Goal: Use online tool/utility: Utilize a website feature to perform a specific function

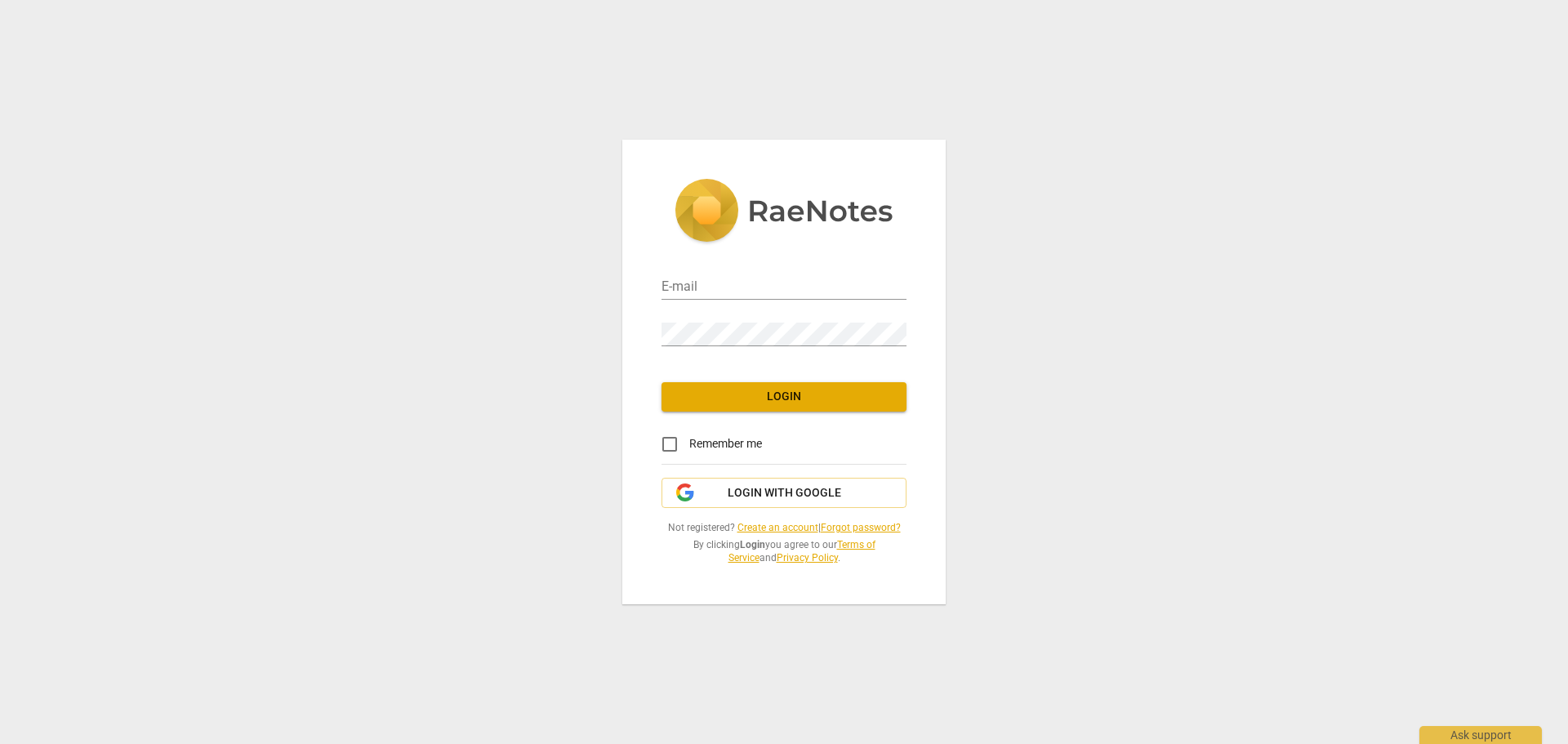
type input "[PERSON_NAME][EMAIL_ADDRESS][DOMAIN_NAME]"
click at [806, 410] on button "Login" at bounding box center [784, 397] width 245 height 29
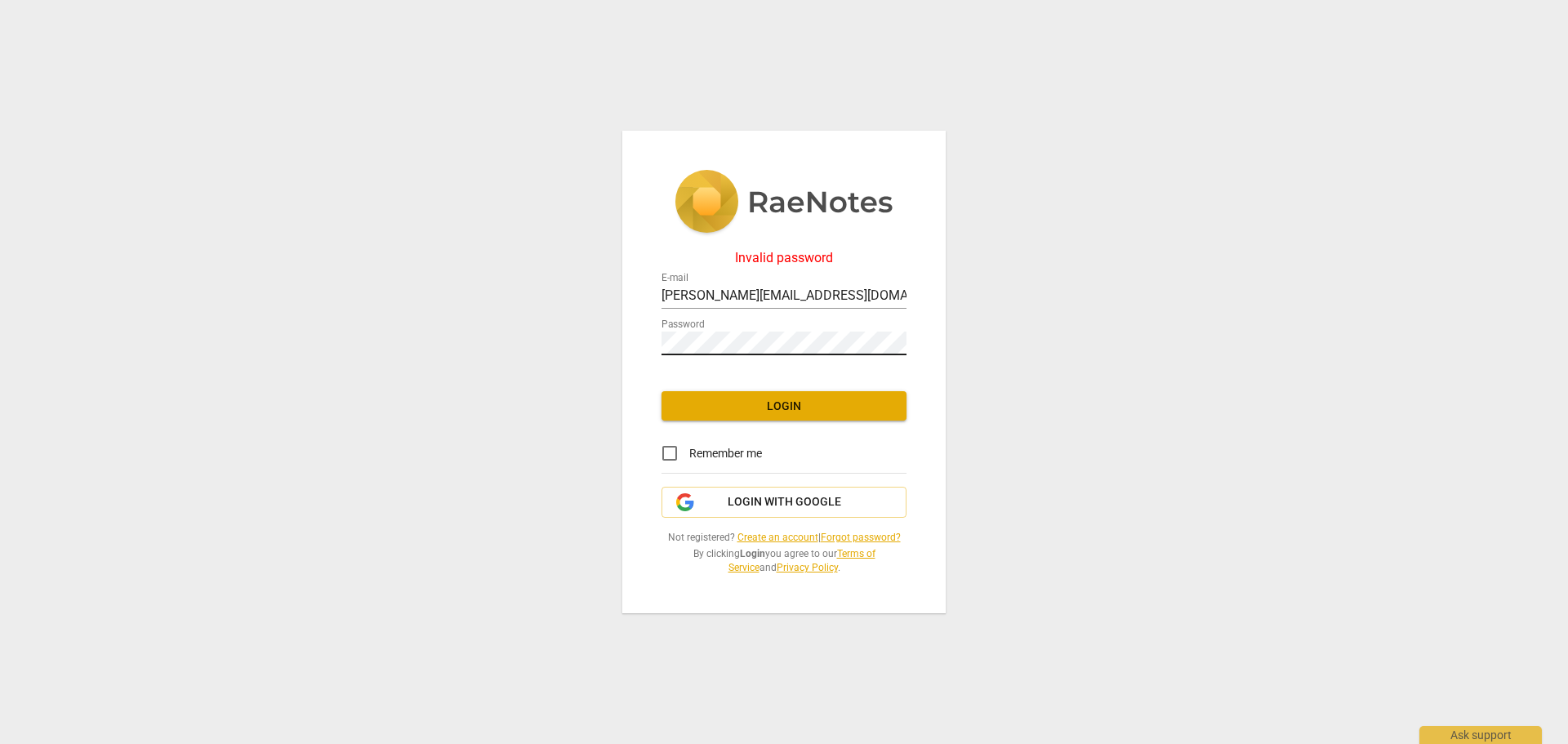
click at [906, 331] on div at bounding box center [906, 331] width 0 height 0
click at [800, 494] on span "Login with Google" at bounding box center [785, 502] width 114 height 16
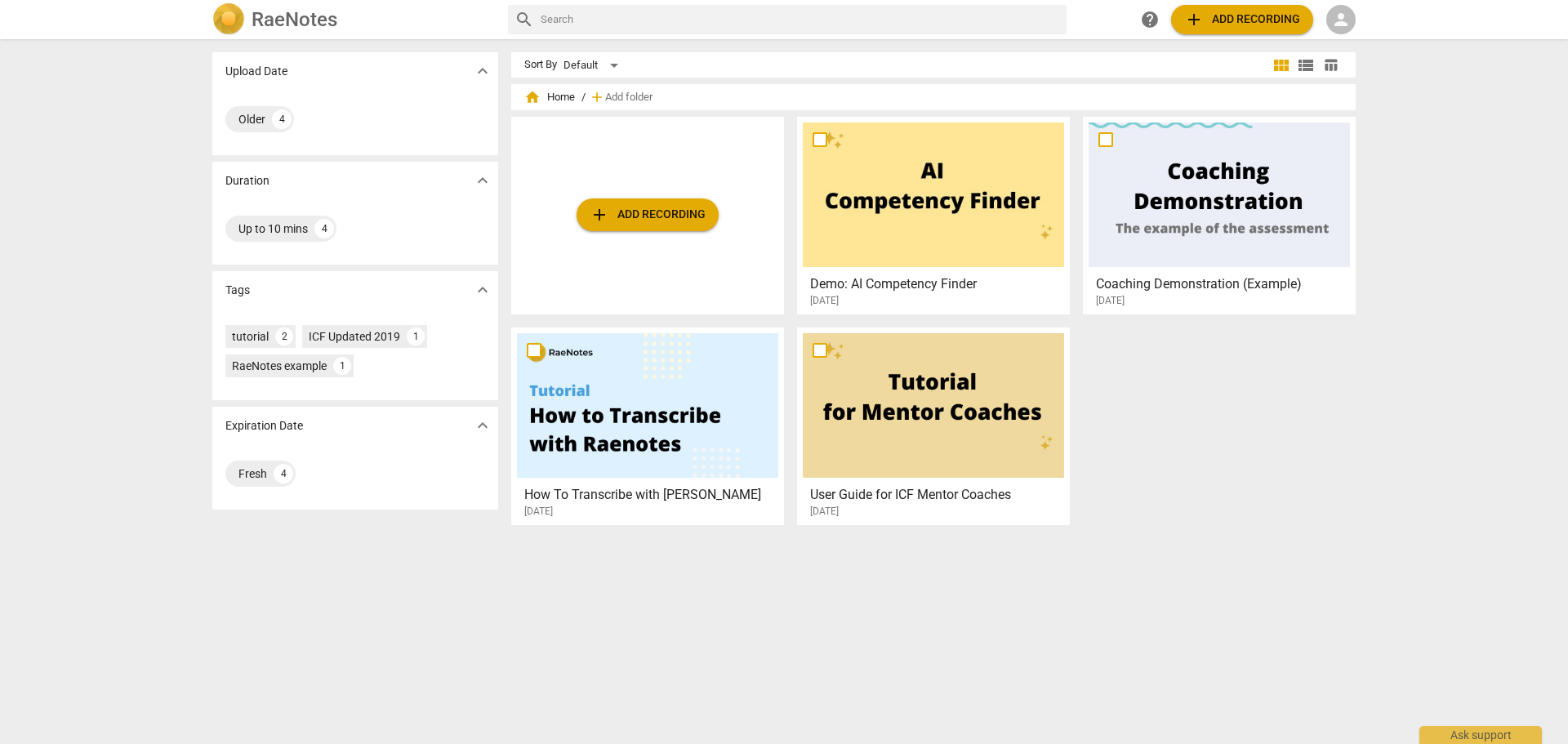
click at [1327, 20] on div "person" at bounding box center [1341, 19] width 29 height 29
click at [1366, 44] on li "Login" at bounding box center [1356, 39] width 59 height 39
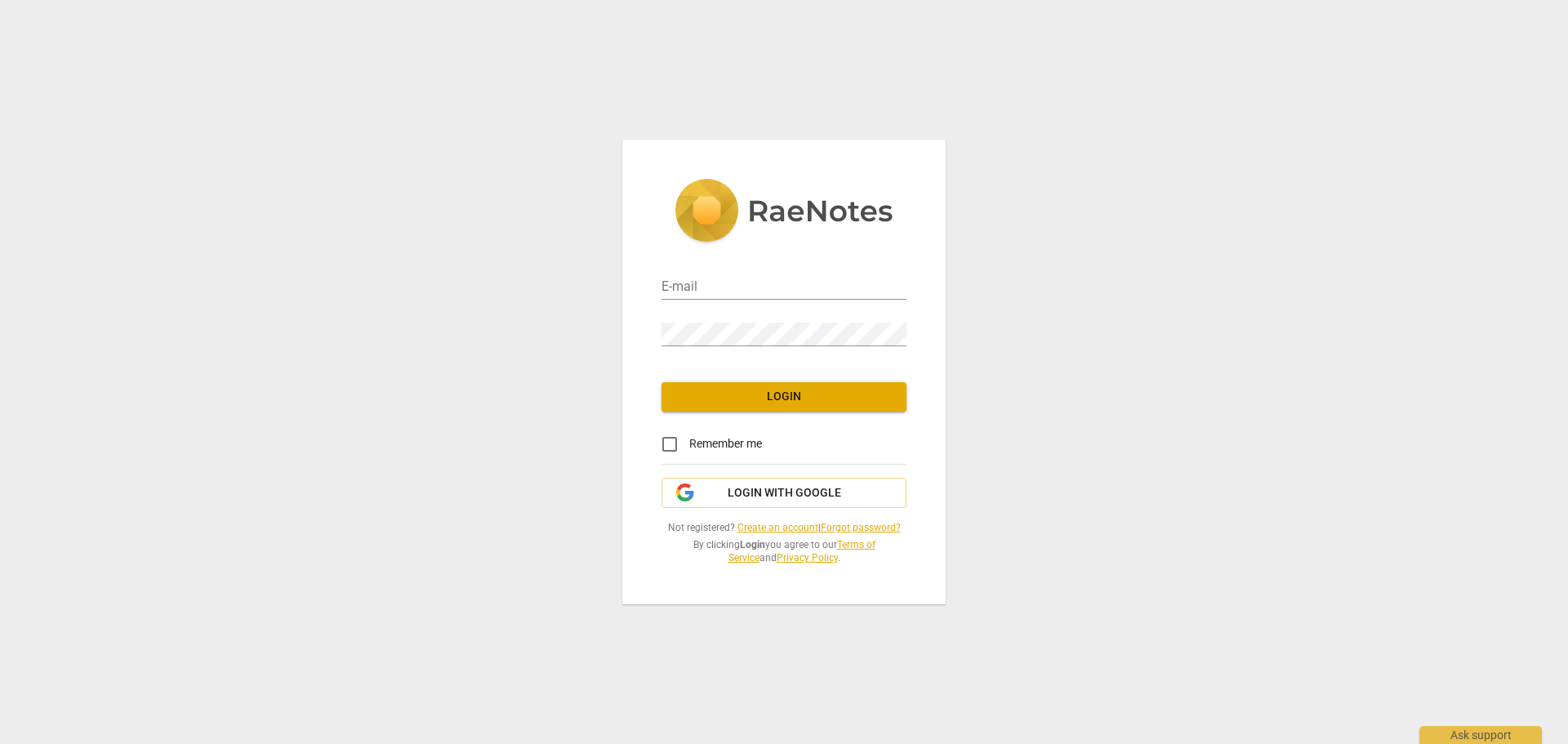
type input "[PERSON_NAME][EMAIL_ADDRESS][DOMAIN_NAME]"
click at [802, 495] on span "Login with Google" at bounding box center [785, 493] width 114 height 16
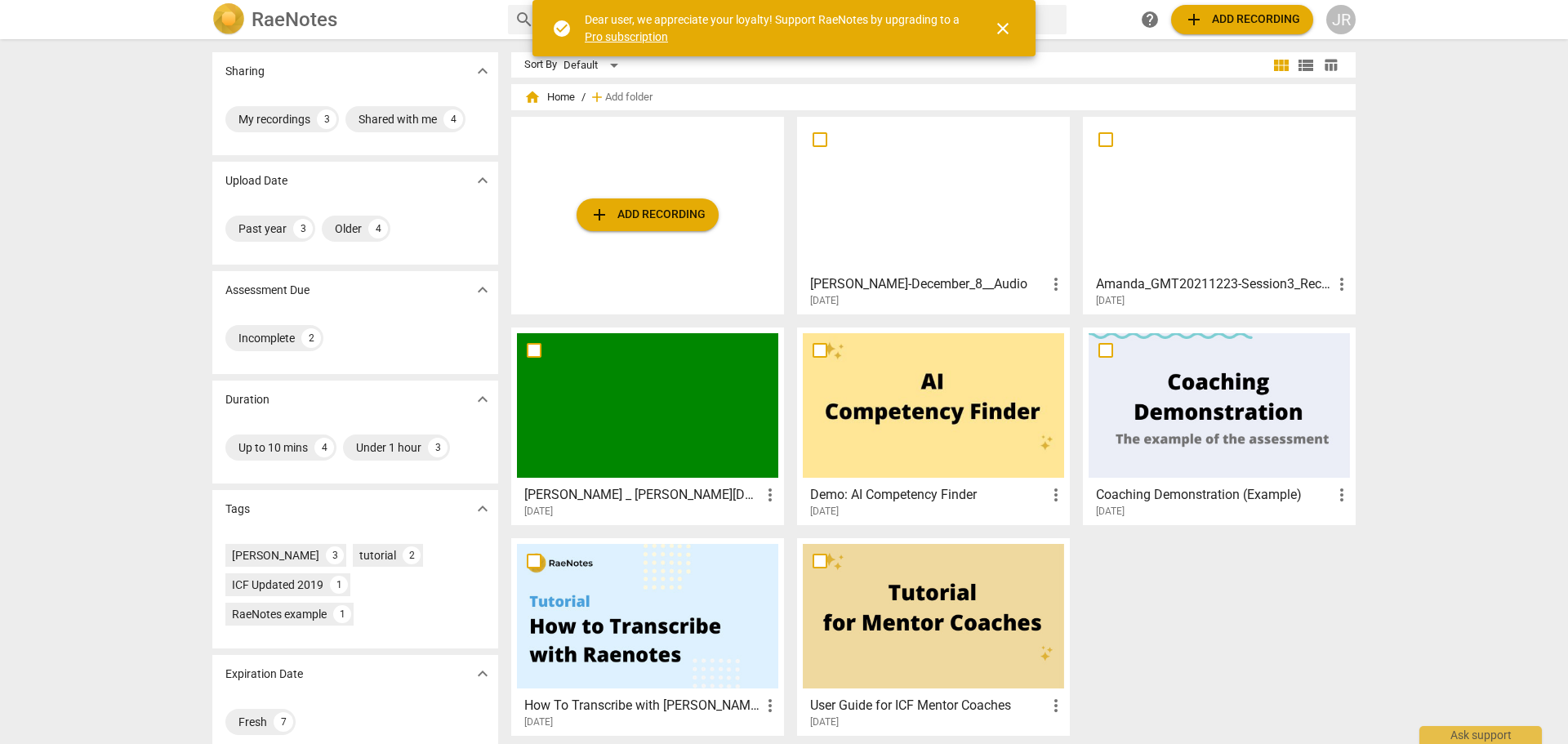
click at [1208, 214] on div at bounding box center [1219, 195] width 261 height 144
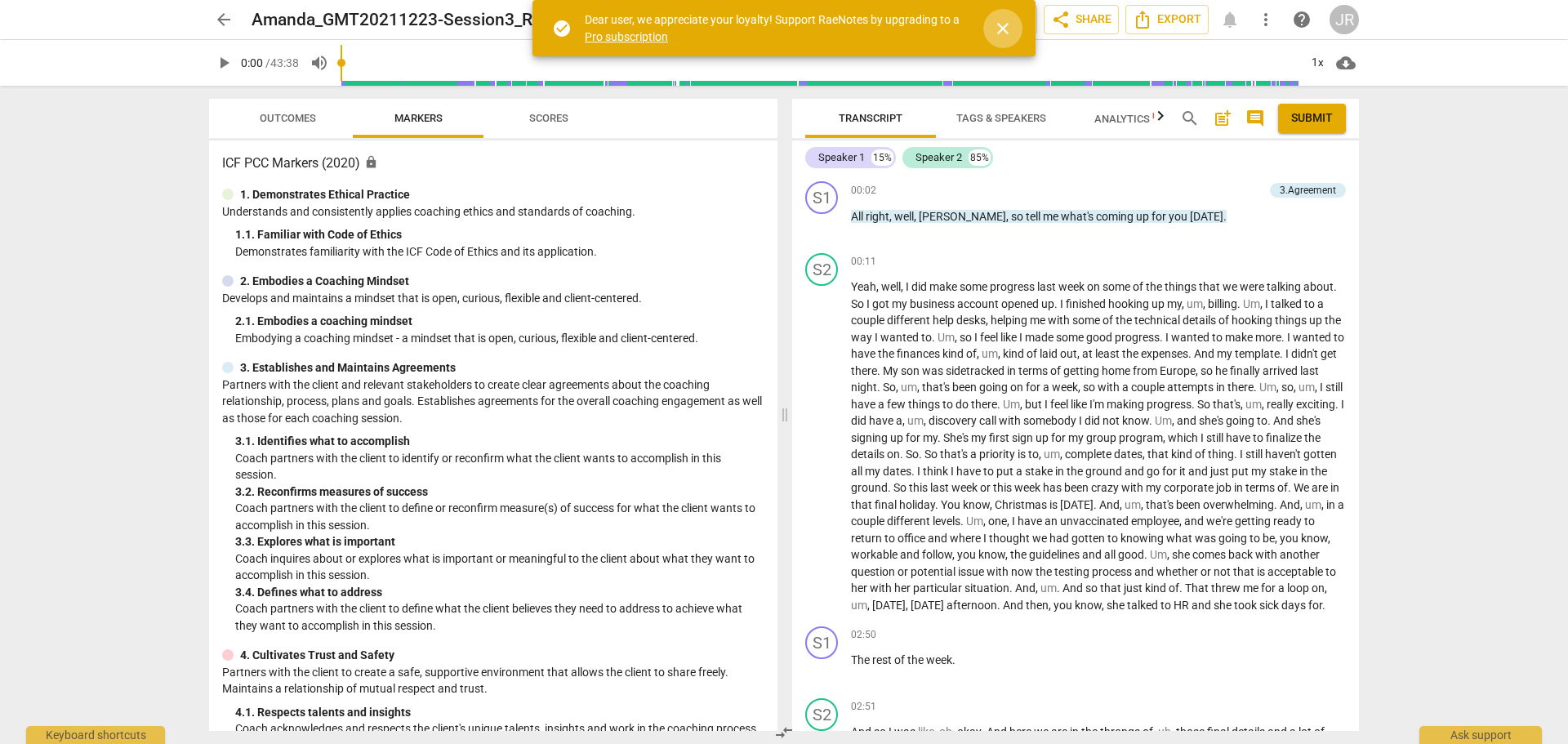
click at [999, 29] on span "close" at bounding box center [1002, 28] width 20 height 20
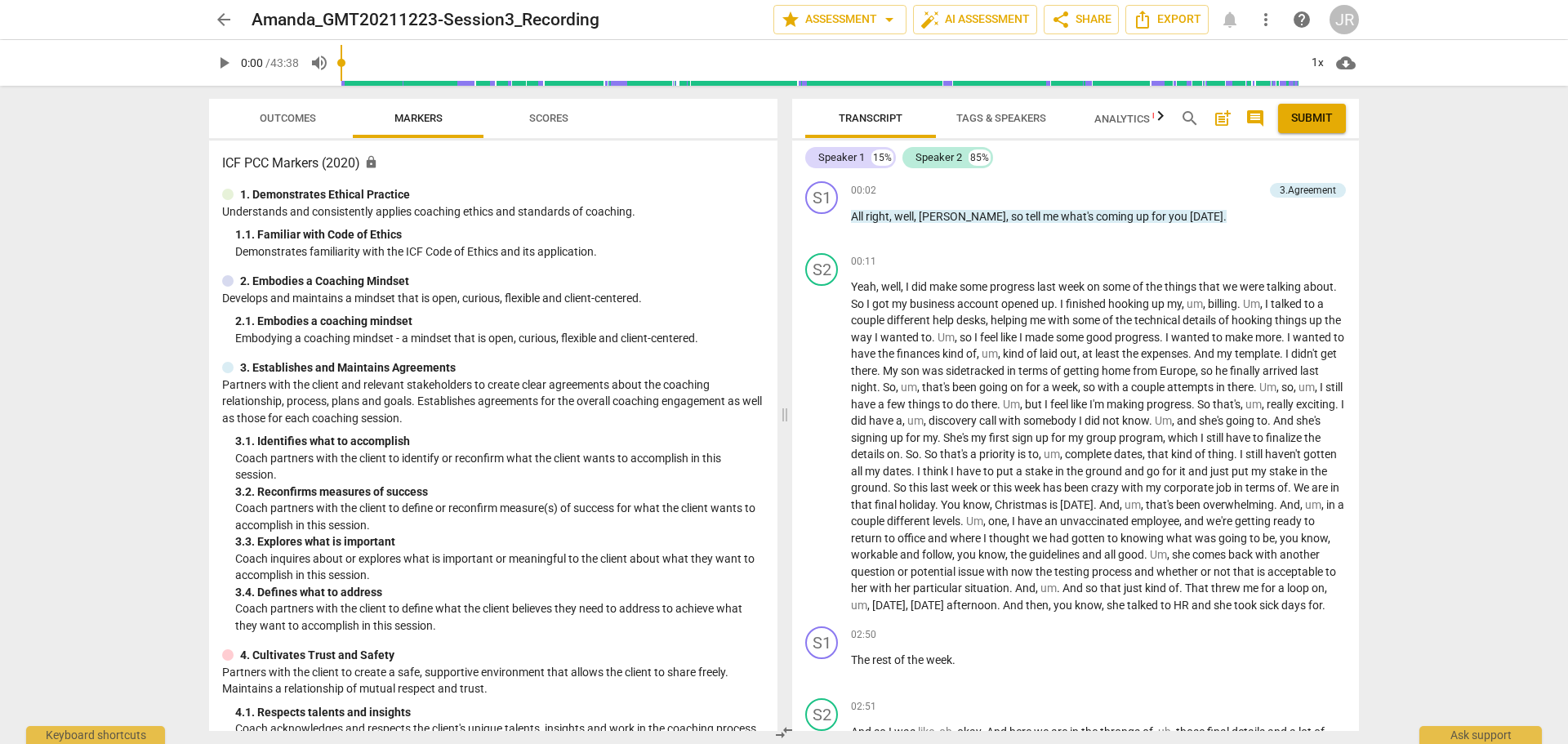
click at [974, 116] on span "Tags & Speakers" at bounding box center [1001, 118] width 90 height 12
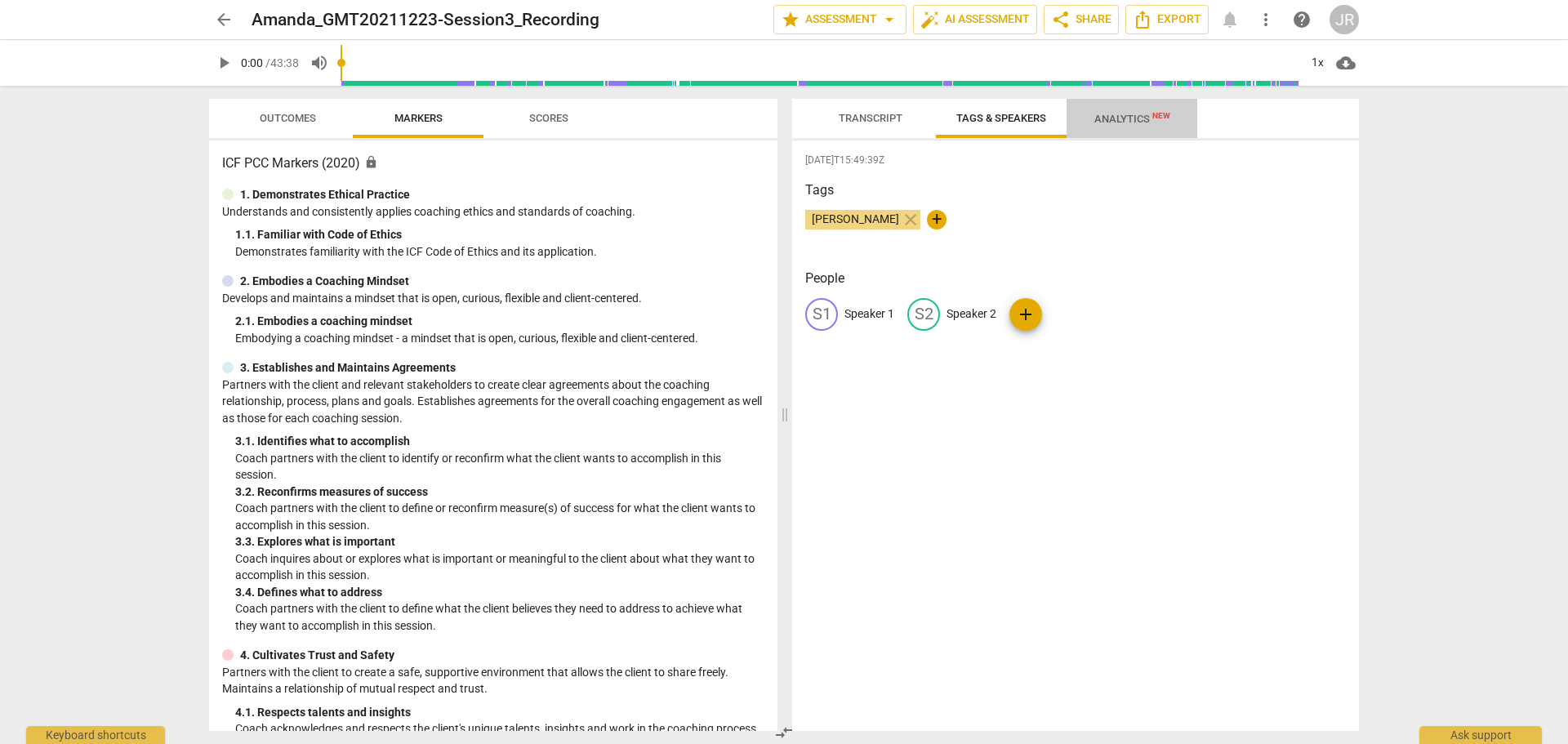
click at [1111, 126] on span "Analytics New" at bounding box center [1132, 119] width 115 height 25
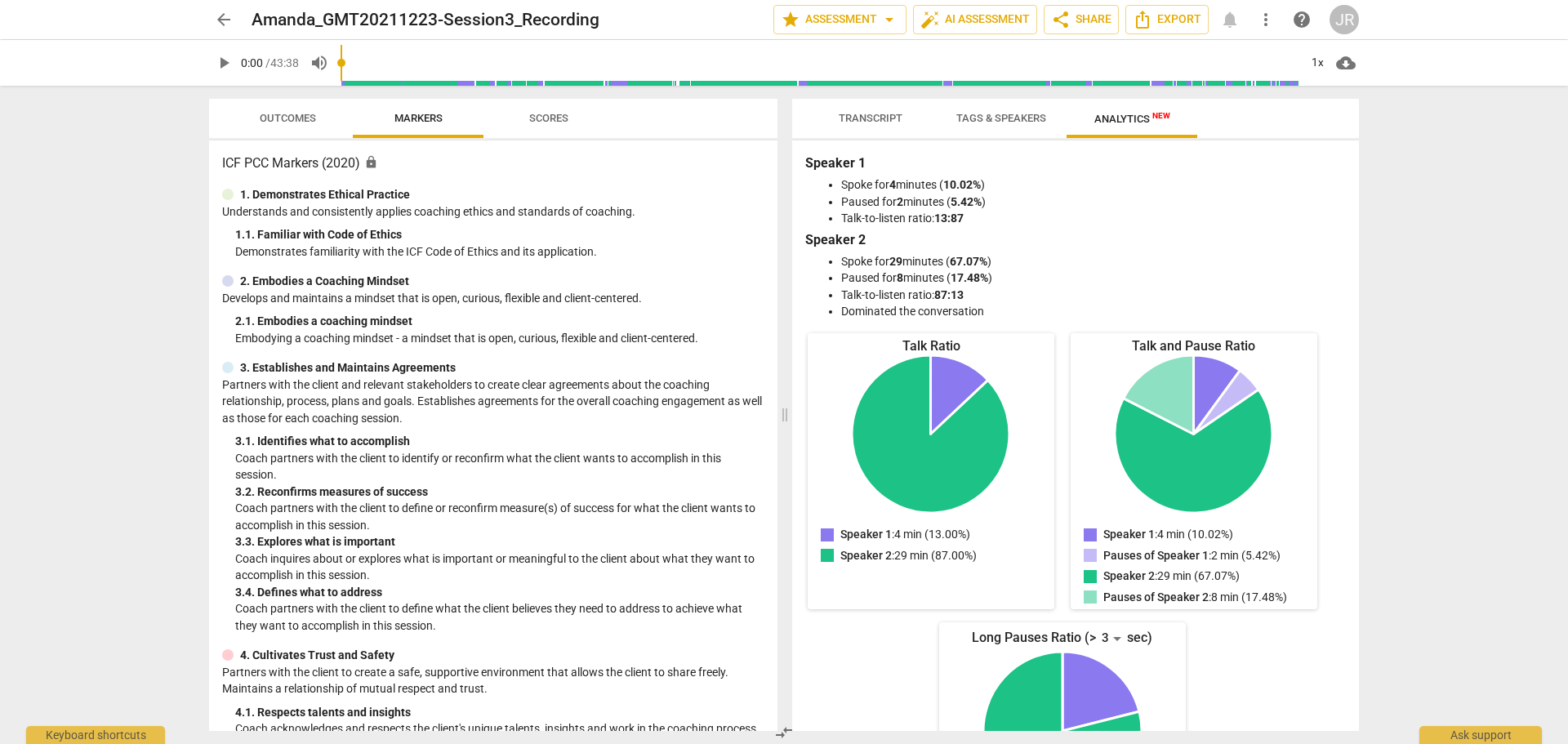
click at [852, 117] on span "Transcript" at bounding box center [870, 118] width 64 height 12
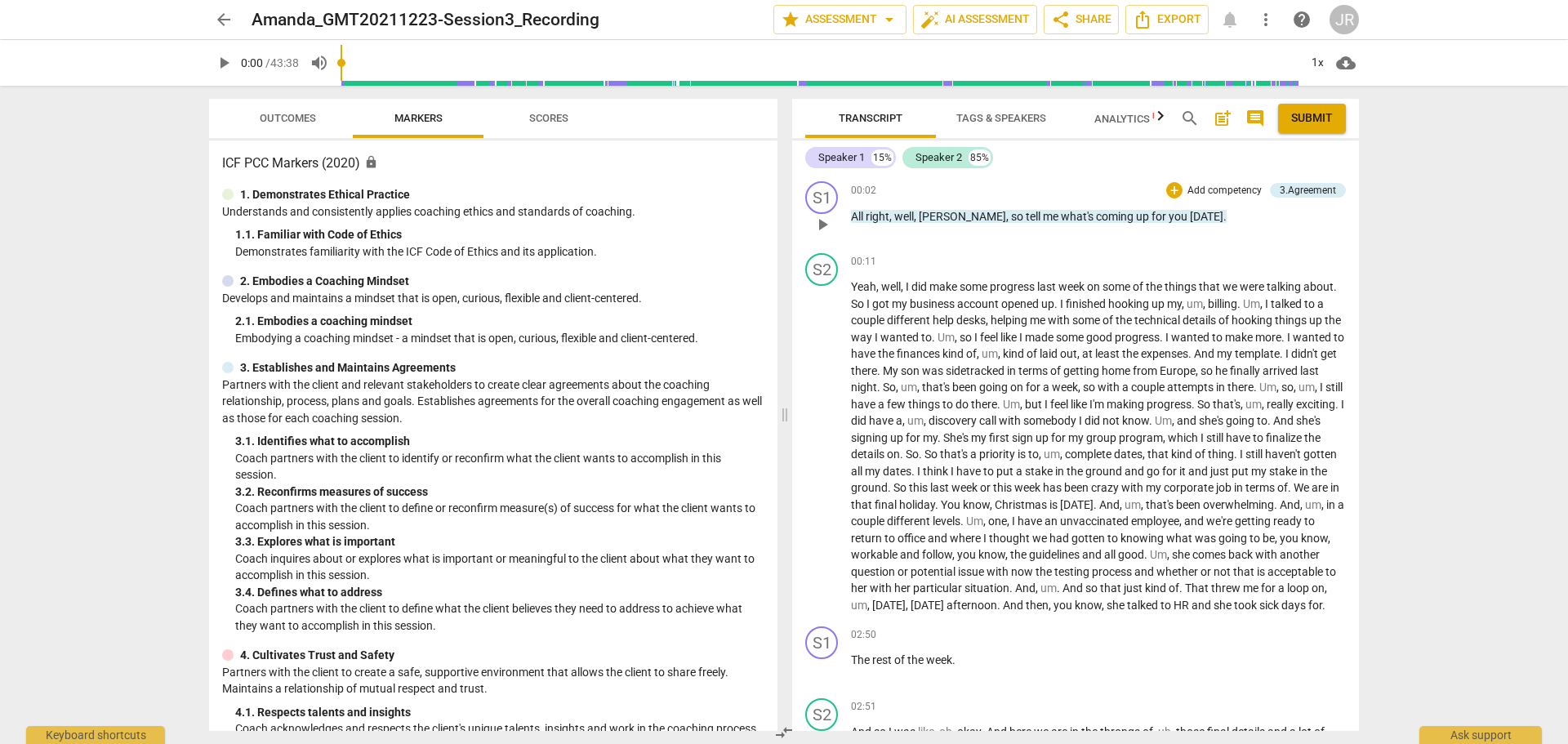
click at [825, 220] on span "play_arrow" at bounding box center [822, 224] width 20 height 20
click at [994, 116] on span "Tags & Speakers" at bounding box center [1001, 118] width 90 height 12
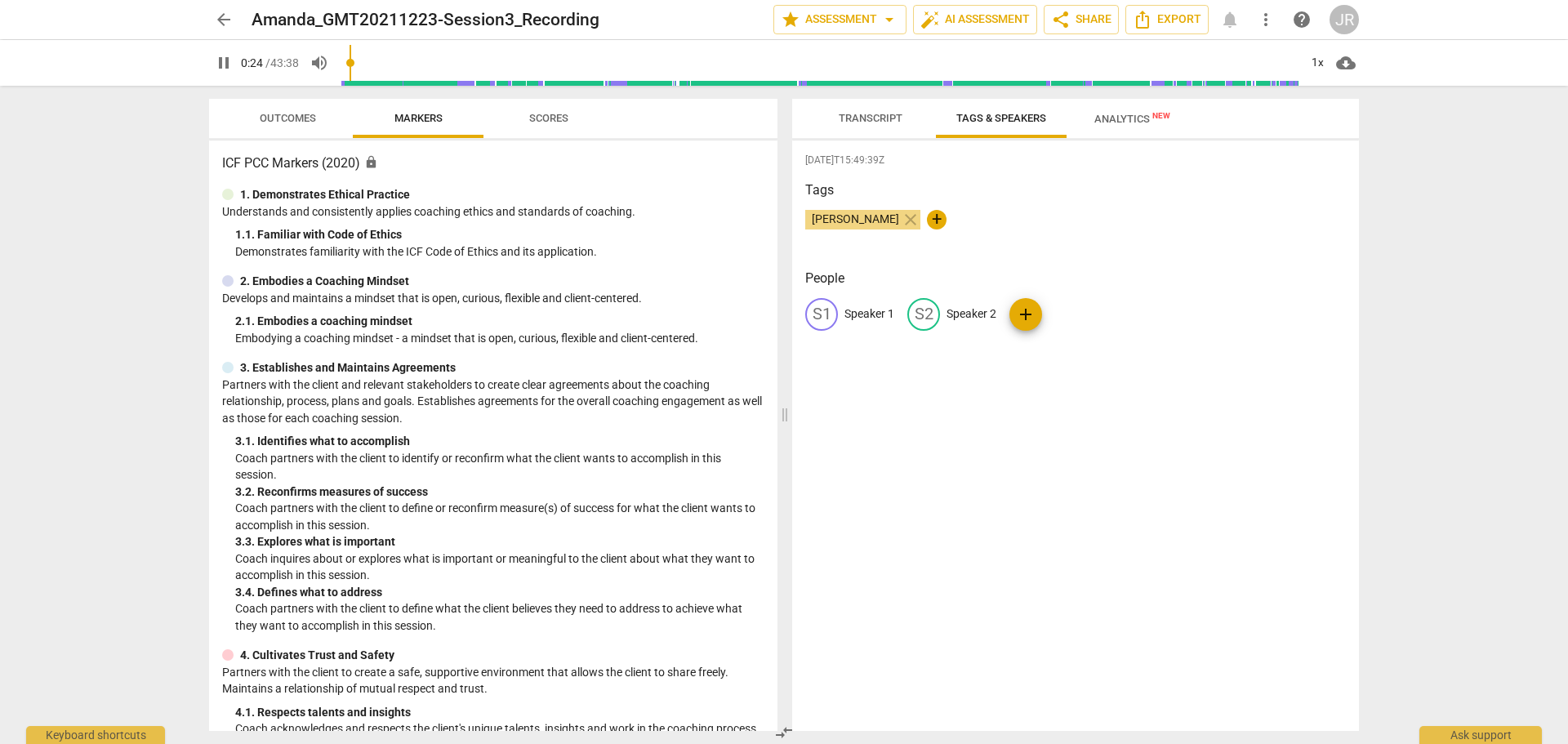
click at [545, 122] on span "Scores" at bounding box center [549, 118] width 39 height 12
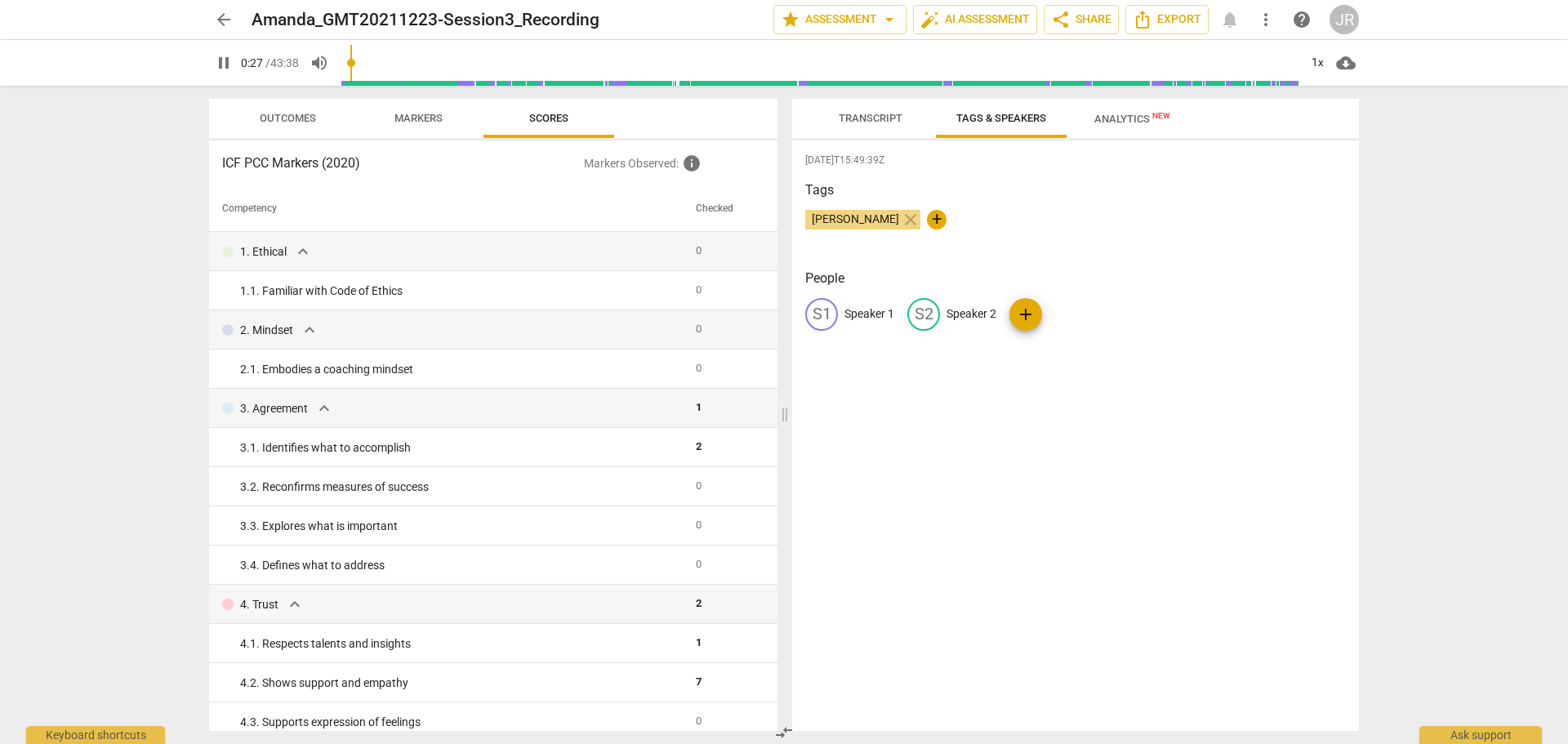
click at [279, 114] on span "Outcomes" at bounding box center [288, 118] width 56 height 12
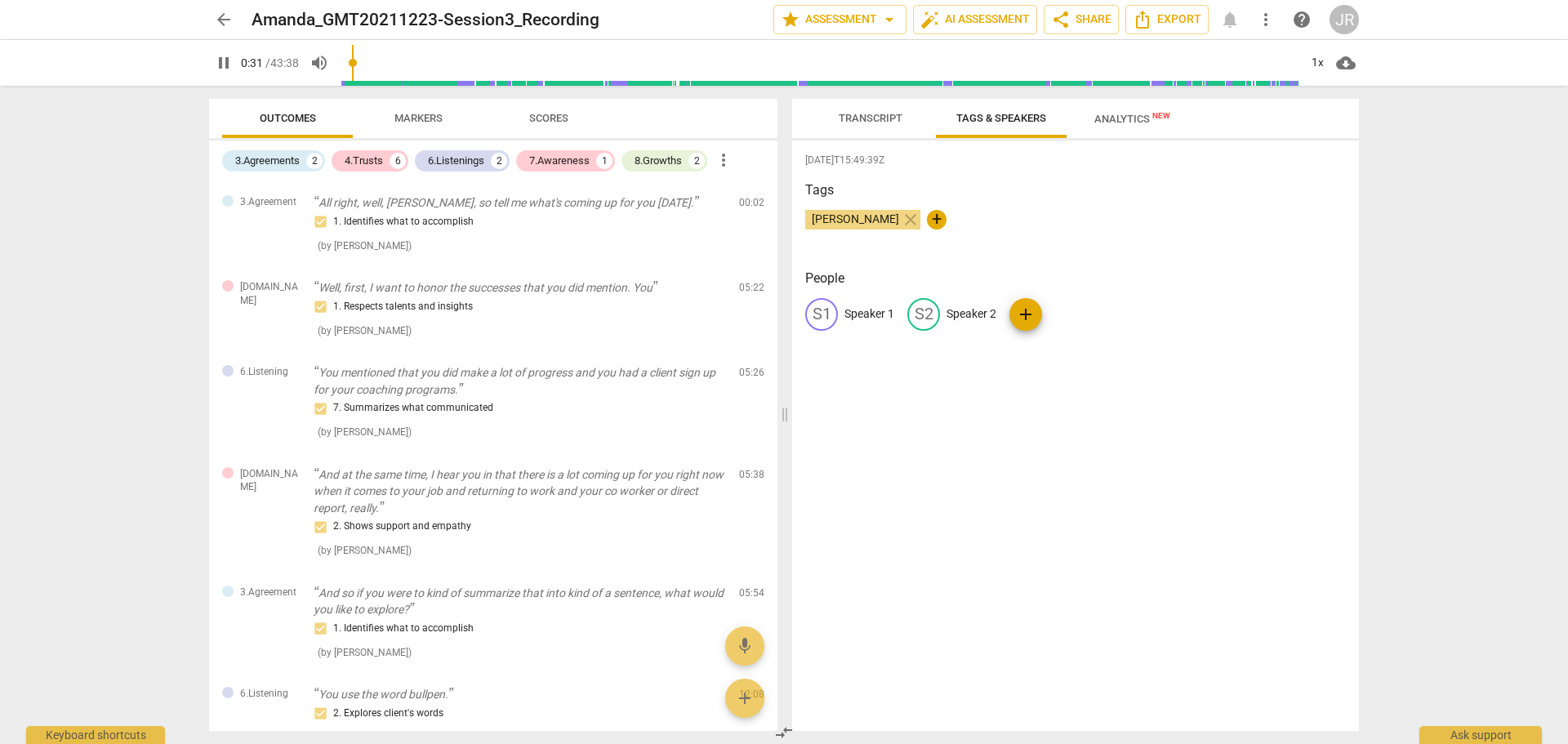
click at [1380, 126] on div "arrow_back Amanda_GMT20211223-Session3_Recording edit star Assessment arrow_dro…" at bounding box center [784, 372] width 1568 height 744
drag, startPoint x: 532, startPoint y: 121, endPoint x: 607, endPoint y: 133, distance: 76.0
click at [533, 121] on span "Scores" at bounding box center [549, 118] width 39 height 12
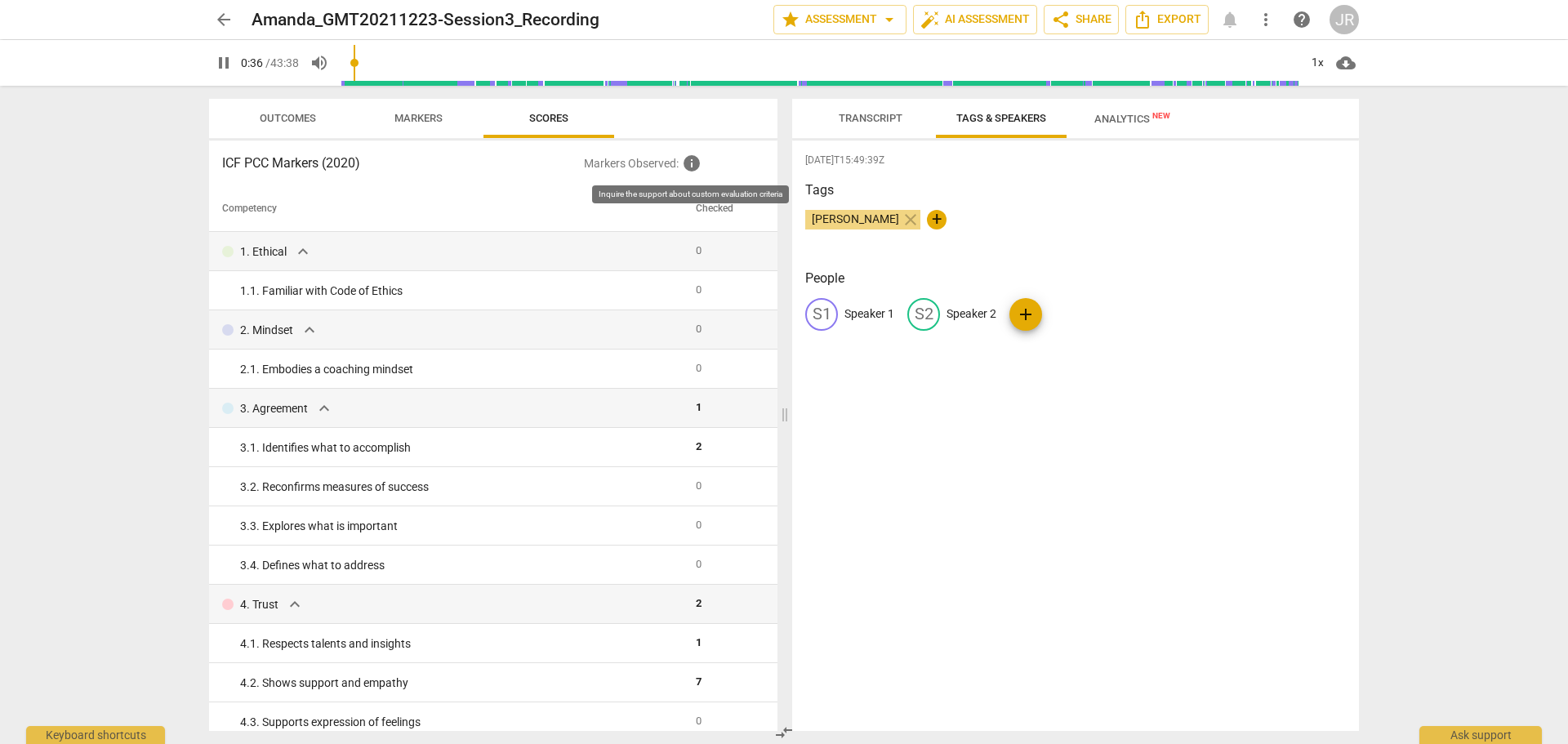
click at [694, 165] on span "info" at bounding box center [692, 163] width 20 height 20
click at [458, 196] on th "Competency" at bounding box center [449, 209] width 480 height 46
type input "42"
click at [226, 21] on span "arrow_back" at bounding box center [223, 19] width 20 height 20
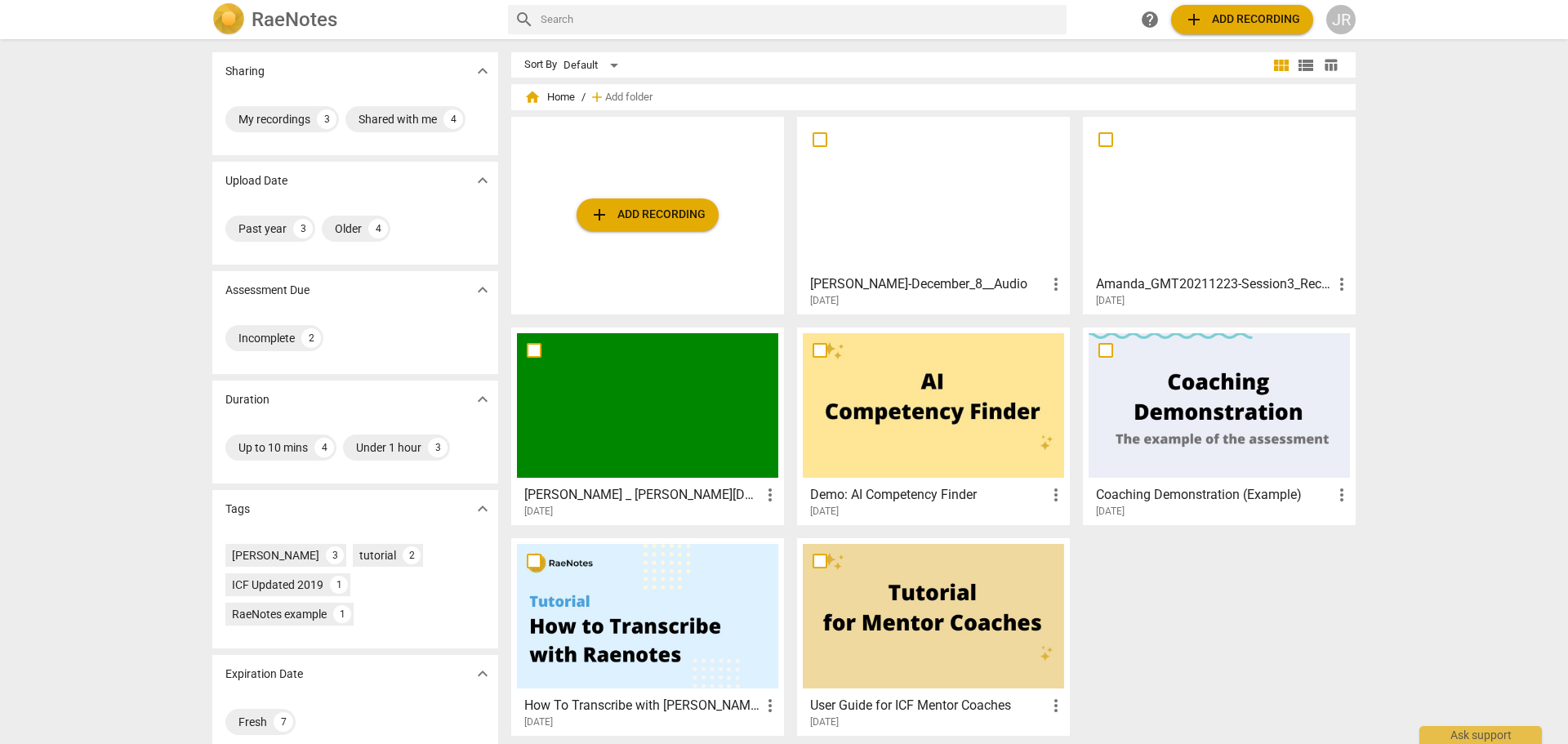
click at [946, 196] on div at bounding box center [933, 195] width 261 height 144
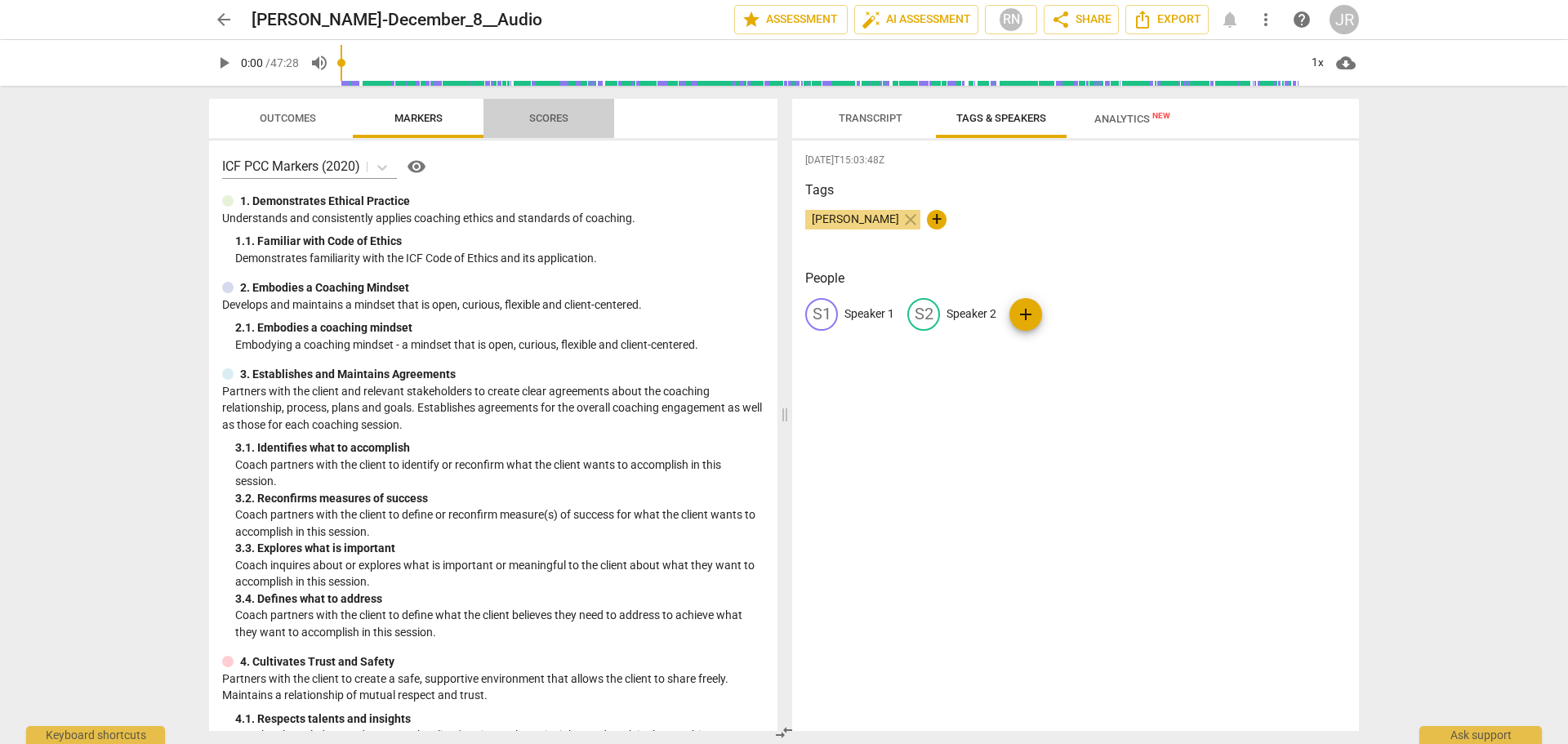
click at [554, 114] on span "Scores" at bounding box center [549, 118] width 39 height 12
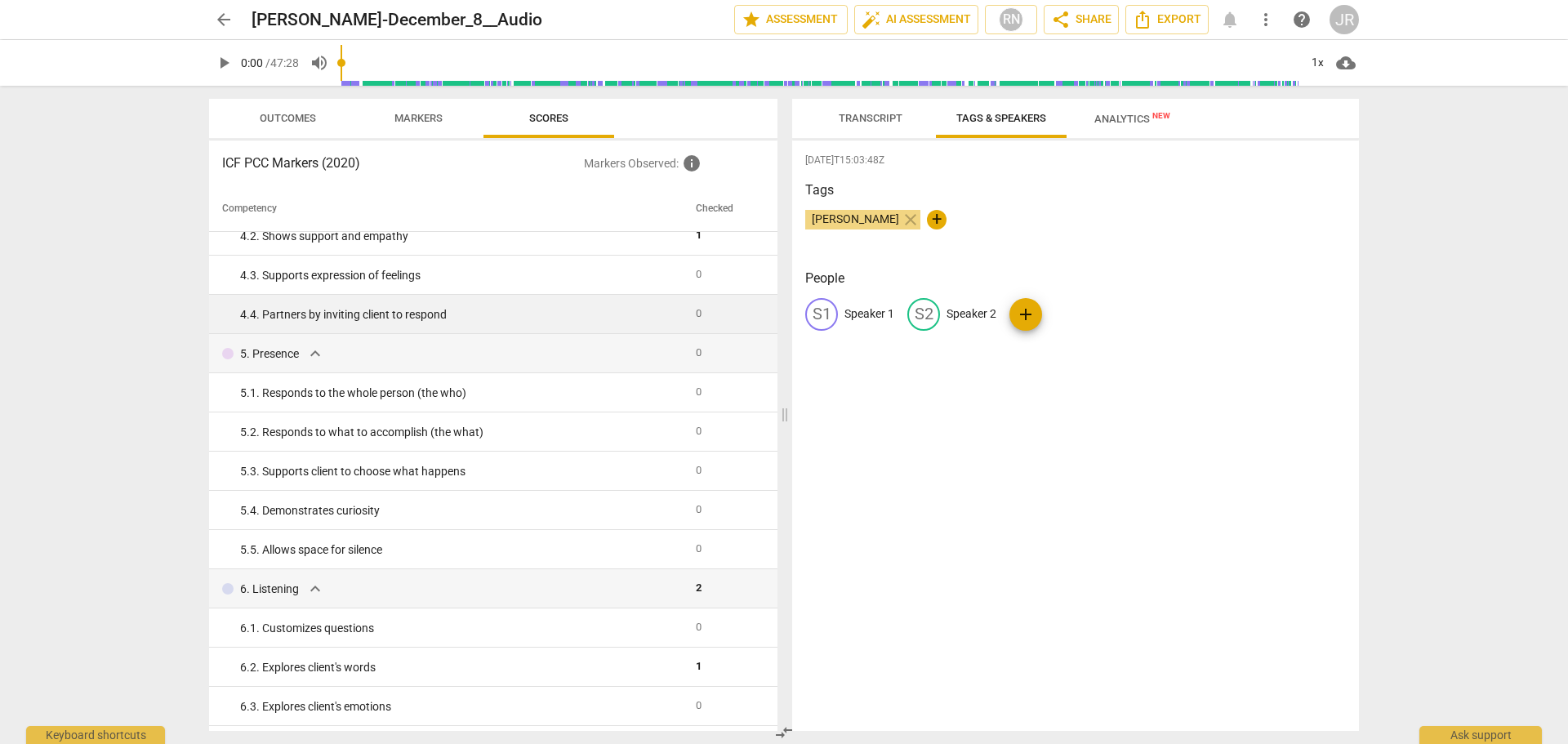
scroll to position [408, 0]
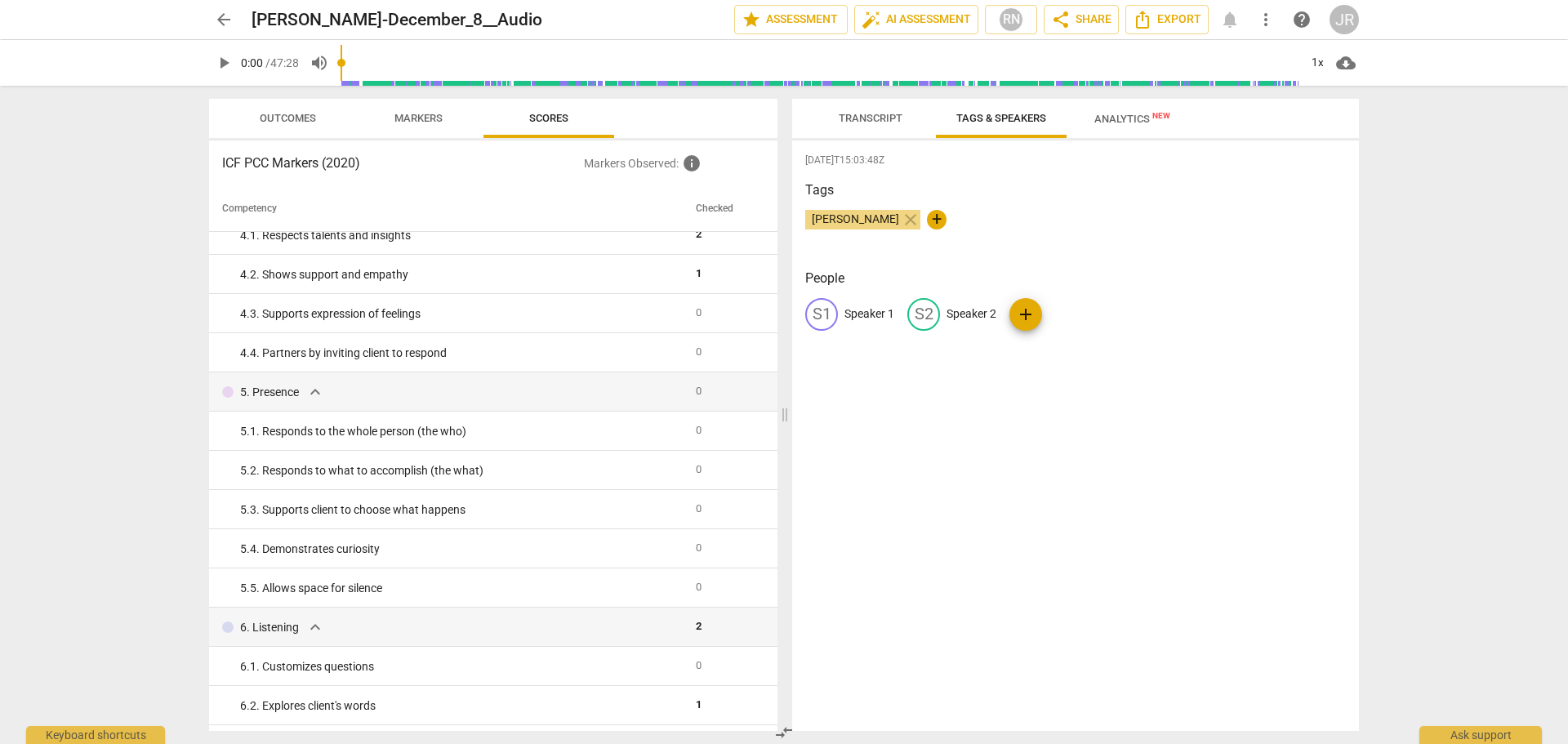
click at [208, 21] on div "arrow_back Trudy-December_8__Audio edit star Assessment auto_fix_high AI Assess…" at bounding box center [784, 19] width 1542 height 39
click at [230, 22] on span "arrow_back" at bounding box center [223, 19] width 20 height 20
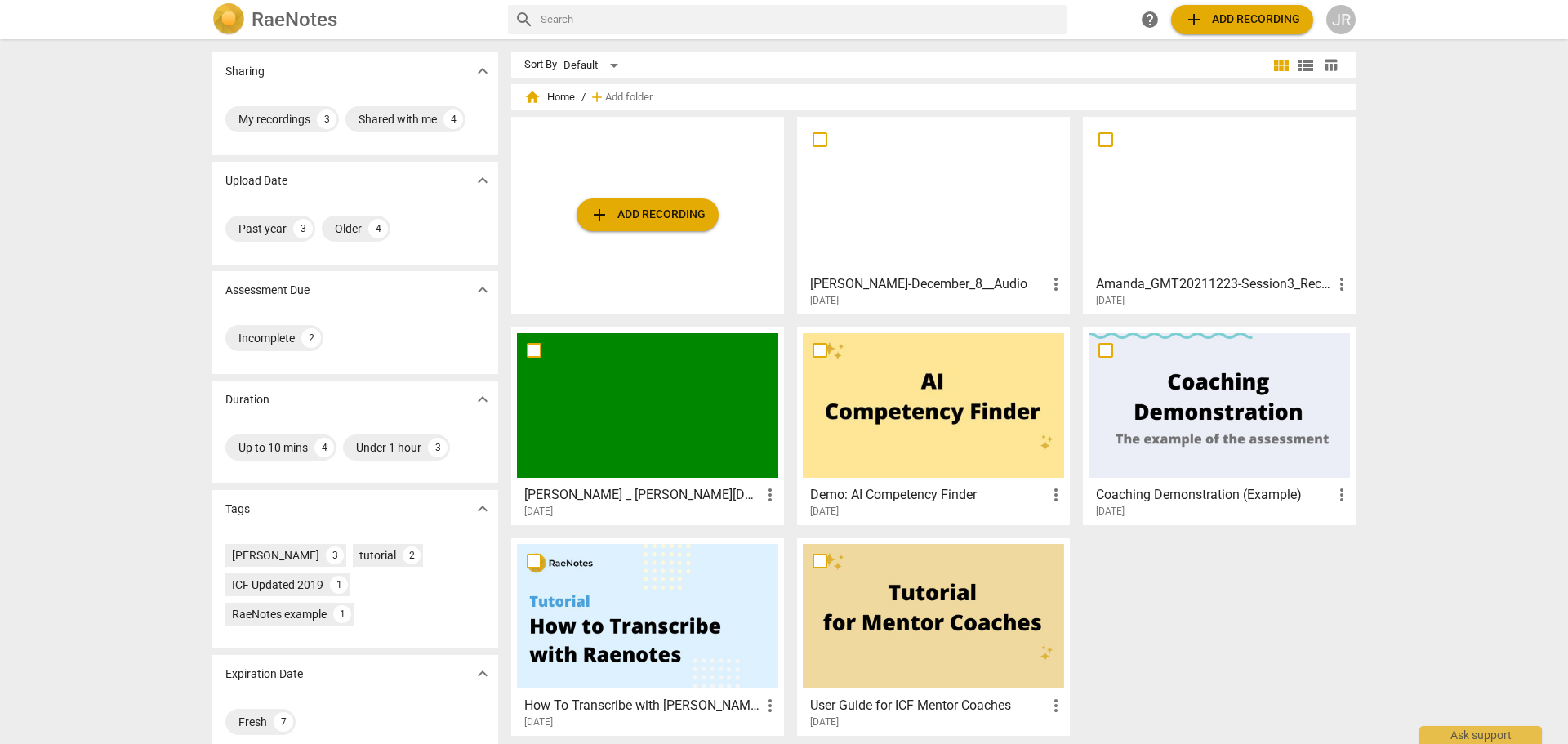
click at [1207, 239] on div at bounding box center [1219, 195] width 261 height 144
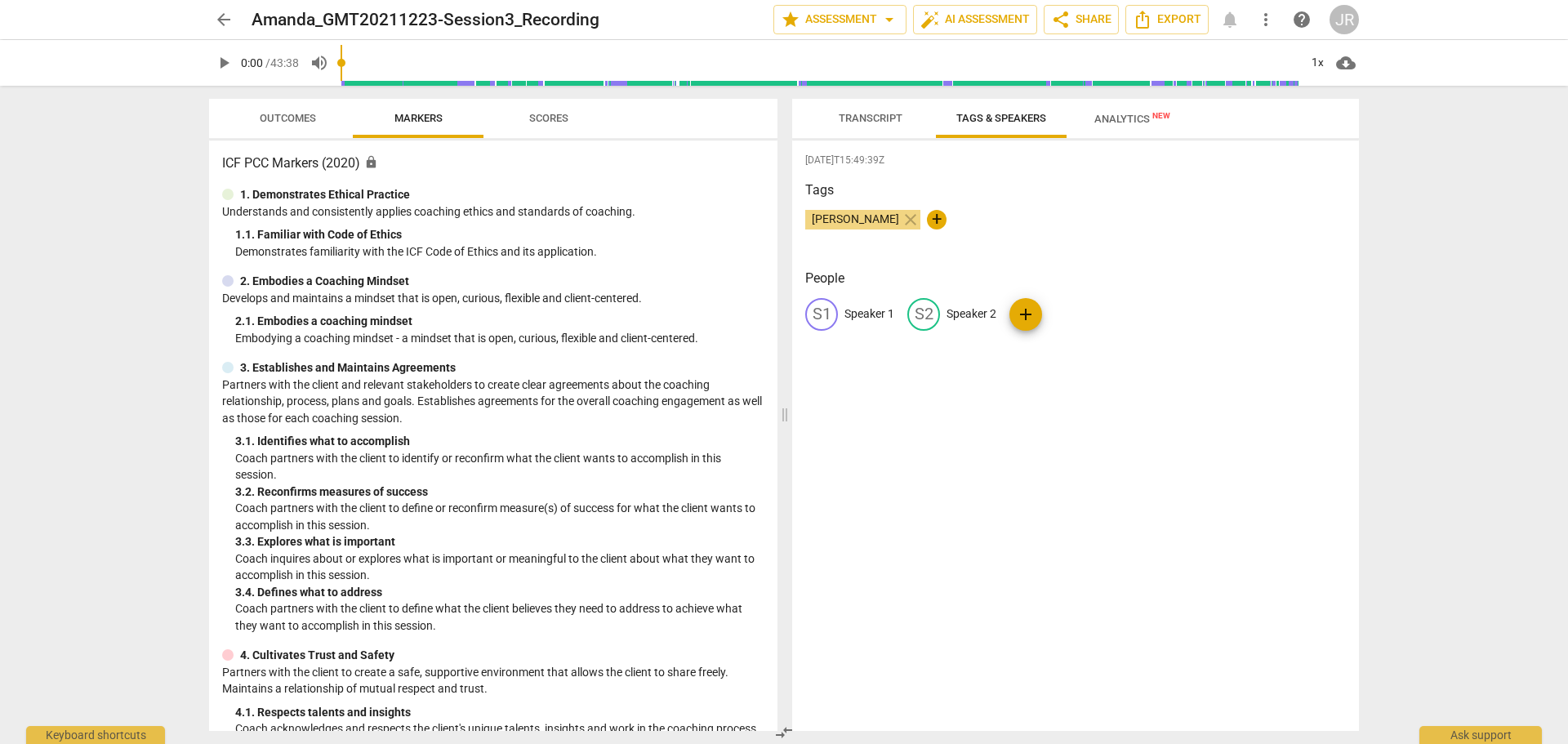
click at [573, 119] on span "Scores" at bounding box center [549, 119] width 79 height 22
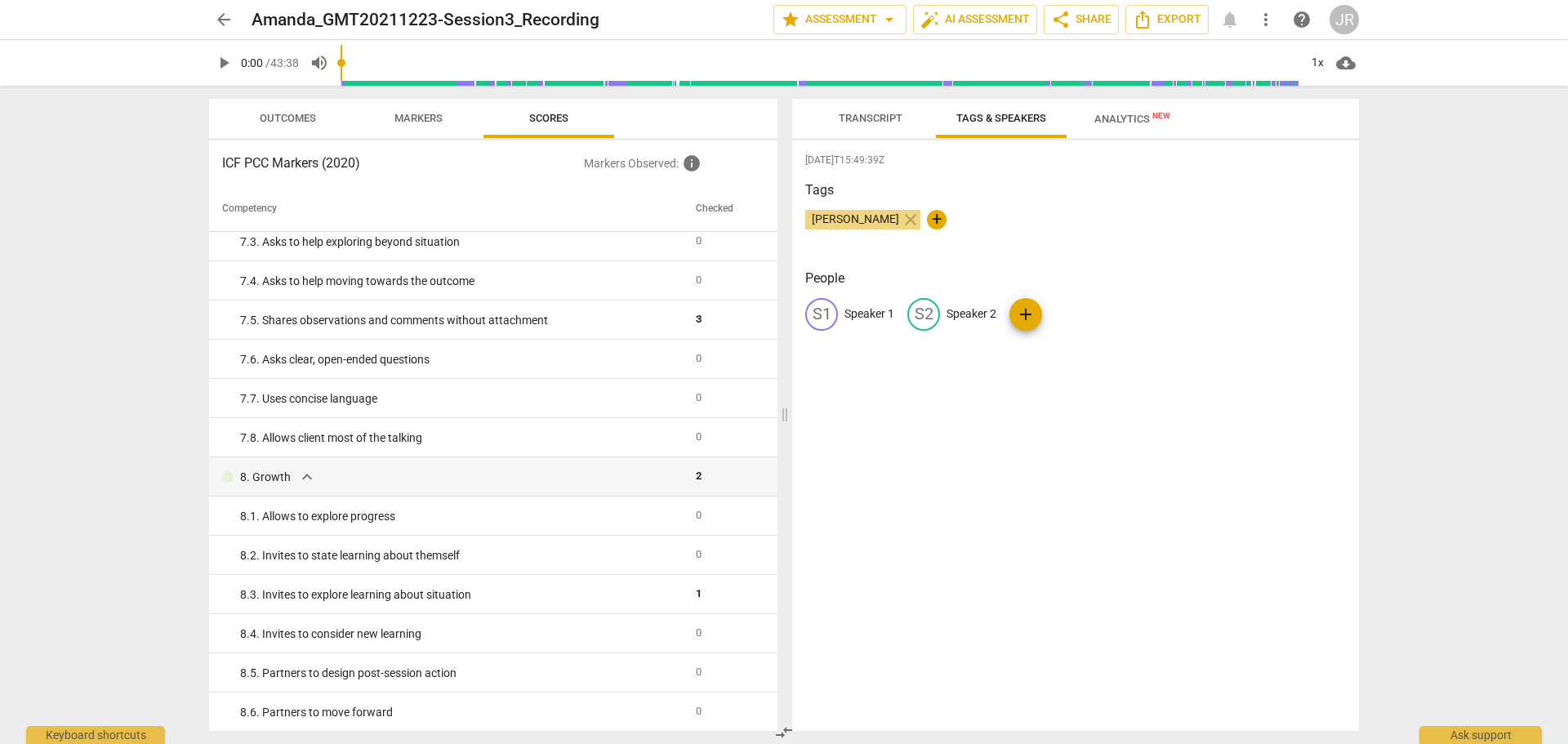
scroll to position [1345, 0]
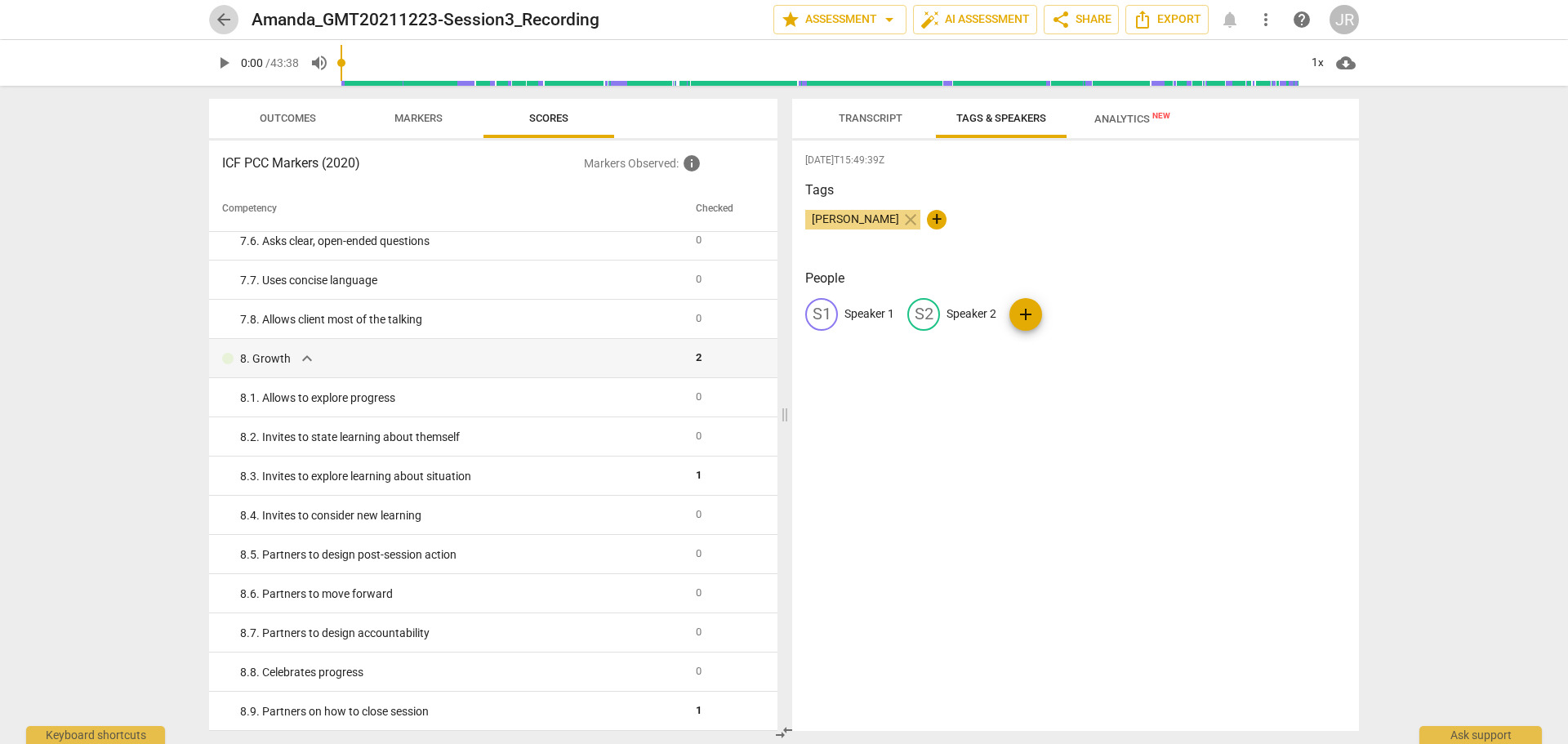
click at [223, 18] on span "arrow_back" at bounding box center [223, 19] width 20 height 20
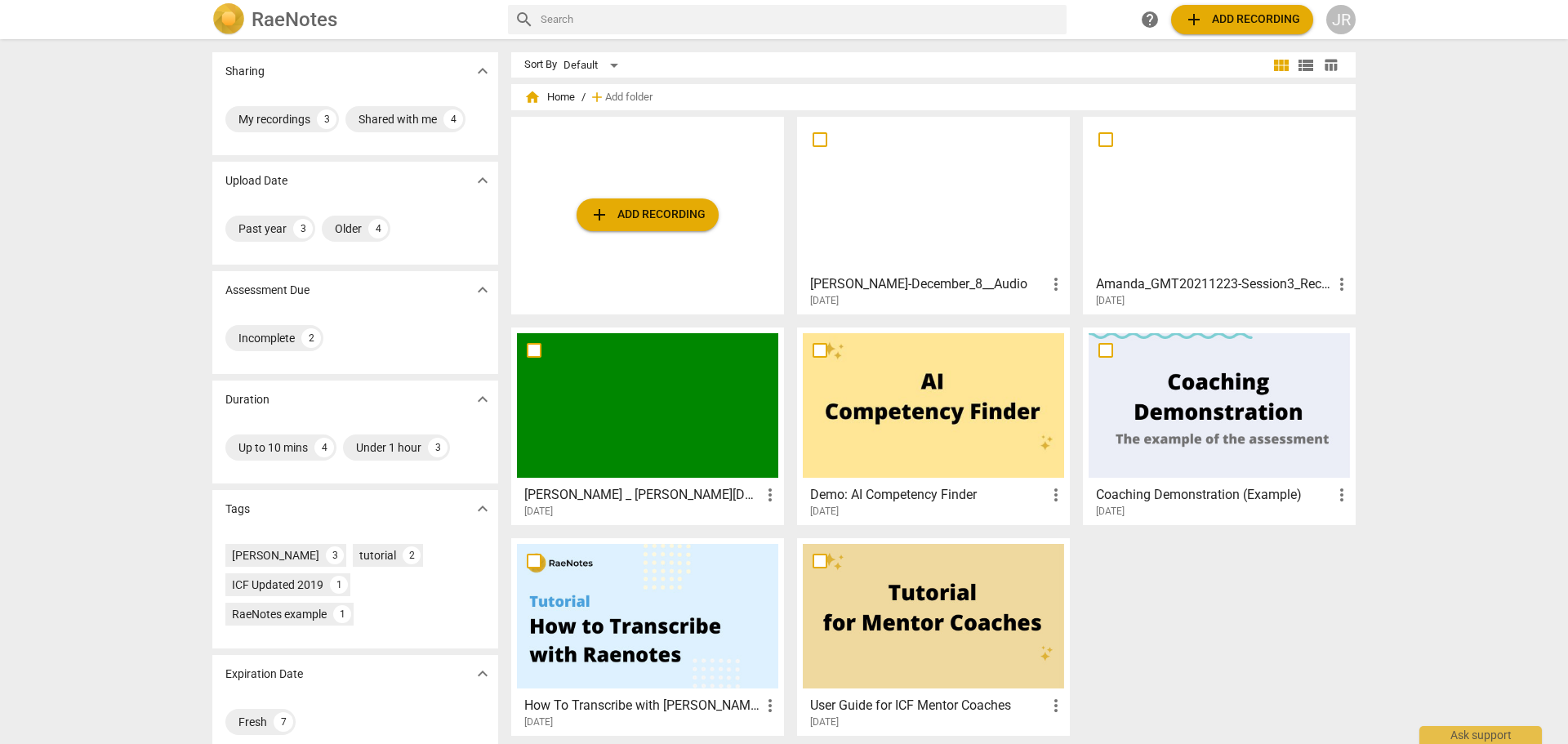
click at [1020, 184] on div at bounding box center [933, 195] width 261 height 144
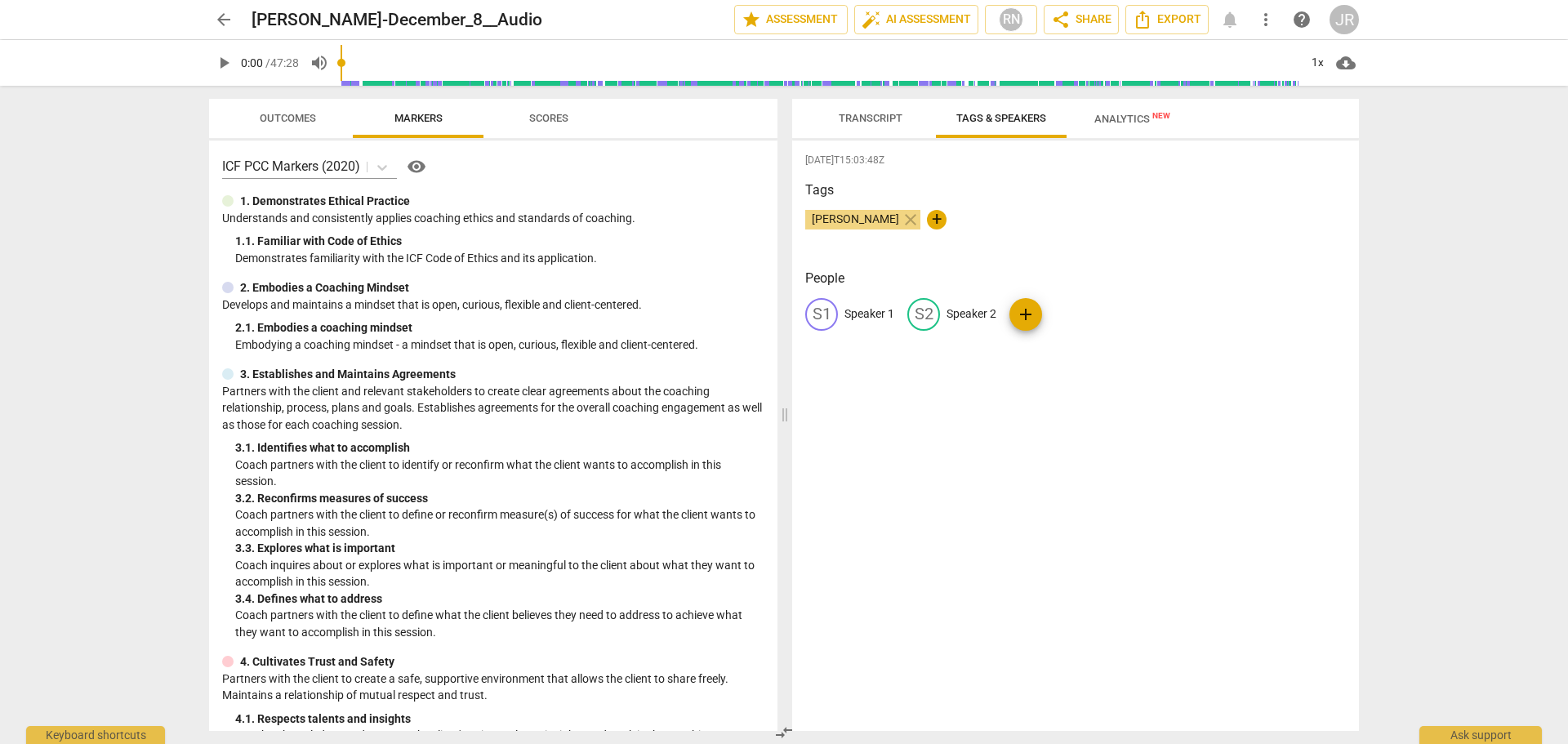
click at [551, 115] on span "Scores" at bounding box center [549, 118] width 39 height 12
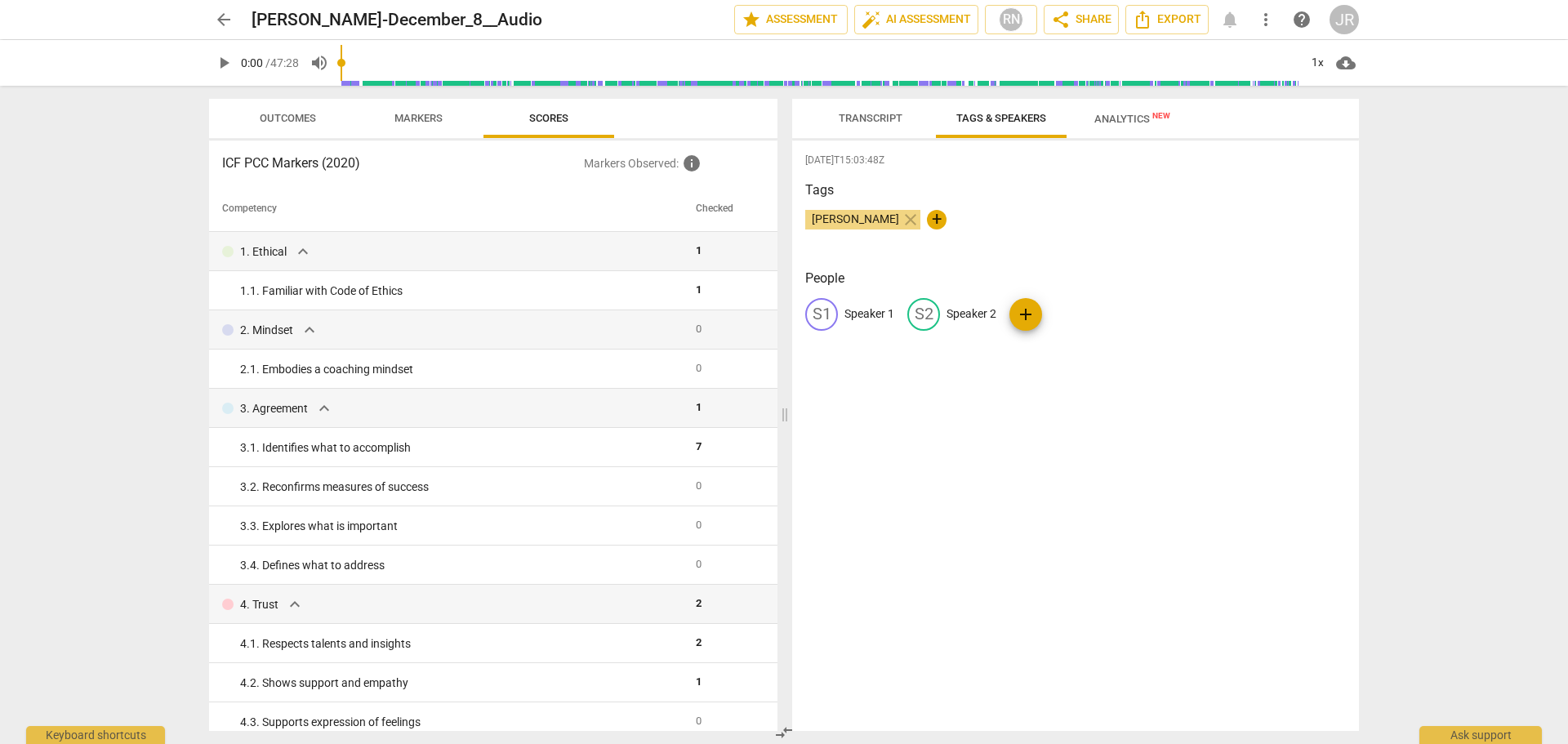
click at [874, 113] on span "Transcript" at bounding box center [870, 118] width 64 height 12
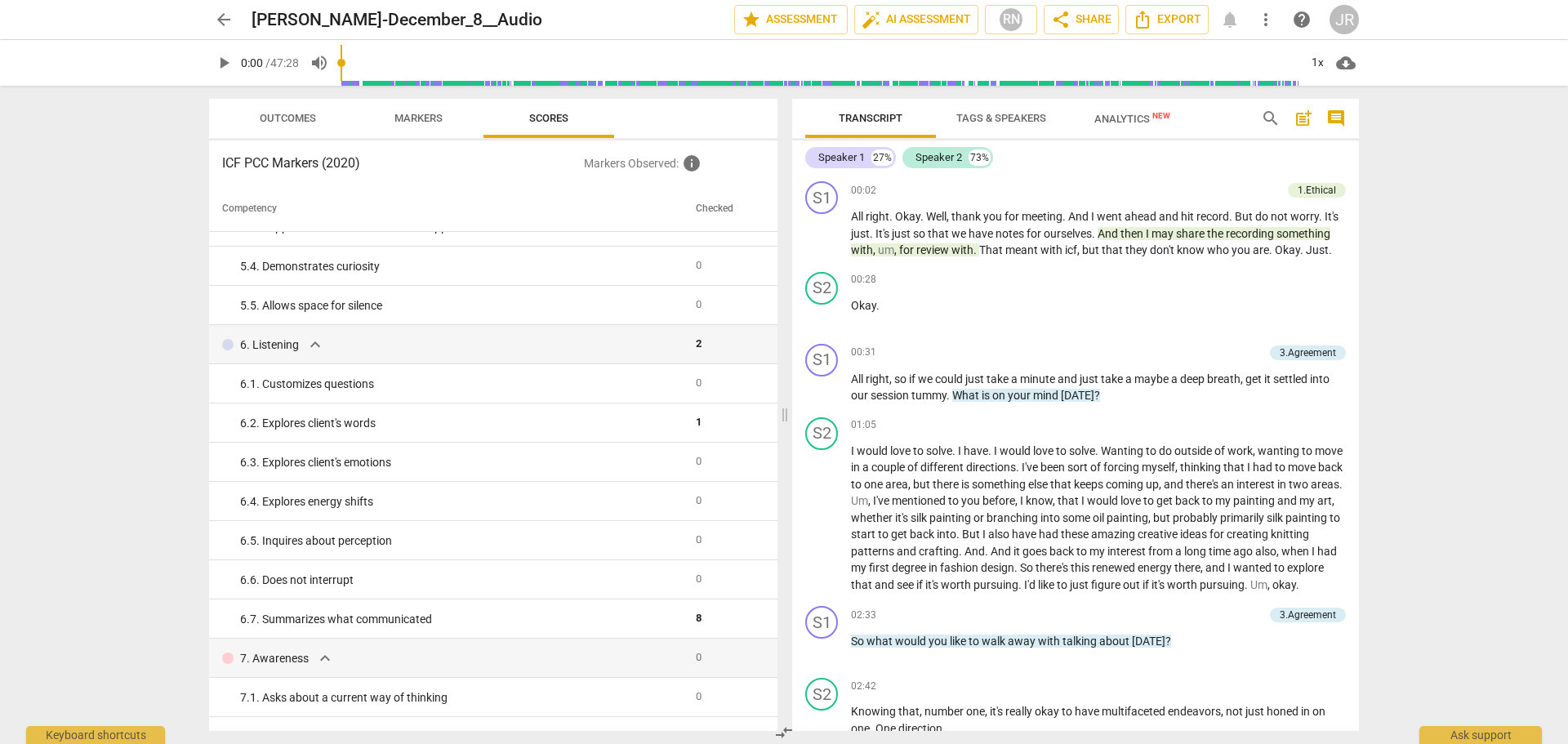
click at [222, 62] on span "play_arrow" at bounding box center [223, 63] width 20 height 20
click at [826, 527] on span "pause" at bounding box center [822, 518] width 20 height 20
click at [821, 527] on span "play_arrow" at bounding box center [822, 518] width 20 height 20
click at [218, 63] on span "pause" at bounding box center [223, 63] width 20 height 20
type input "76"
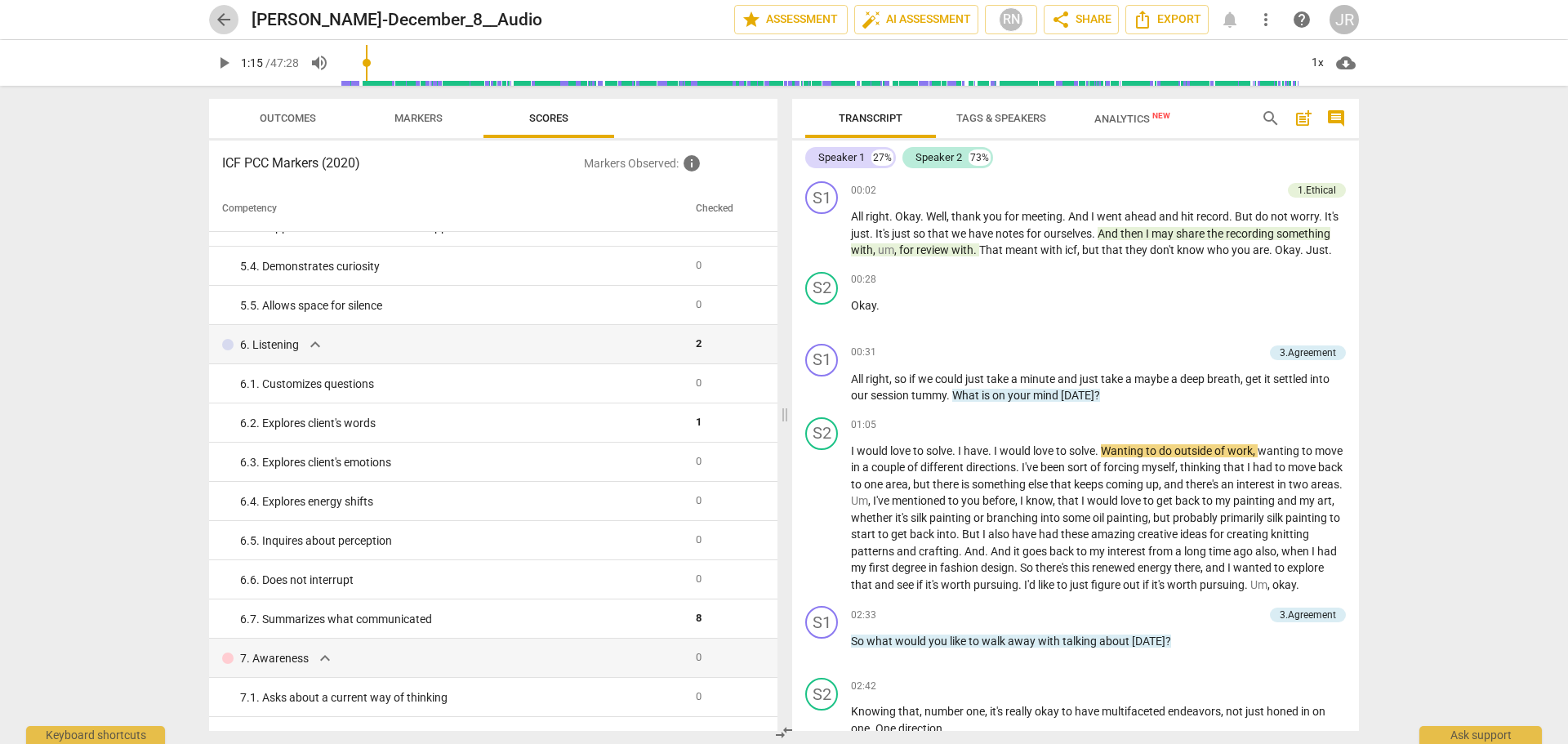
click at [224, 22] on span "arrow_back" at bounding box center [223, 19] width 20 height 20
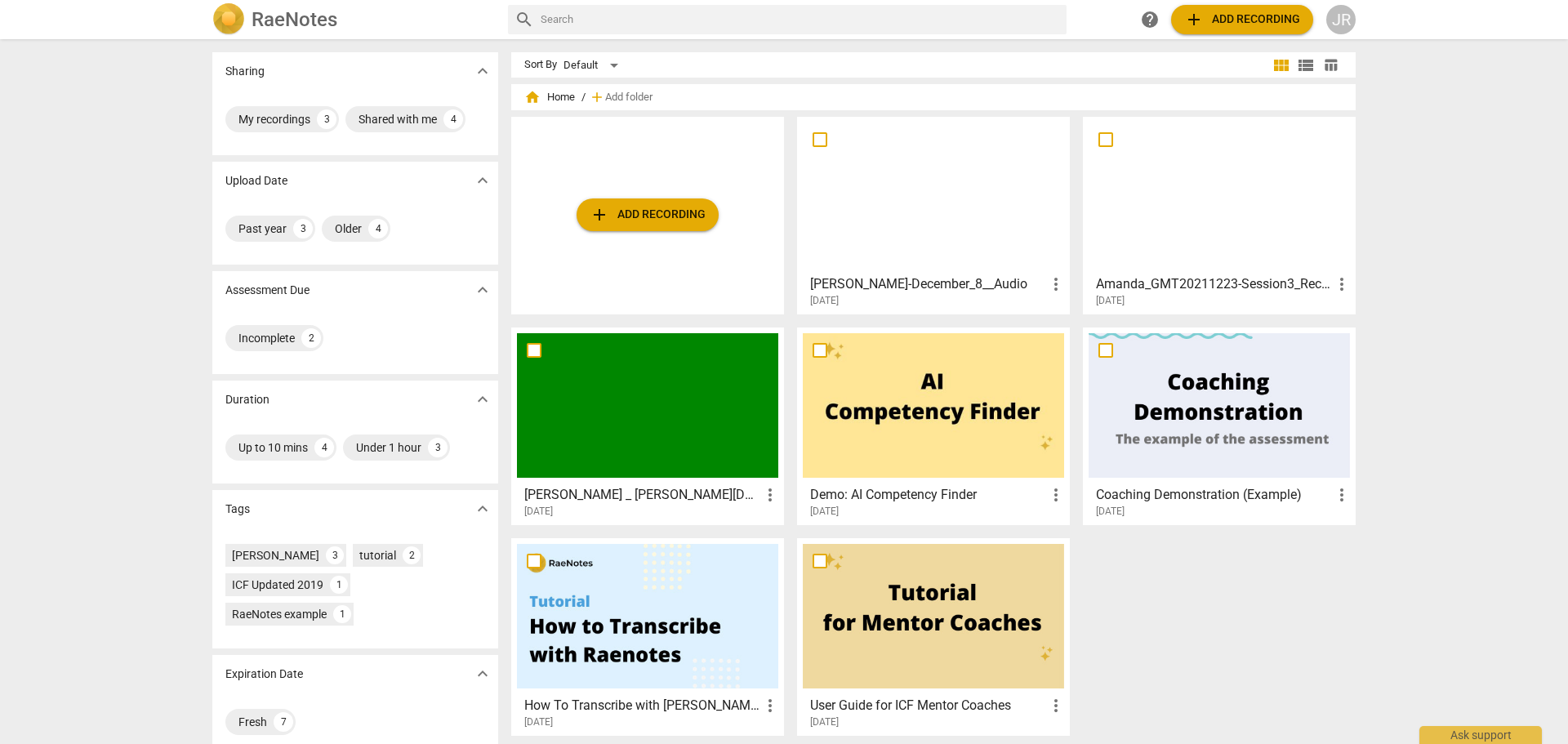
click at [1169, 178] on div at bounding box center [1219, 195] width 261 height 144
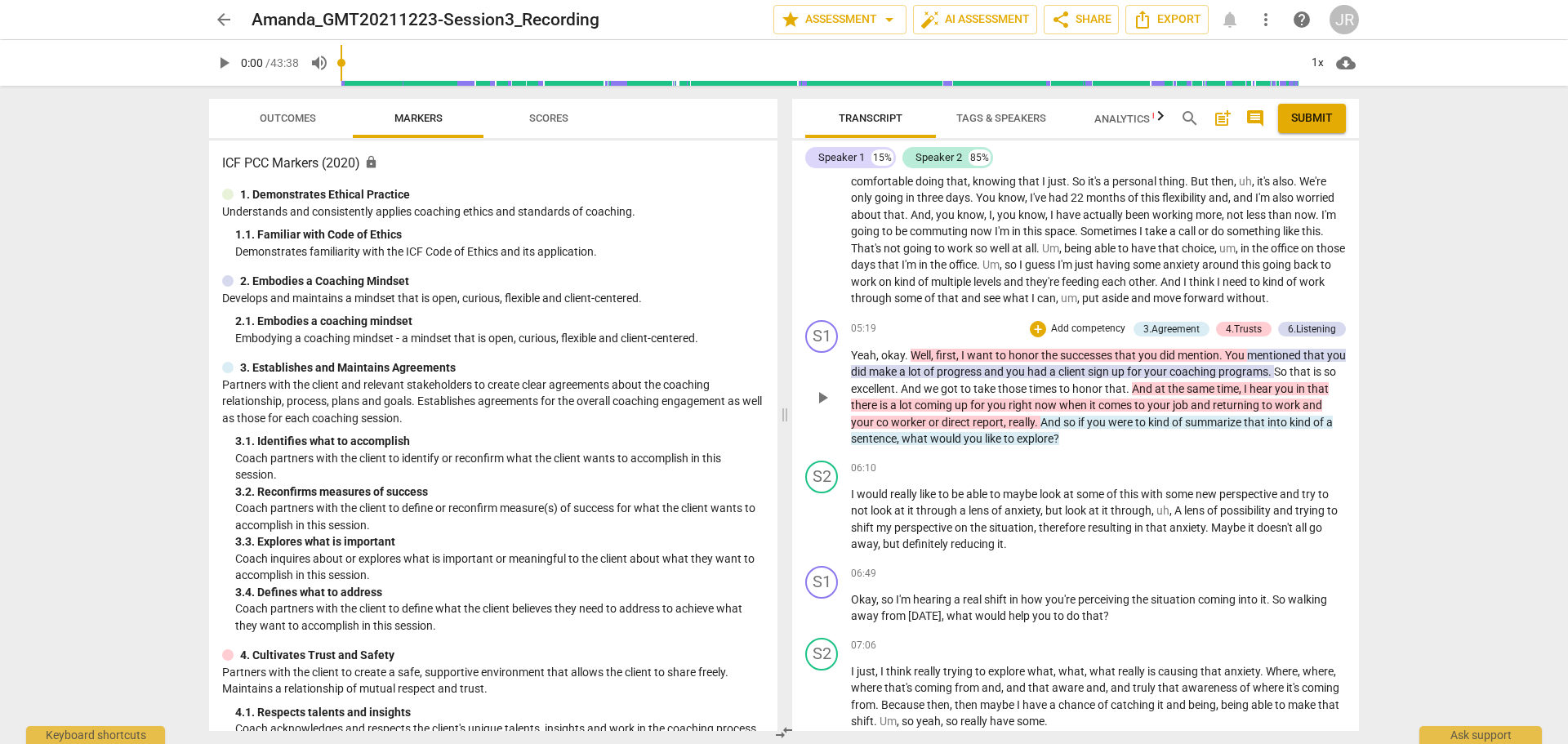
scroll to position [899, 0]
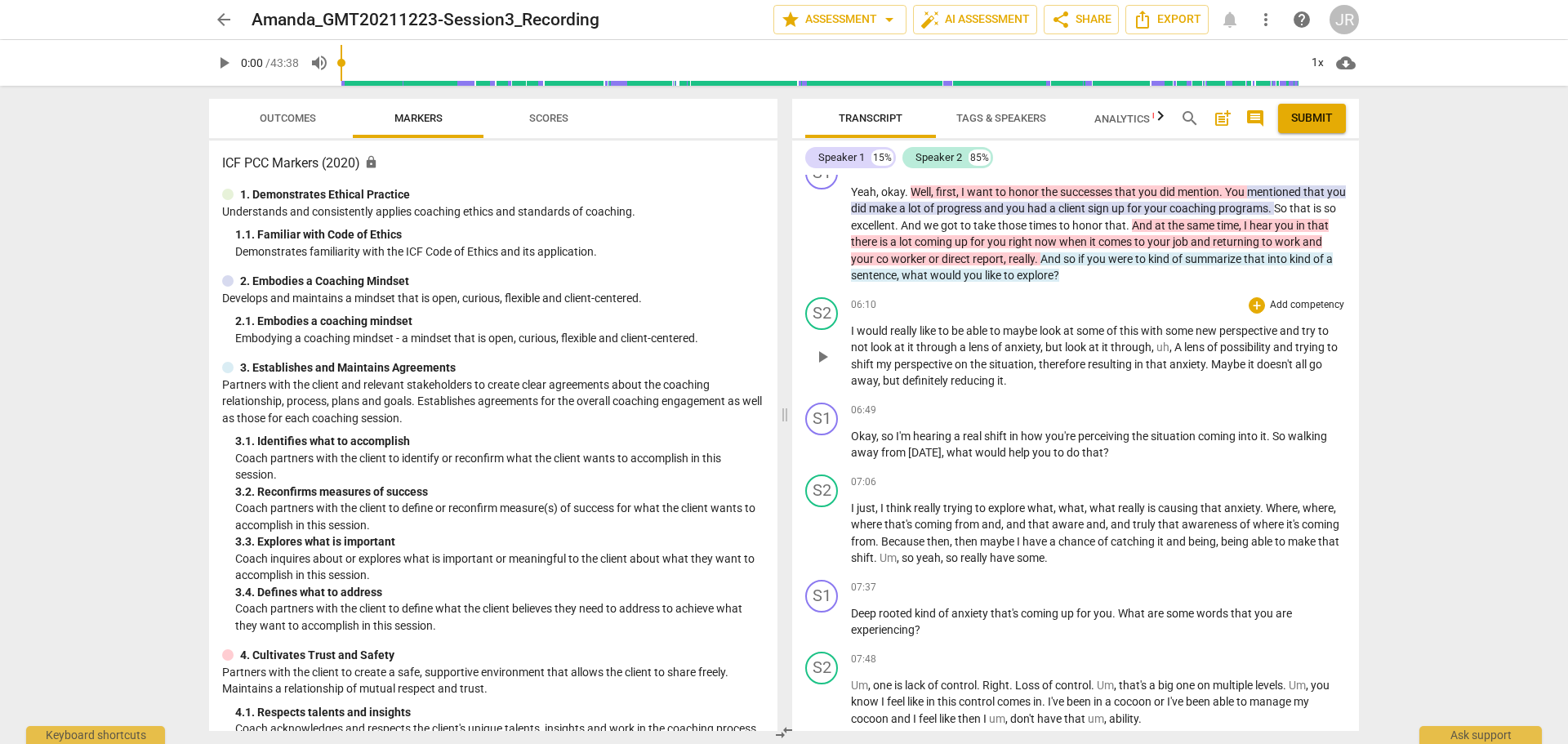
click at [817, 366] on span "play_arrow" at bounding box center [822, 357] width 20 height 20
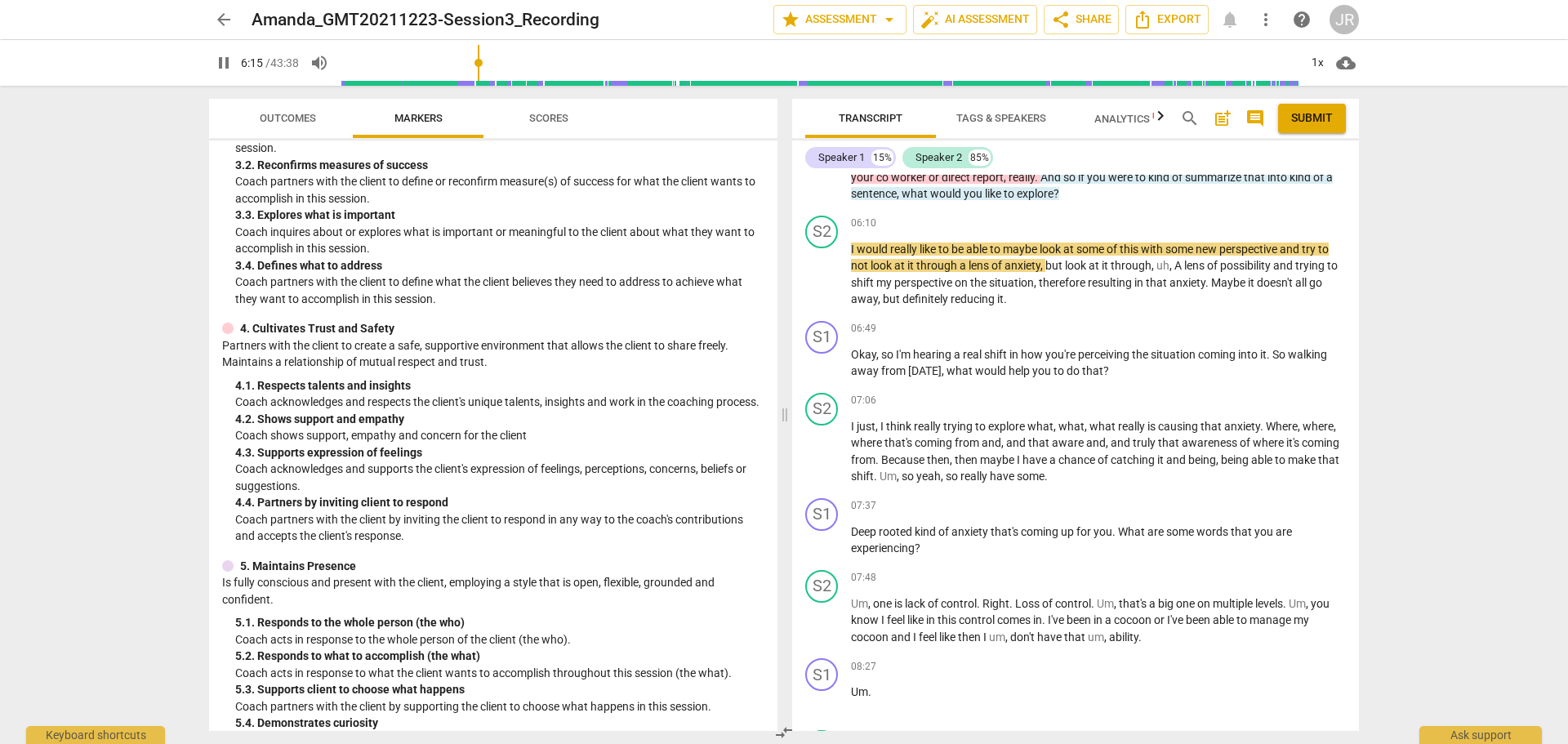
scroll to position [735, 0]
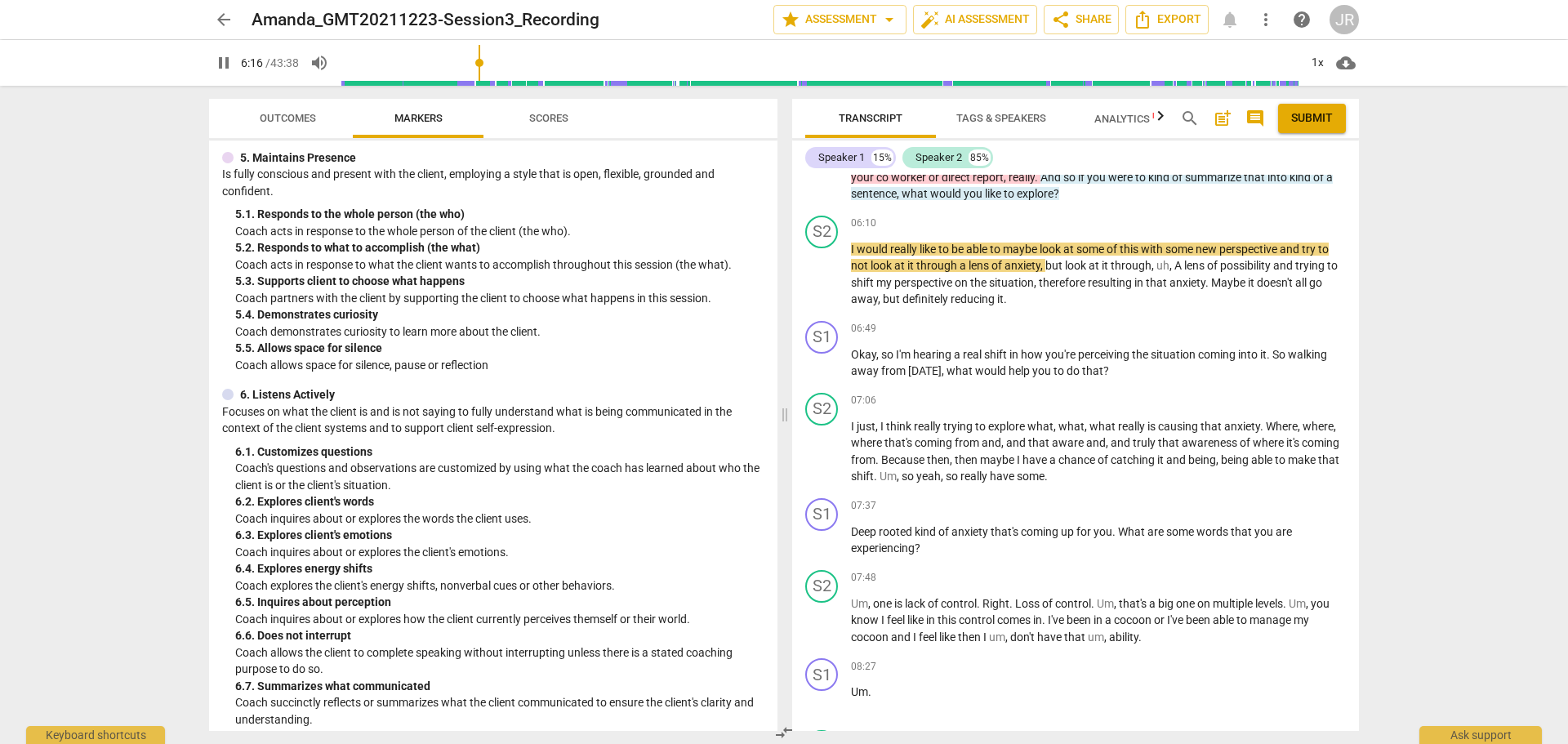
click at [542, 123] on span "Scores" at bounding box center [549, 118] width 39 height 12
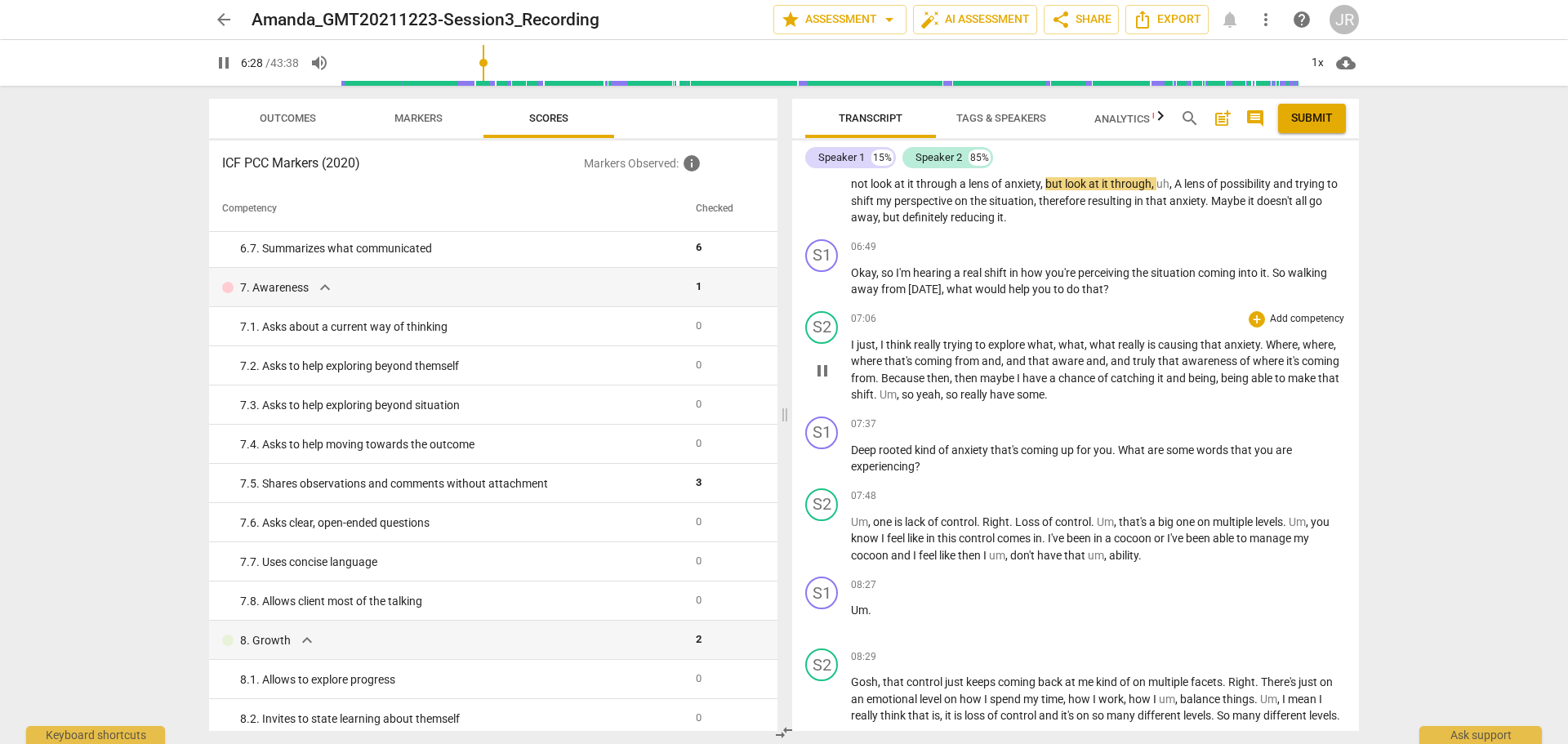
scroll to position [1144, 0]
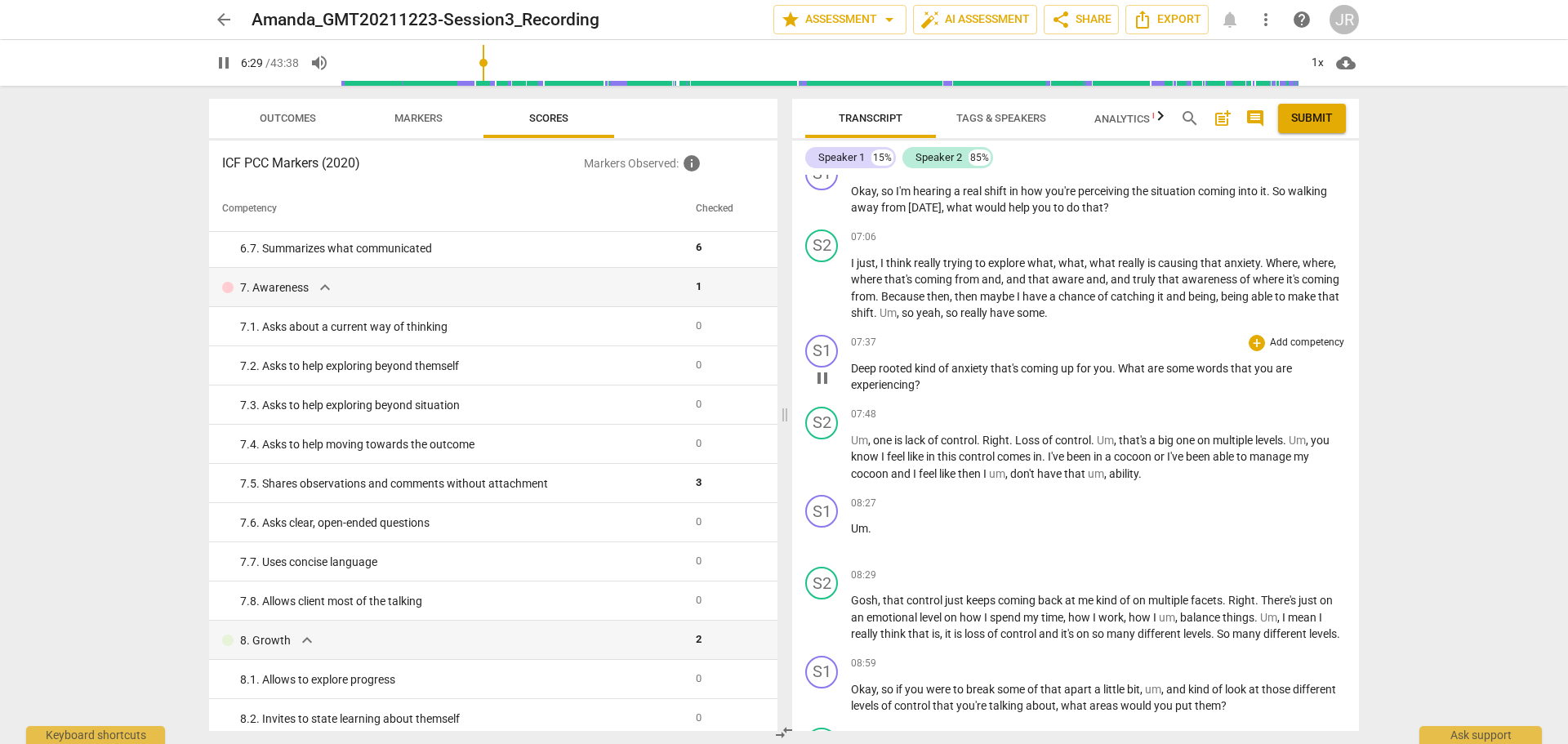
click at [820, 388] on span "pause" at bounding box center [822, 378] width 20 height 20
click at [831, 388] on span "play_arrow" at bounding box center [822, 378] width 20 height 20
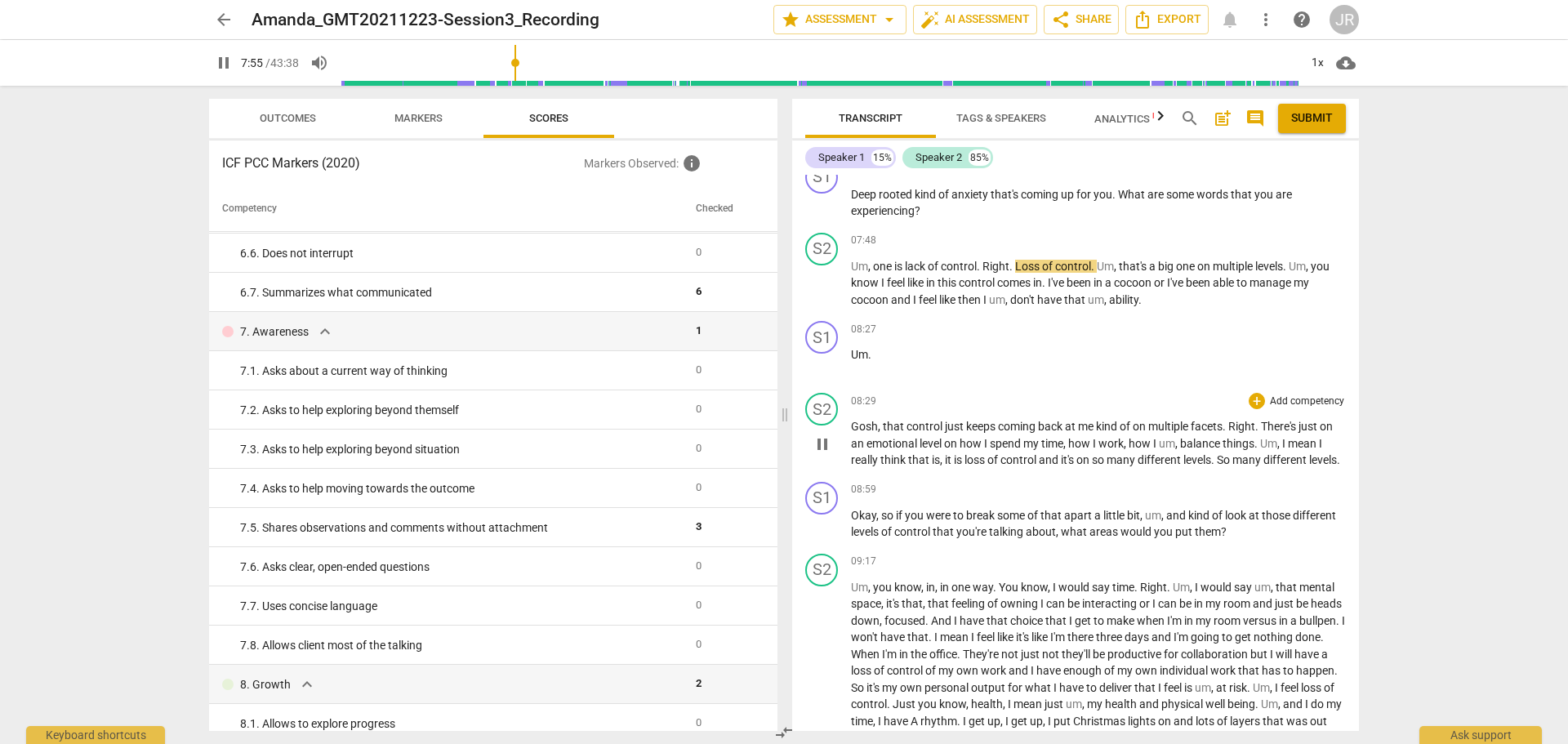
scroll to position [1388, 0]
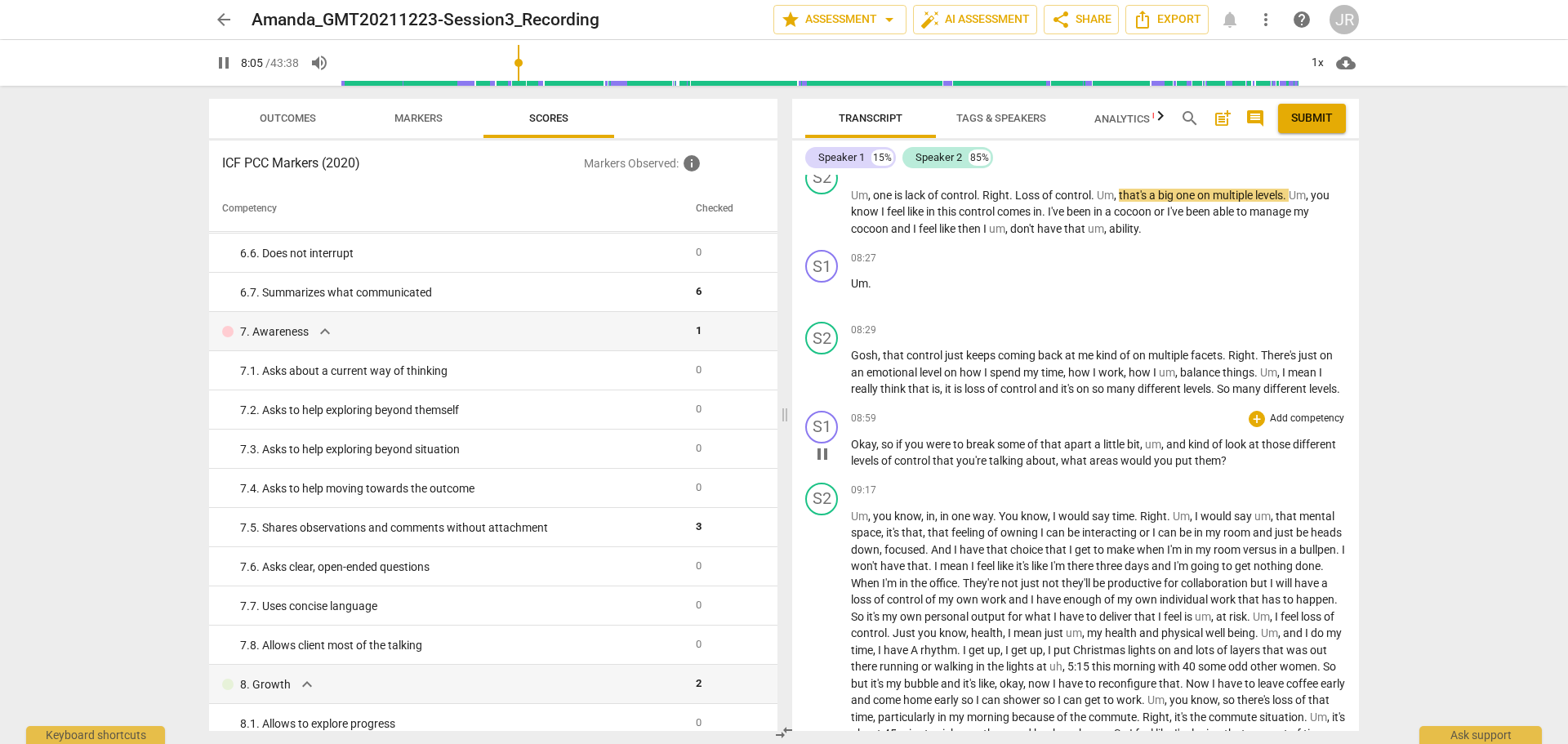
click at [1277, 426] on p "Add competency" at bounding box center [1308, 418] width 78 height 14
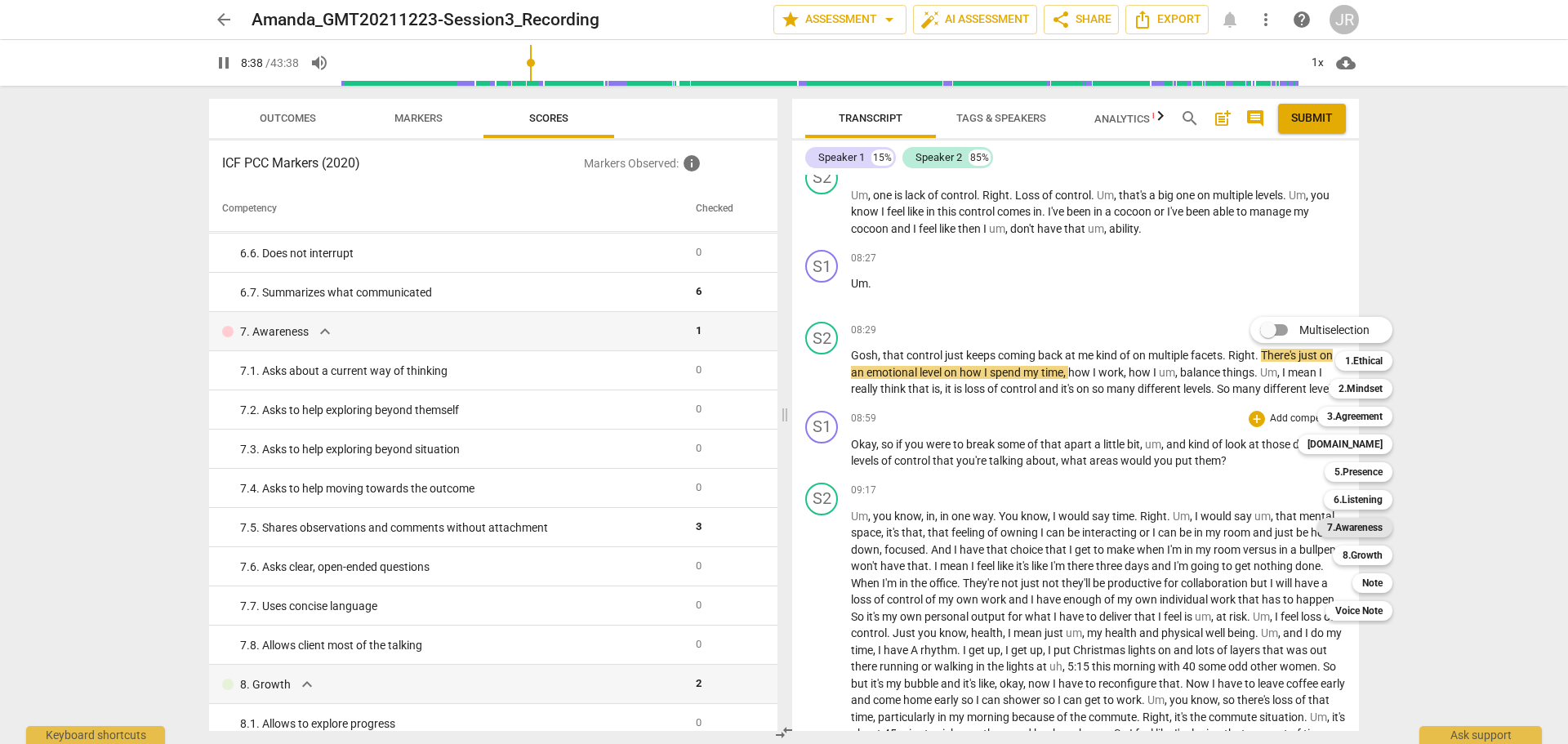
click at [1365, 530] on b "7.Awareness" at bounding box center [1354, 528] width 56 height 20
type input "518"
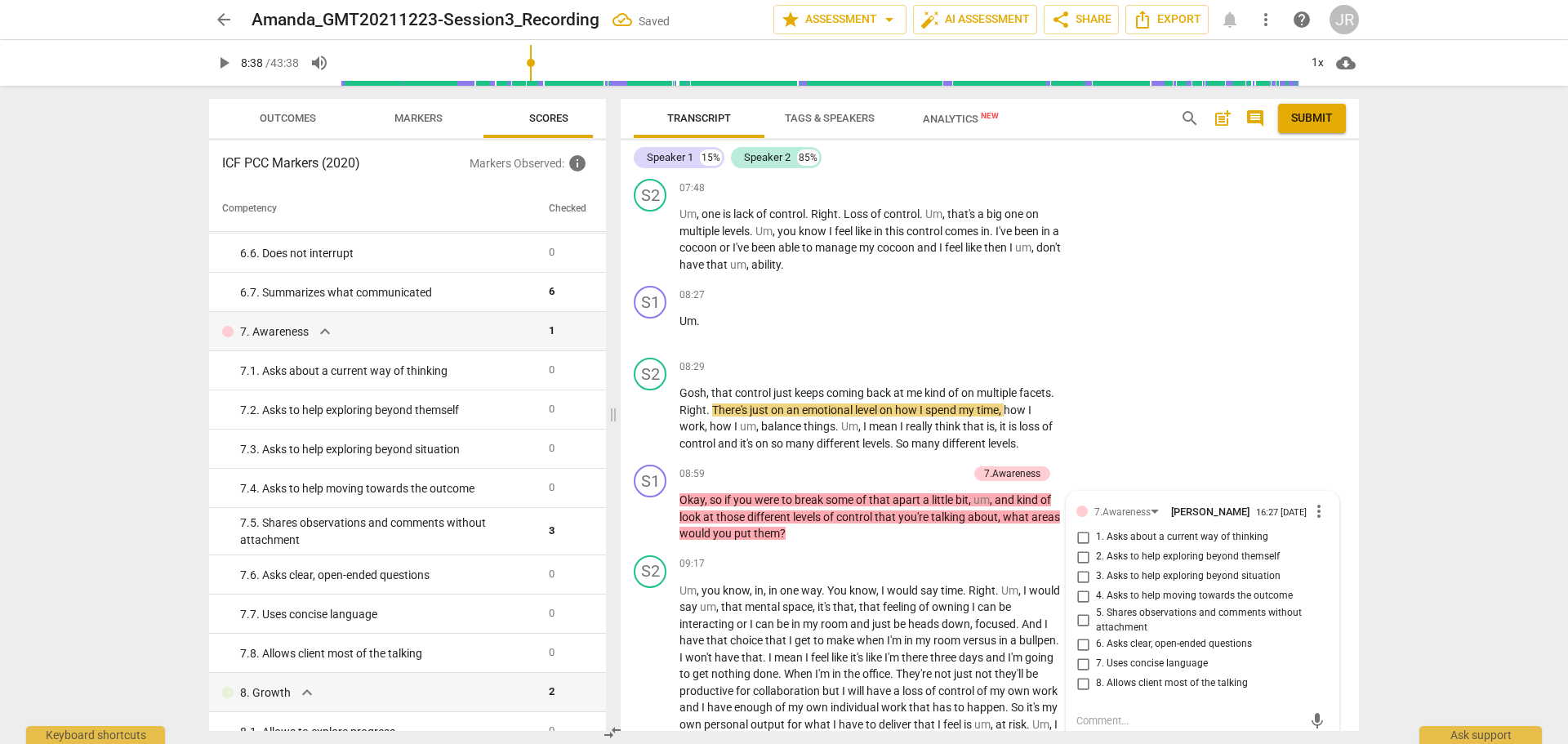
scroll to position [1973, 0]
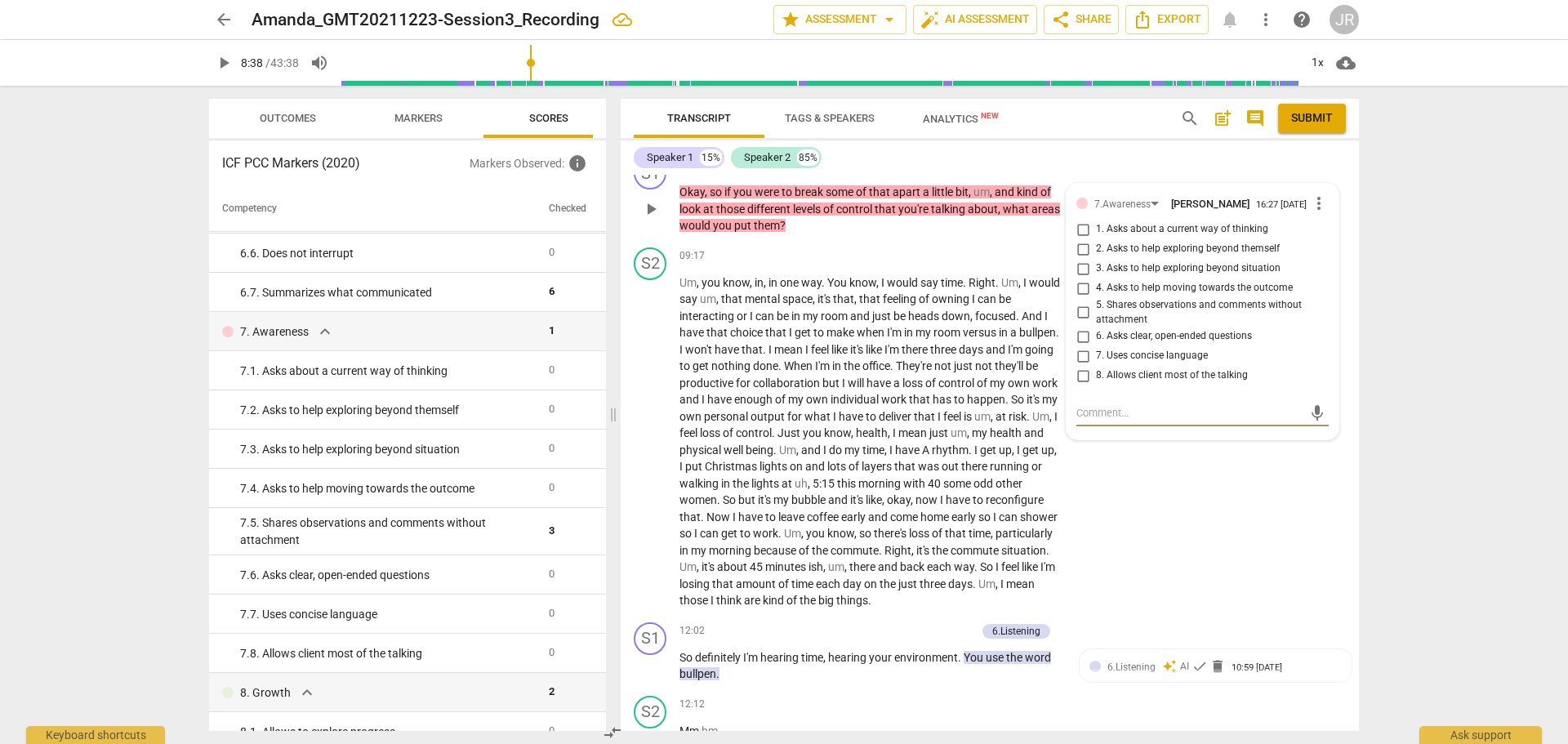
drag, startPoint x: 1076, startPoint y: 287, endPoint x: 1086, endPoint y: 302, distance: 18.0
click at [1076, 259] on input "2. Asks to help exploring beyond themself" at bounding box center [1083, 249] width 27 height 20
click at [1079, 259] on input "2. Asks to help exploring beyond themself" at bounding box center [1083, 249] width 27 height 20
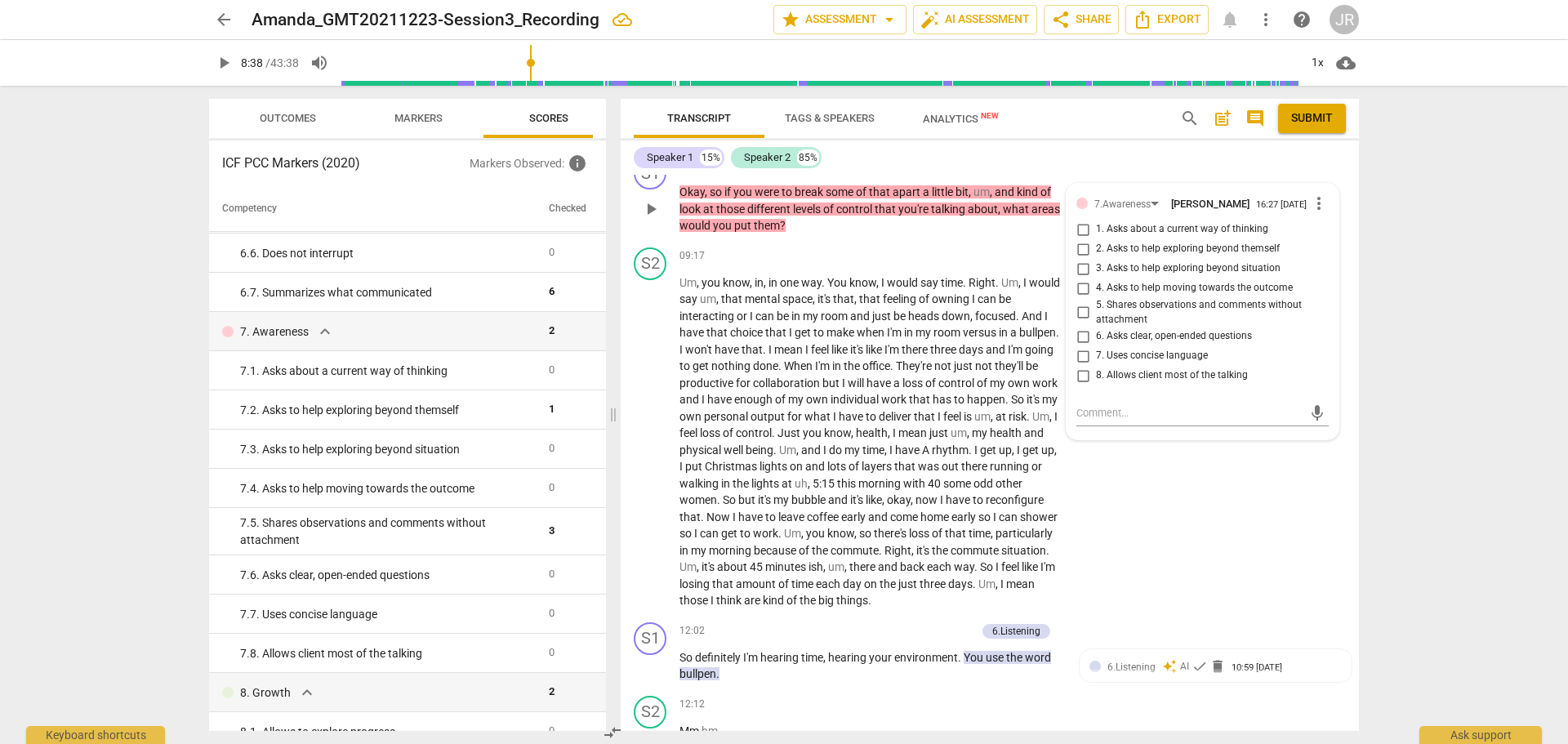
checkbox input "true"
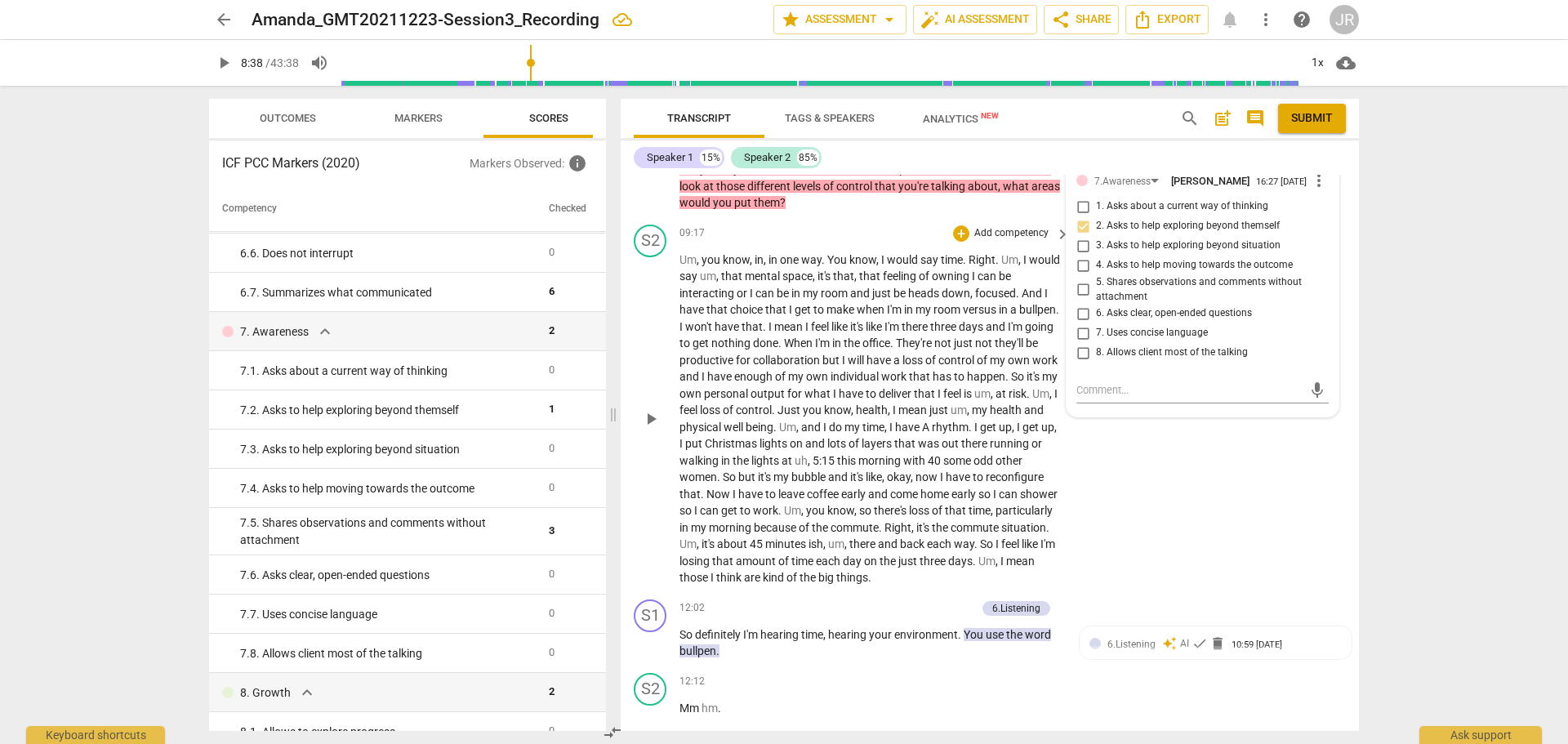
scroll to position [1891, 0]
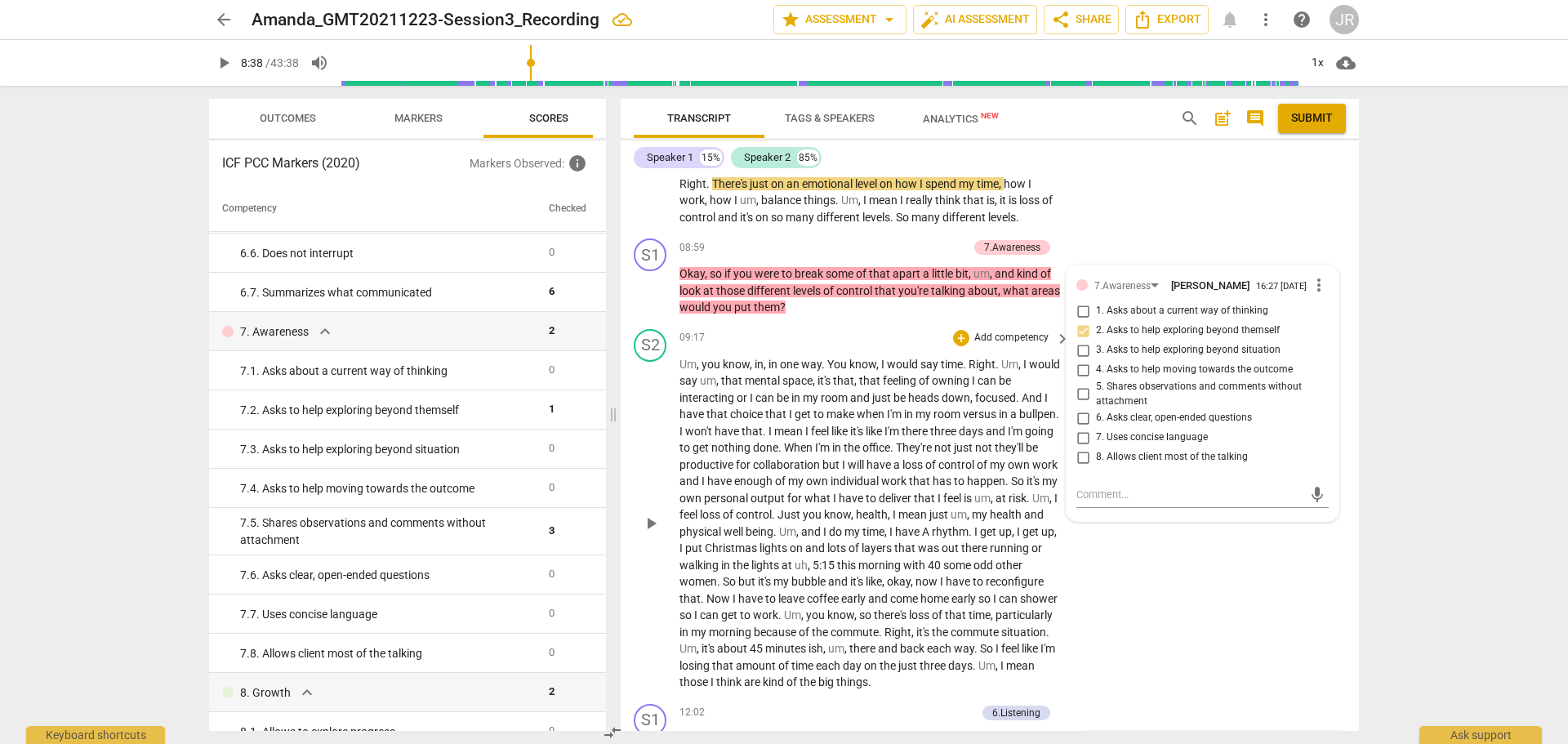
click at [1260, 624] on div "S2 play_arrow pause 09:17 + Add competency keyboard_arrow_right Um , you know ,…" at bounding box center [990, 510] width 738 height 375
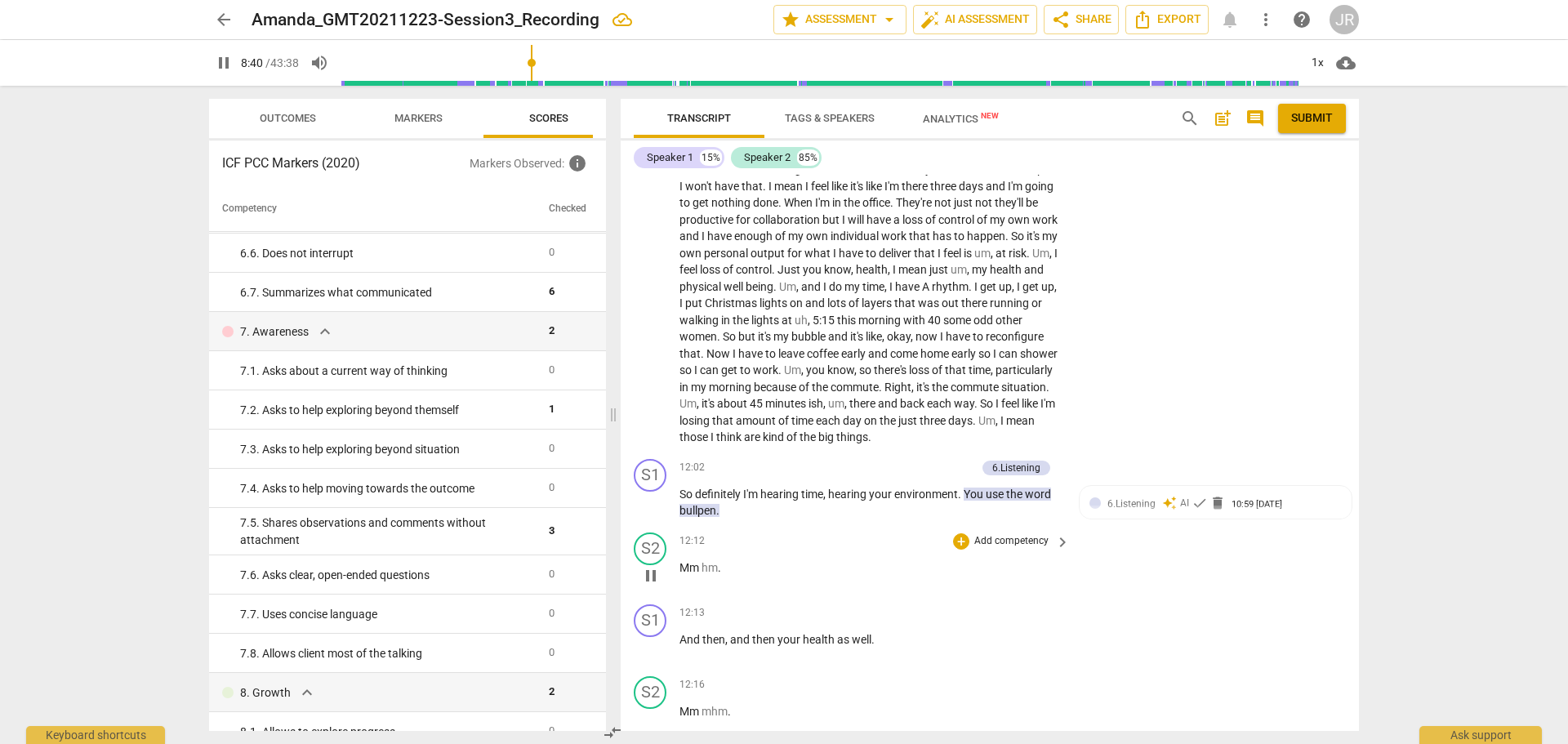
scroll to position [2218, 0]
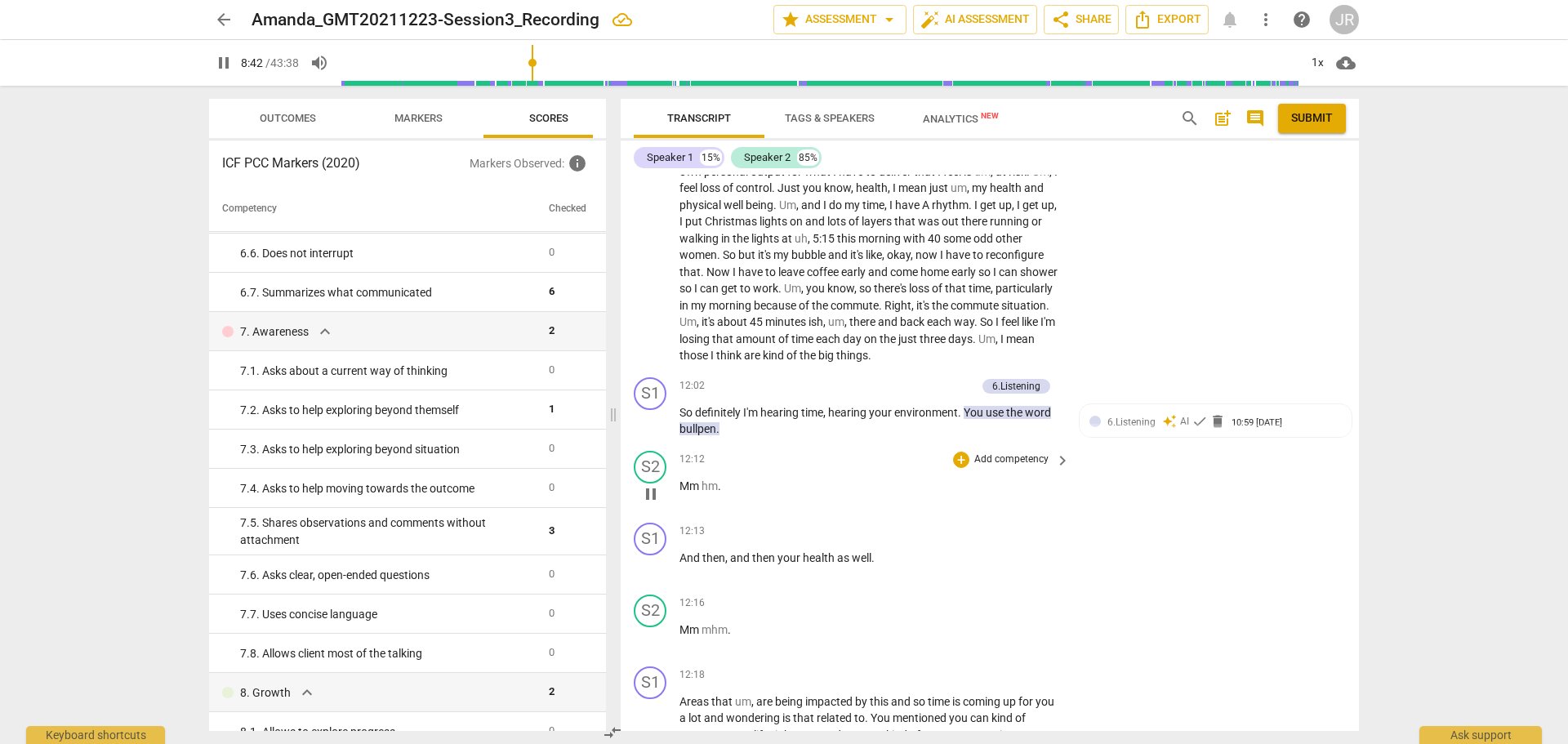
click at [1151, 516] on div "S2 play_arrow pause 12:12 + Add competency keyboard_arrow_right Mm hm ." at bounding box center [990, 480] width 738 height 72
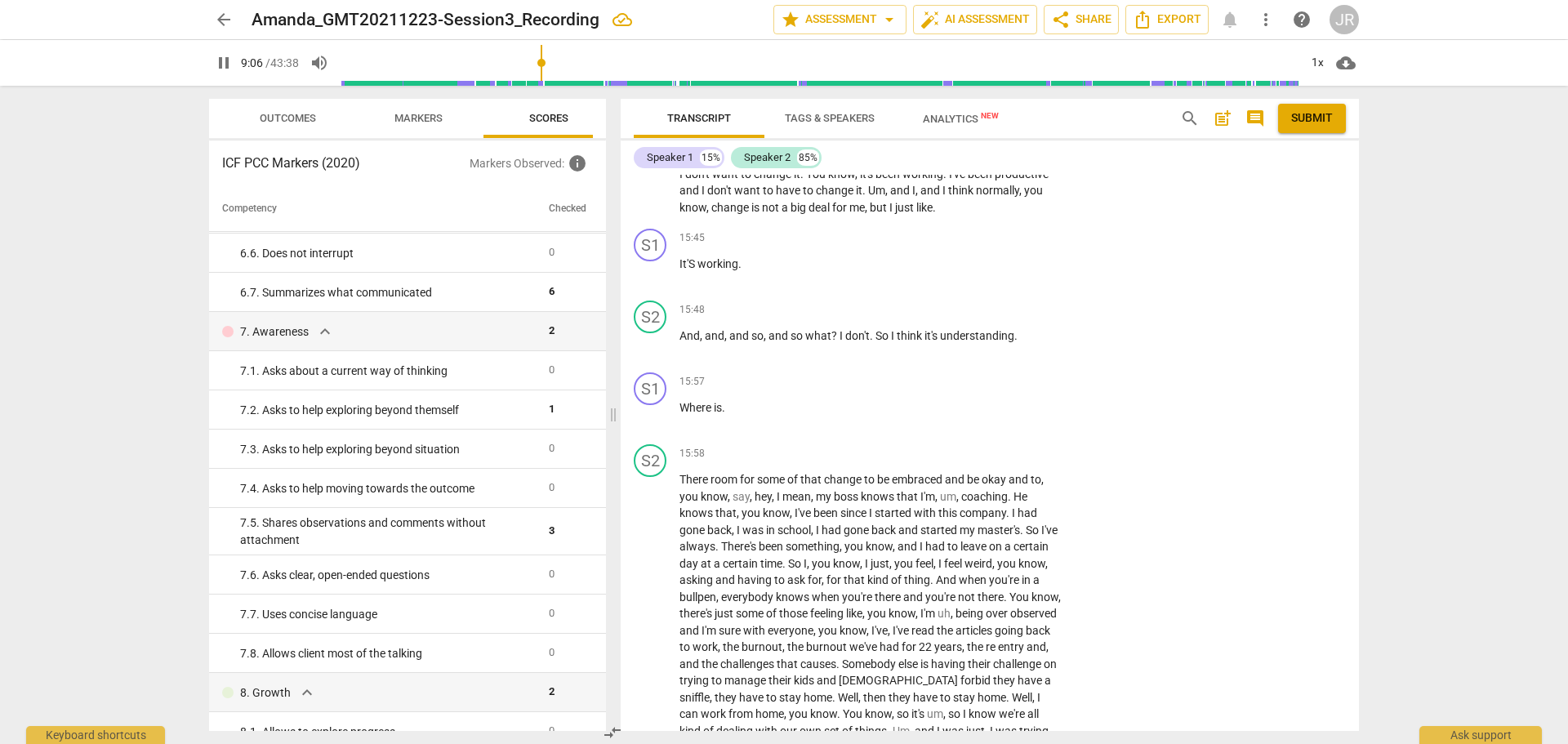
scroll to position [3688, 0]
click at [656, 425] on span "pause" at bounding box center [651, 415] width 20 height 20
click at [653, 425] on span "play_arrow" at bounding box center [651, 415] width 20 height 20
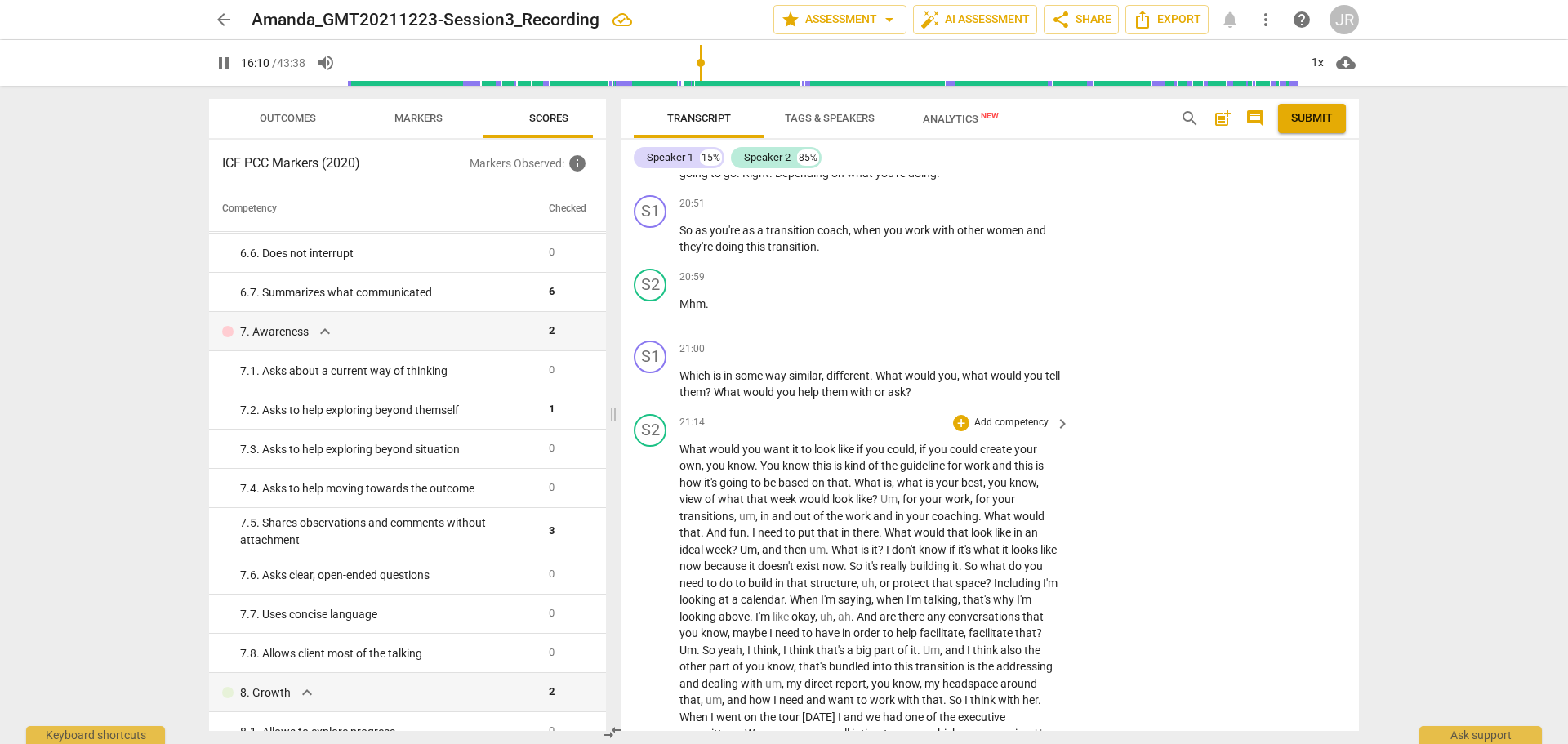
scroll to position [4994, 0]
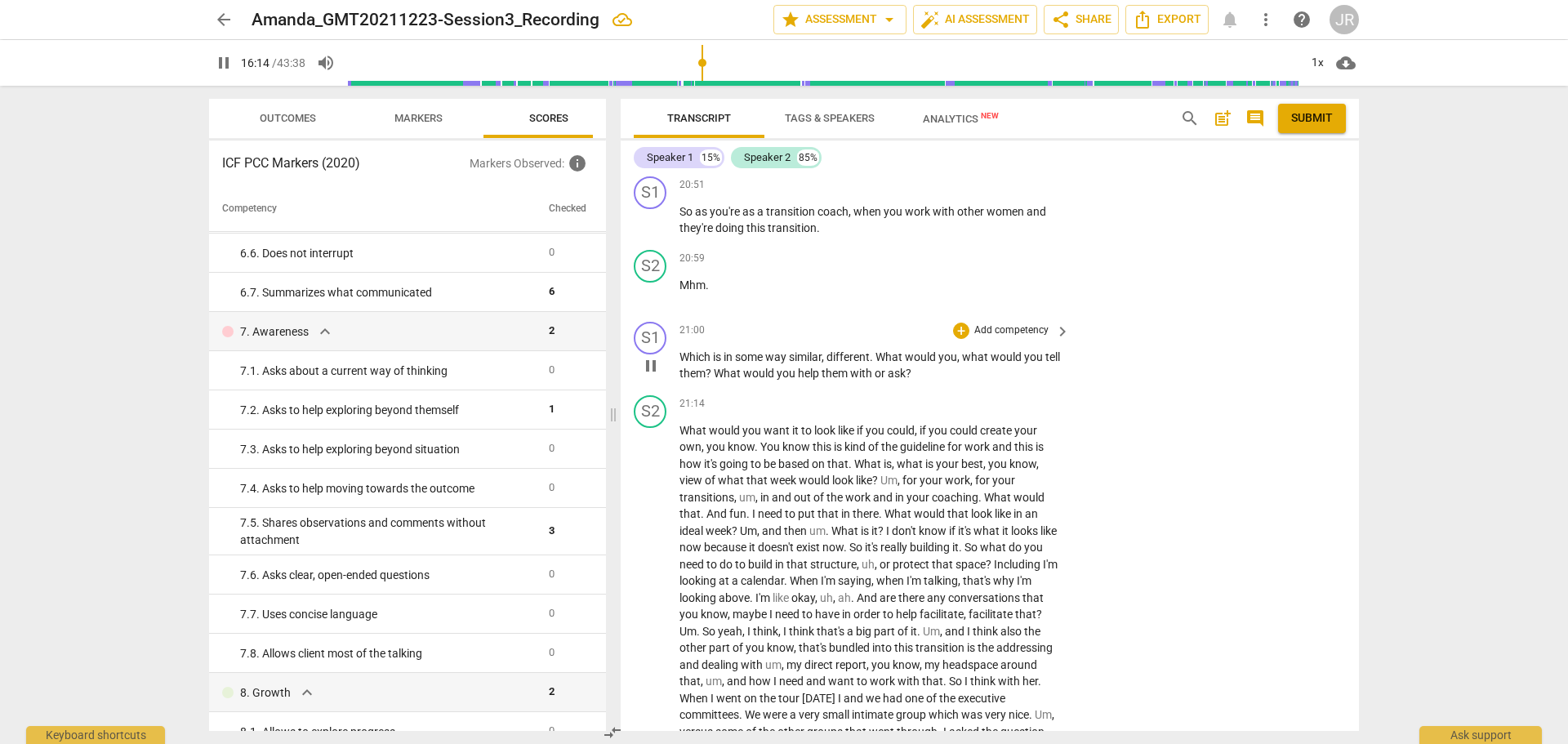
click at [1018, 338] on p "Add competency" at bounding box center [1012, 330] width 78 height 14
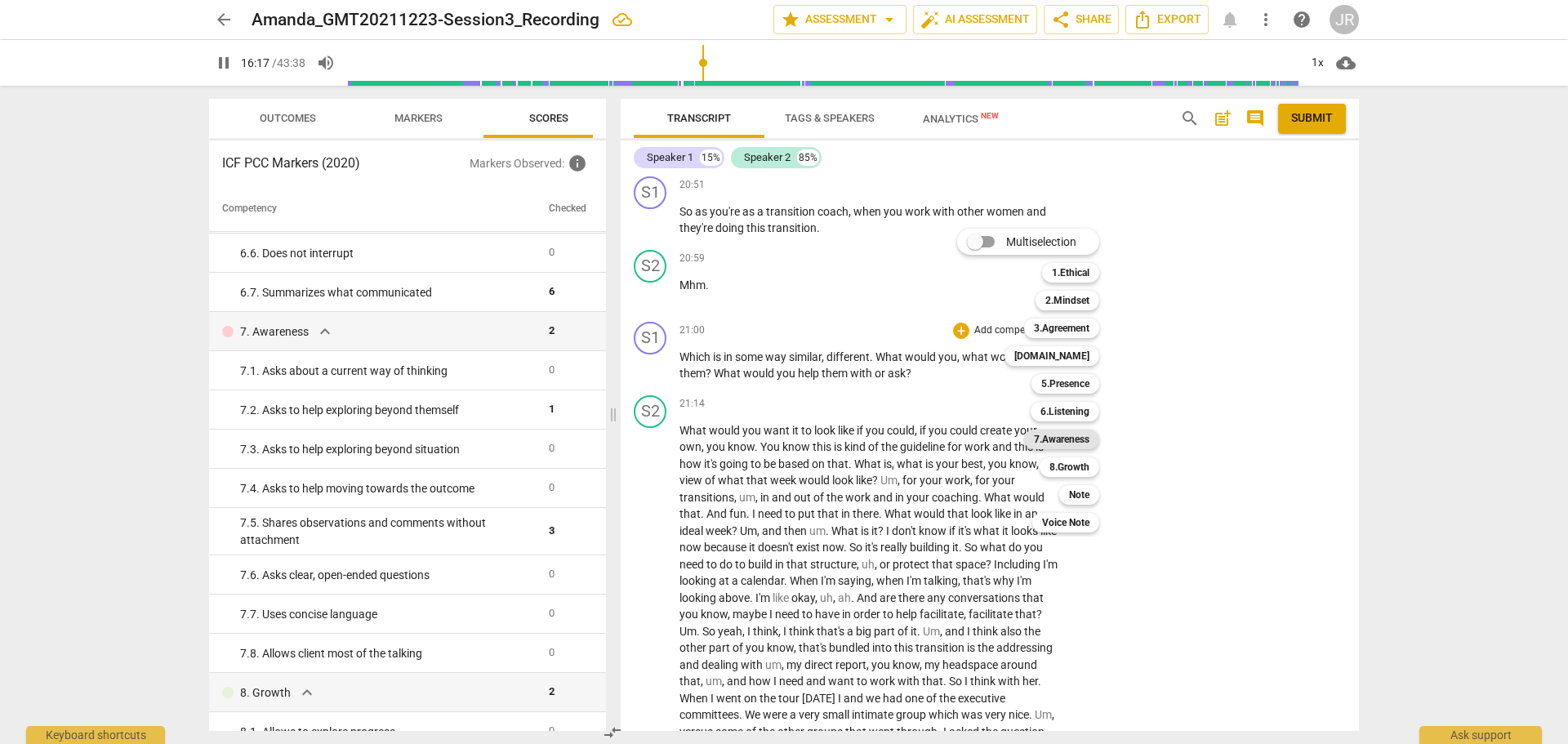
click at [1063, 440] on b "7.Awareness" at bounding box center [1062, 439] width 56 height 20
type input "978"
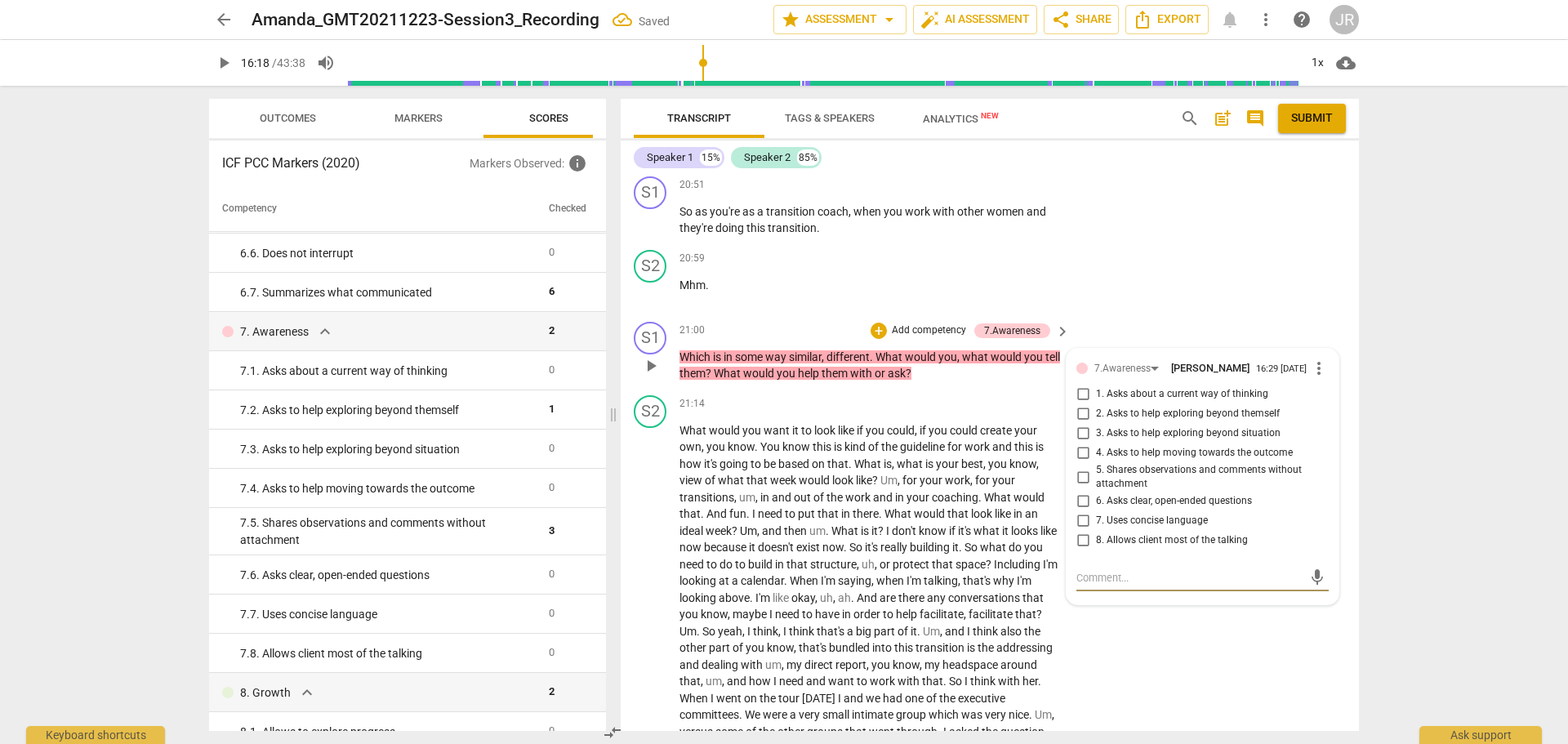
click at [1081, 424] on input "2. Asks to help exploring beyond themself" at bounding box center [1083, 414] width 27 height 20
checkbox input "true"
click at [1077, 443] on input "3. Asks to help exploring beyond situation" at bounding box center [1083, 434] width 27 height 20
checkbox input "true"
click at [1084, 424] on input "2. Asks to help exploring beyond themself" at bounding box center [1083, 414] width 27 height 20
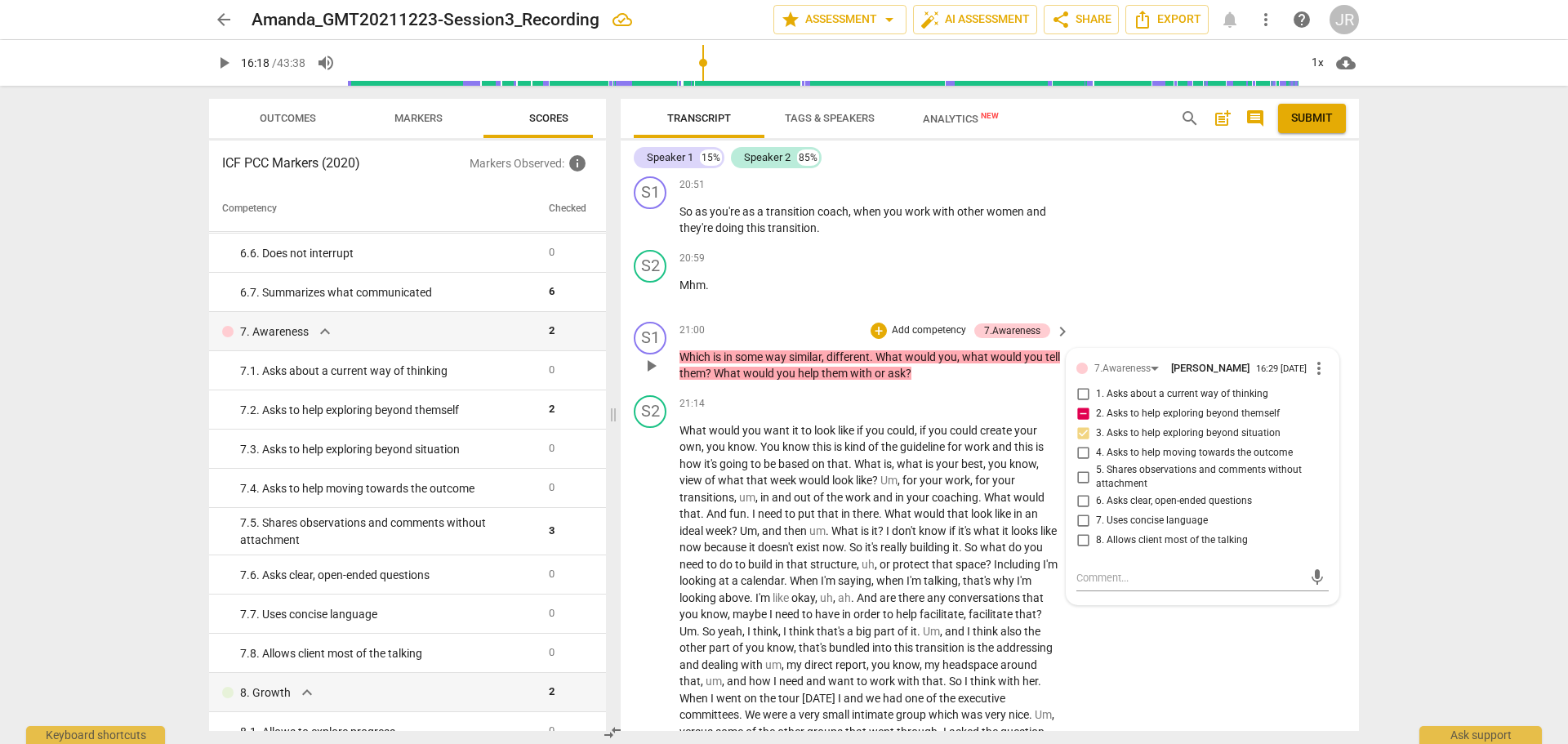
click at [1083, 424] on input "2. Asks to help exploring beyond themself" at bounding box center [1083, 414] width 27 height 20
checkbox input "false"
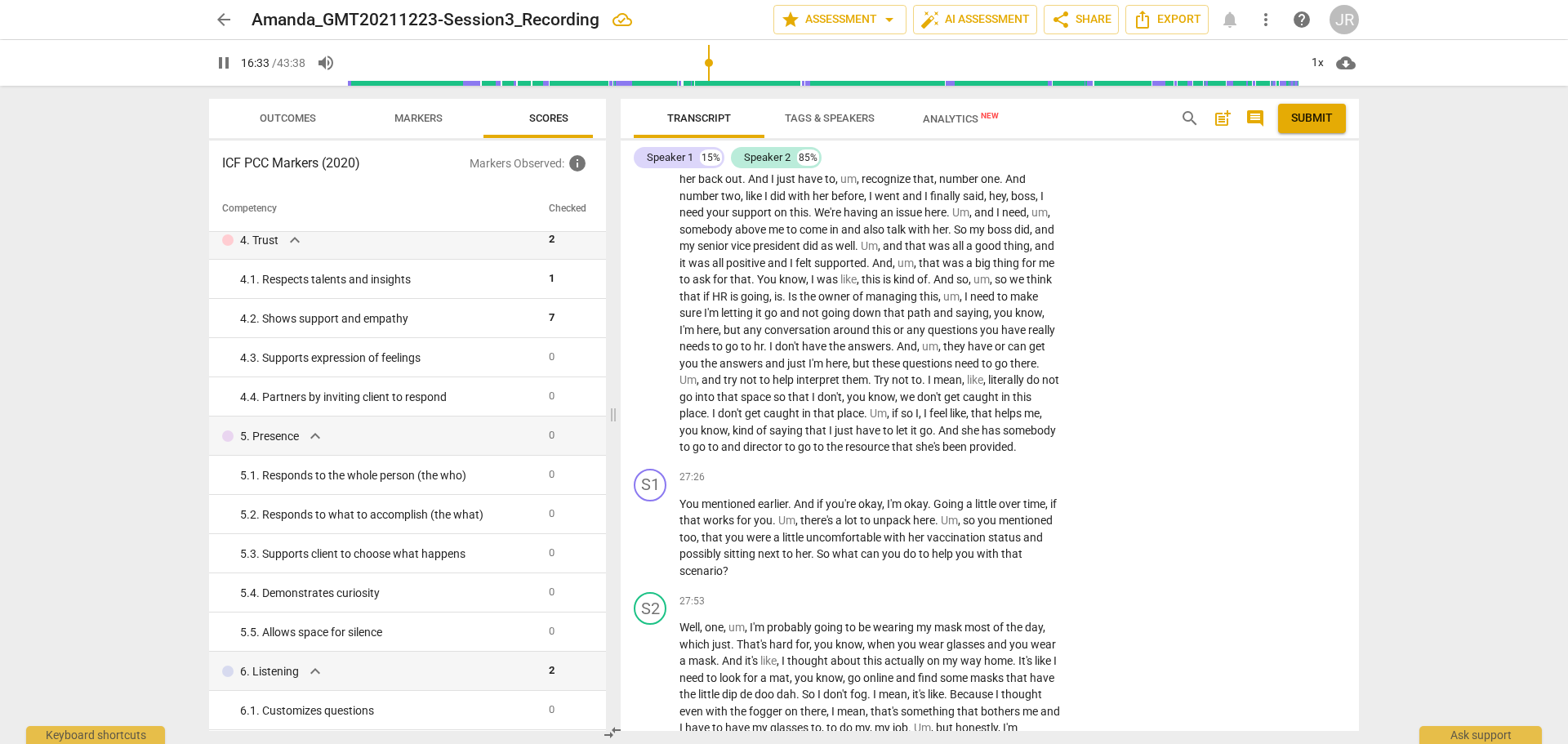
scroll to position [5947, 0]
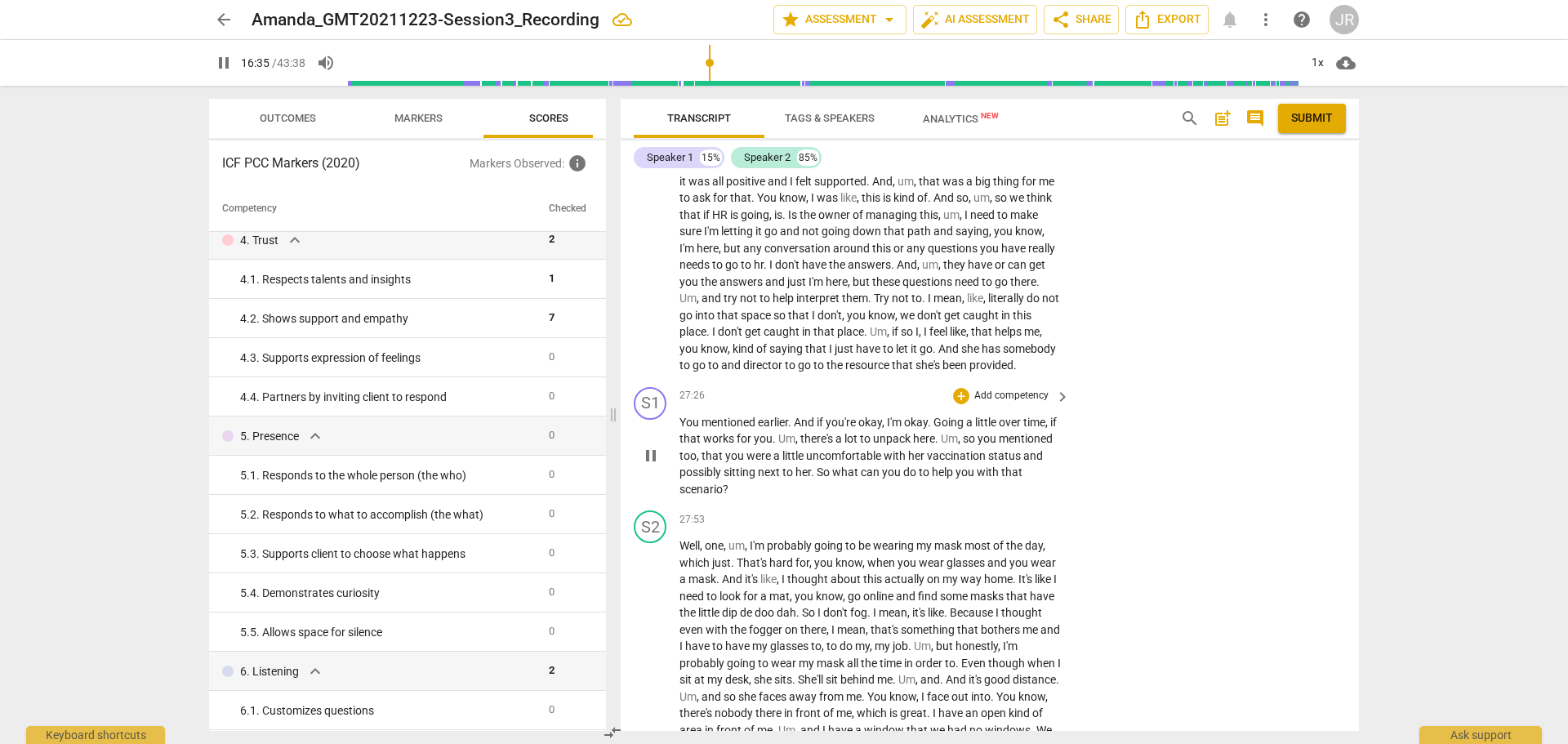
click at [652, 466] on span "pause" at bounding box center [651, 456] width 20 height 20
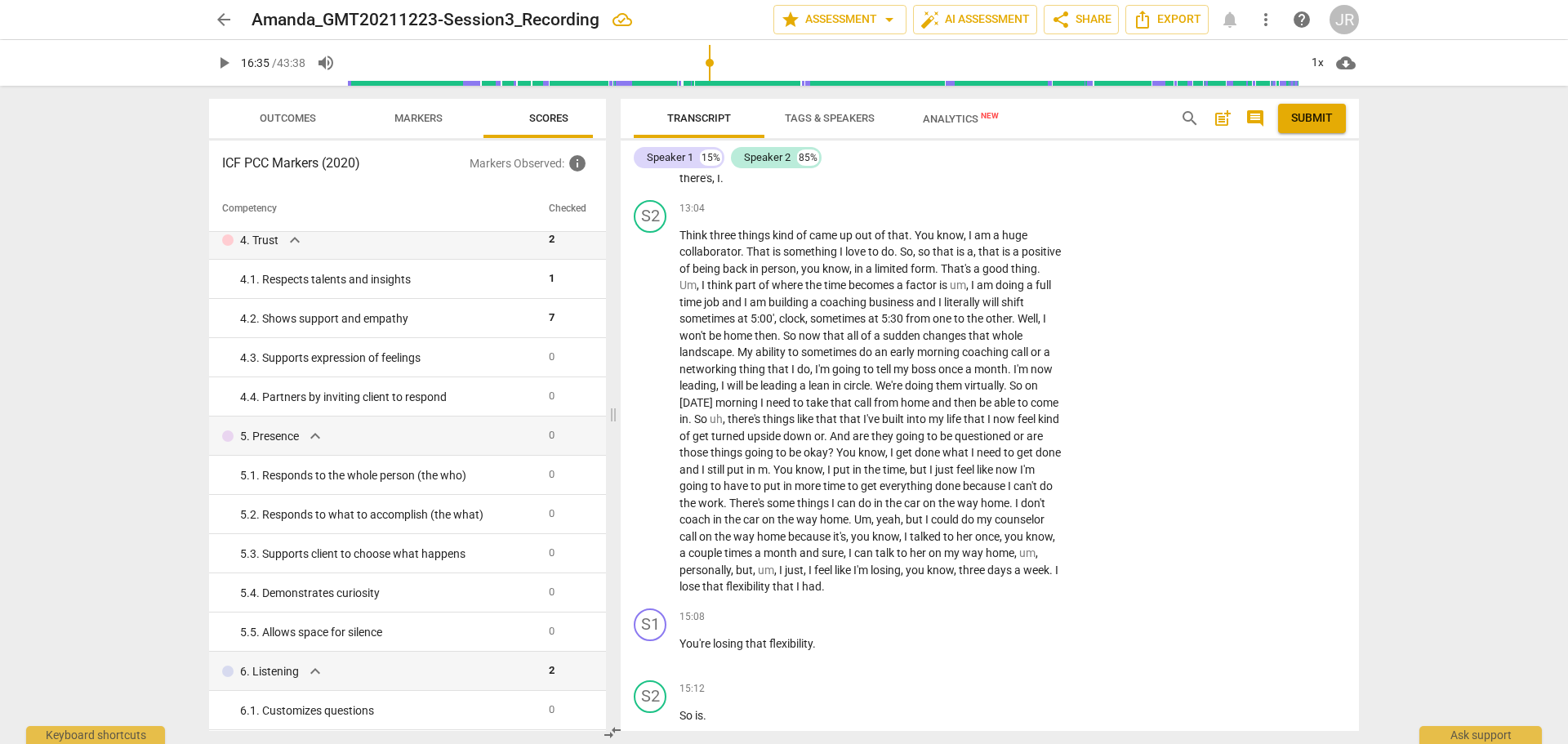
scroll to position [3022, 0]
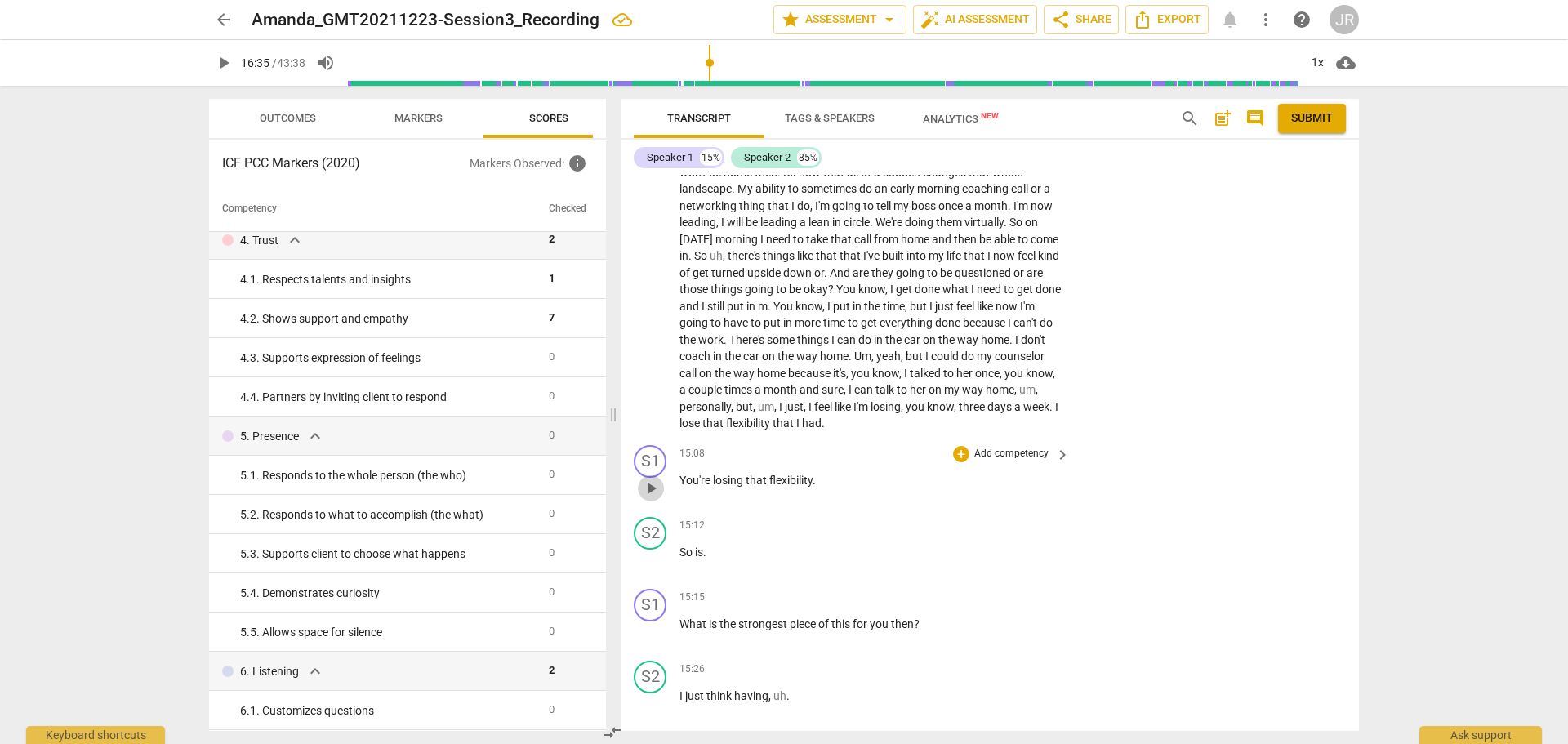
click at [653, 498] on span "play_arrow" at bounding box center [651, 488] width 20 height 20
click at [658, 549] on div "S2" at bounding box center [650, 533] width 32 height 32
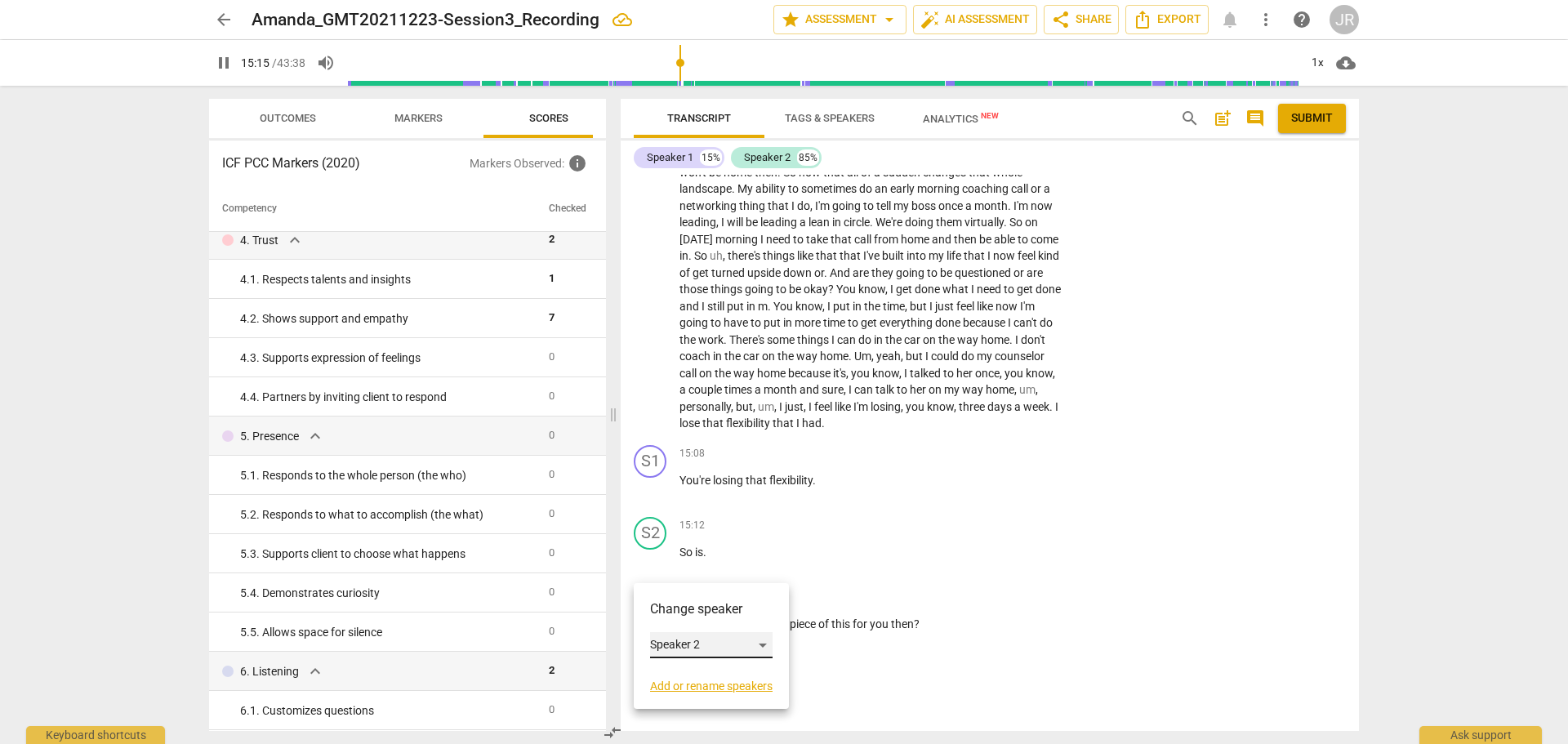
click at [718, 645] on div "Speaker 2" at bounding box center [711, 645] width 122 height 27
click at [707, 618] on li "Speaker 1" at bounding box center [712, 614] width 124 height 31
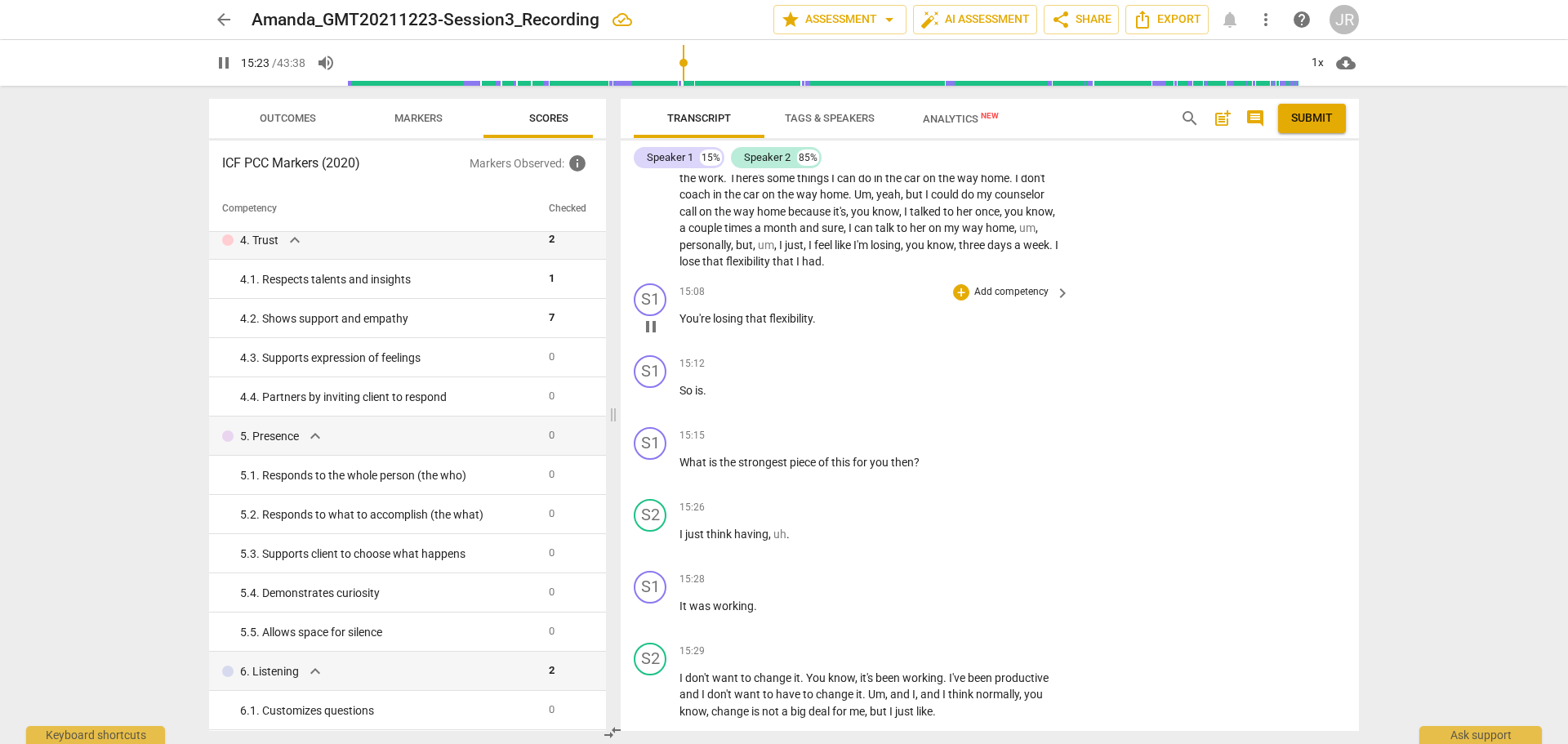
scroll to position [3185, 0]
click at [993, 442] on p "Add competency" at bounding box center [1012, 434] width 78 height 14
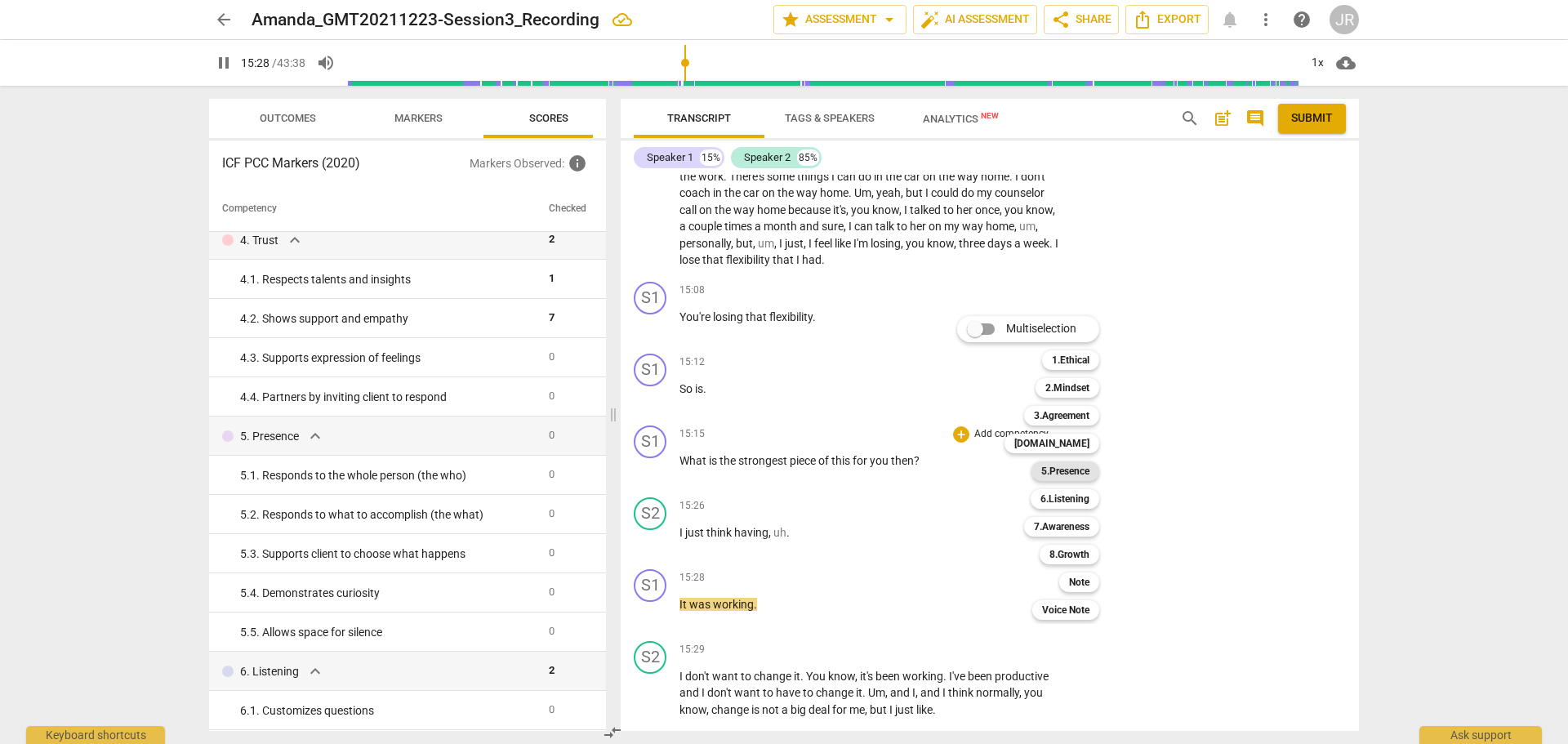
click at [1075, 472] on b "5.Presence" at bounding box center [1065, 471] width 48 height 20
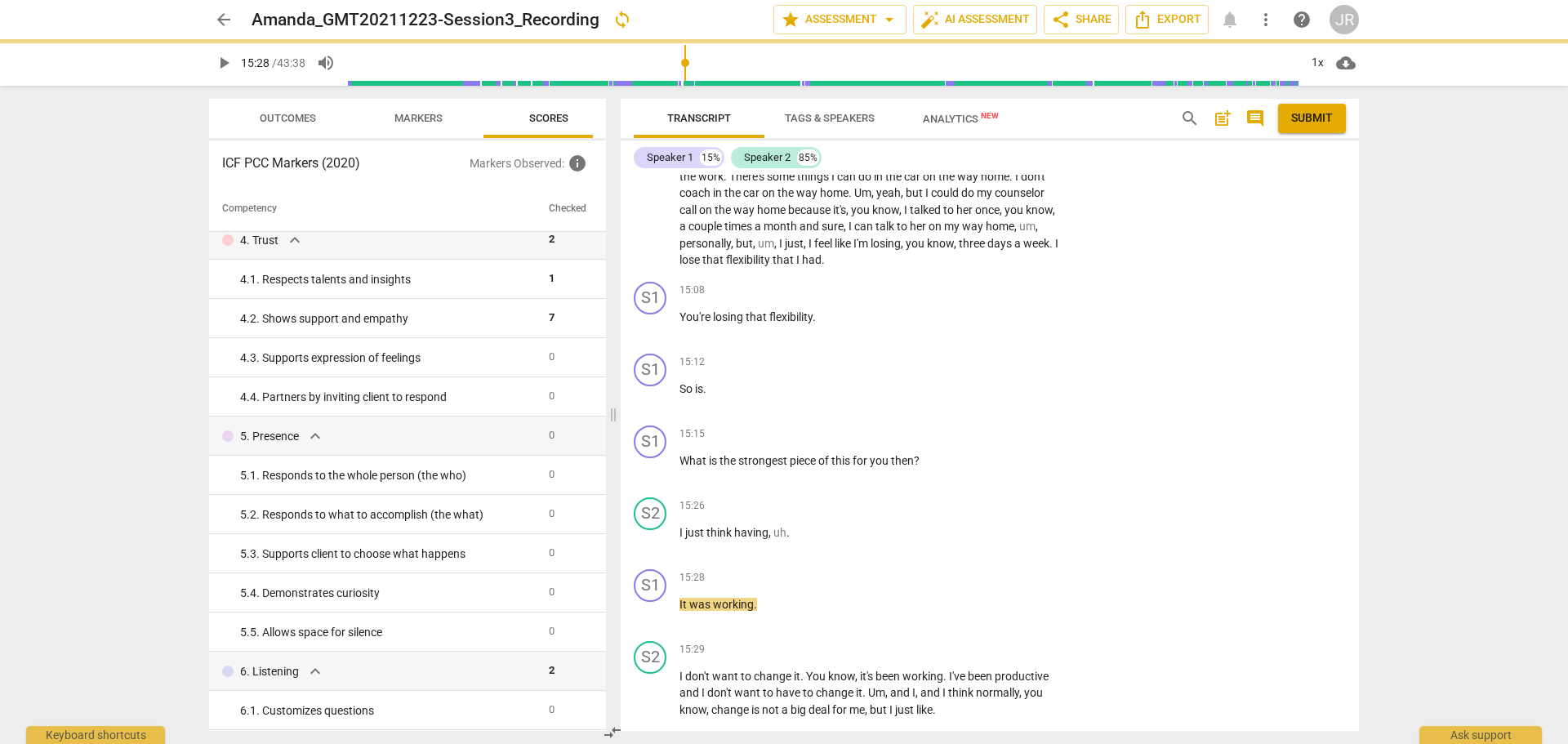
type input "929"
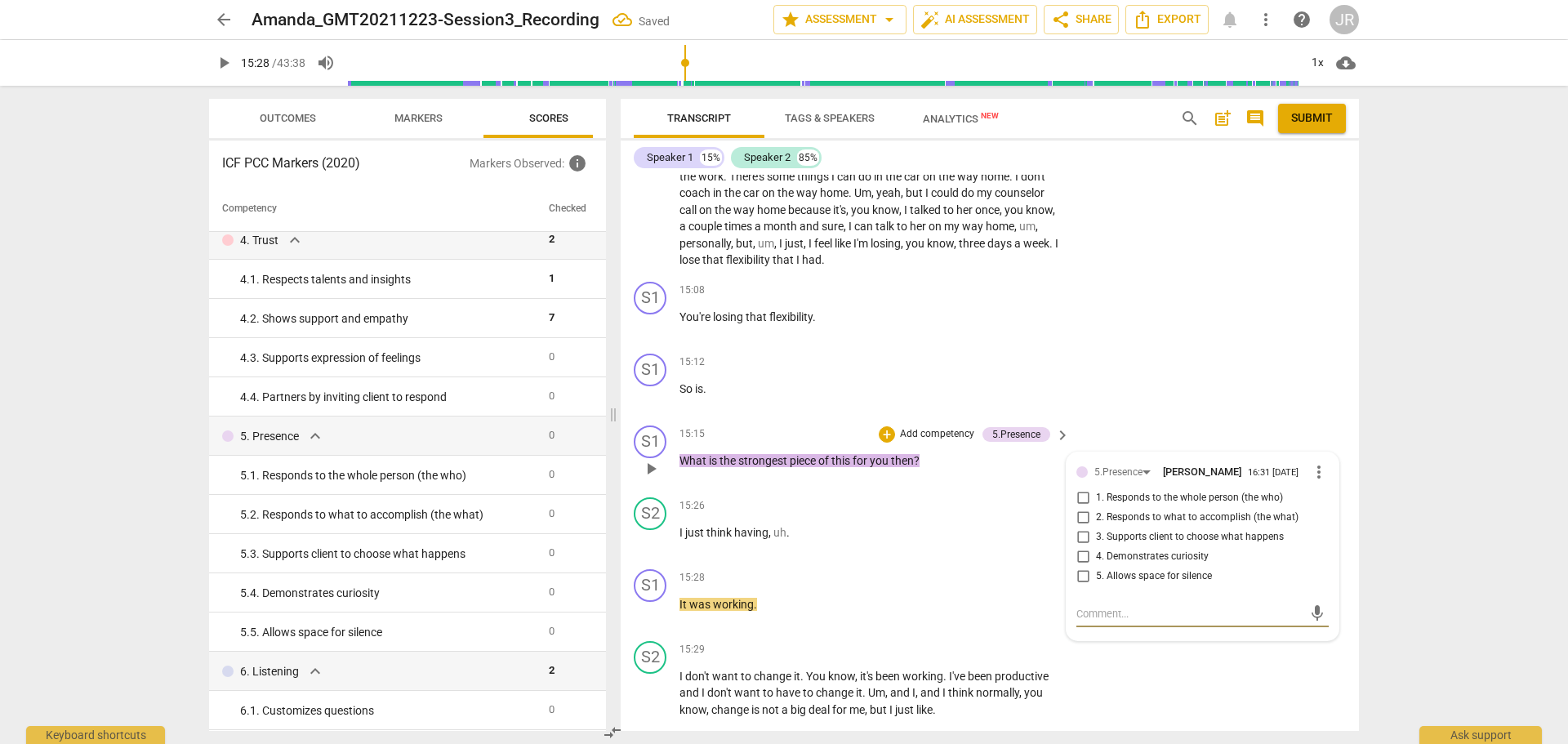
click at [1082, 528] on input "2. Responds to what to accomplish (the what)" at bounding box center [1083, 517] width 27 height 20
checkbox input "true"
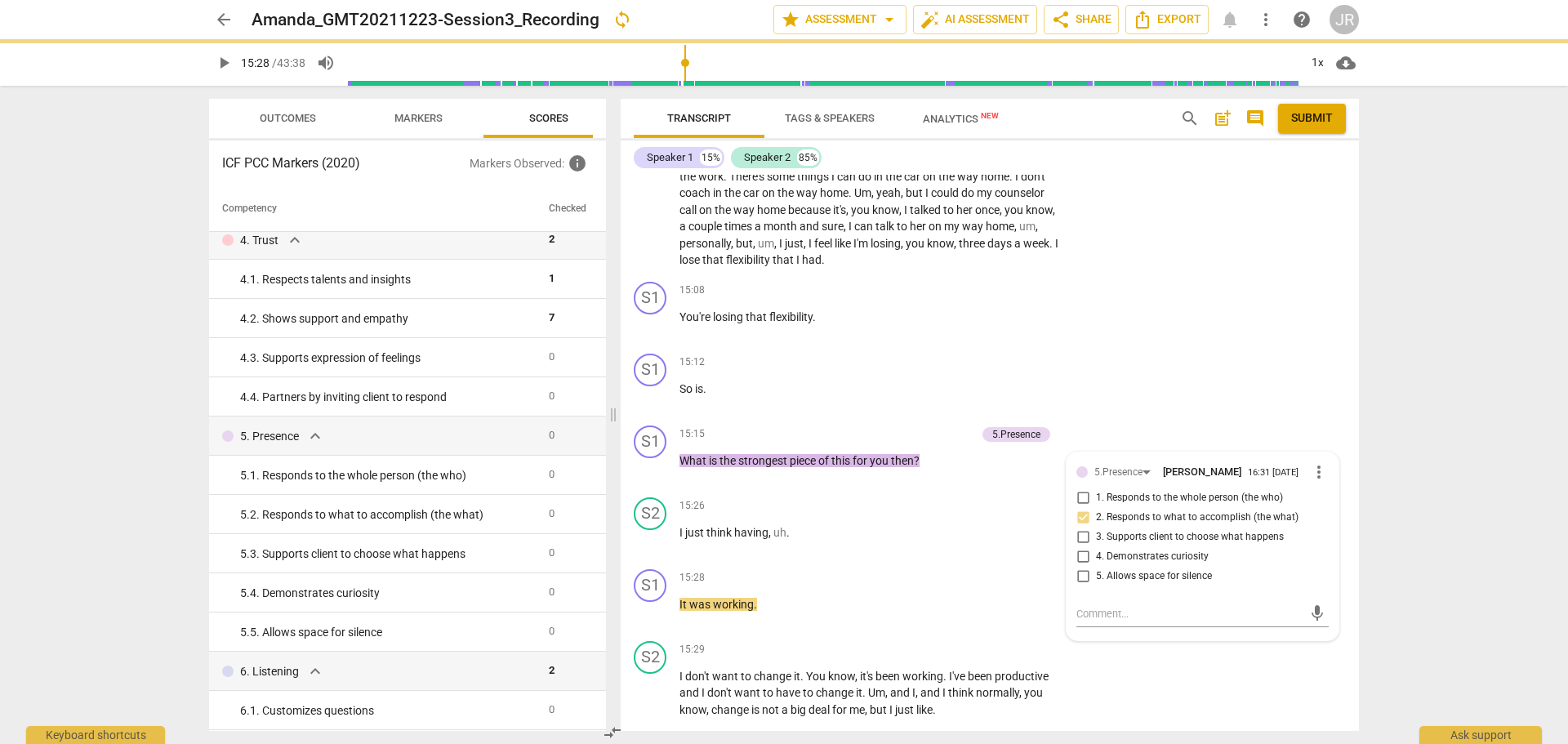
click at [1429, 495] on div "arrow_back Amanda_GMT20211223-Session3_Recording sync edit star Assessment arro…" at bounding box center [784, 372] width 1568 height 744
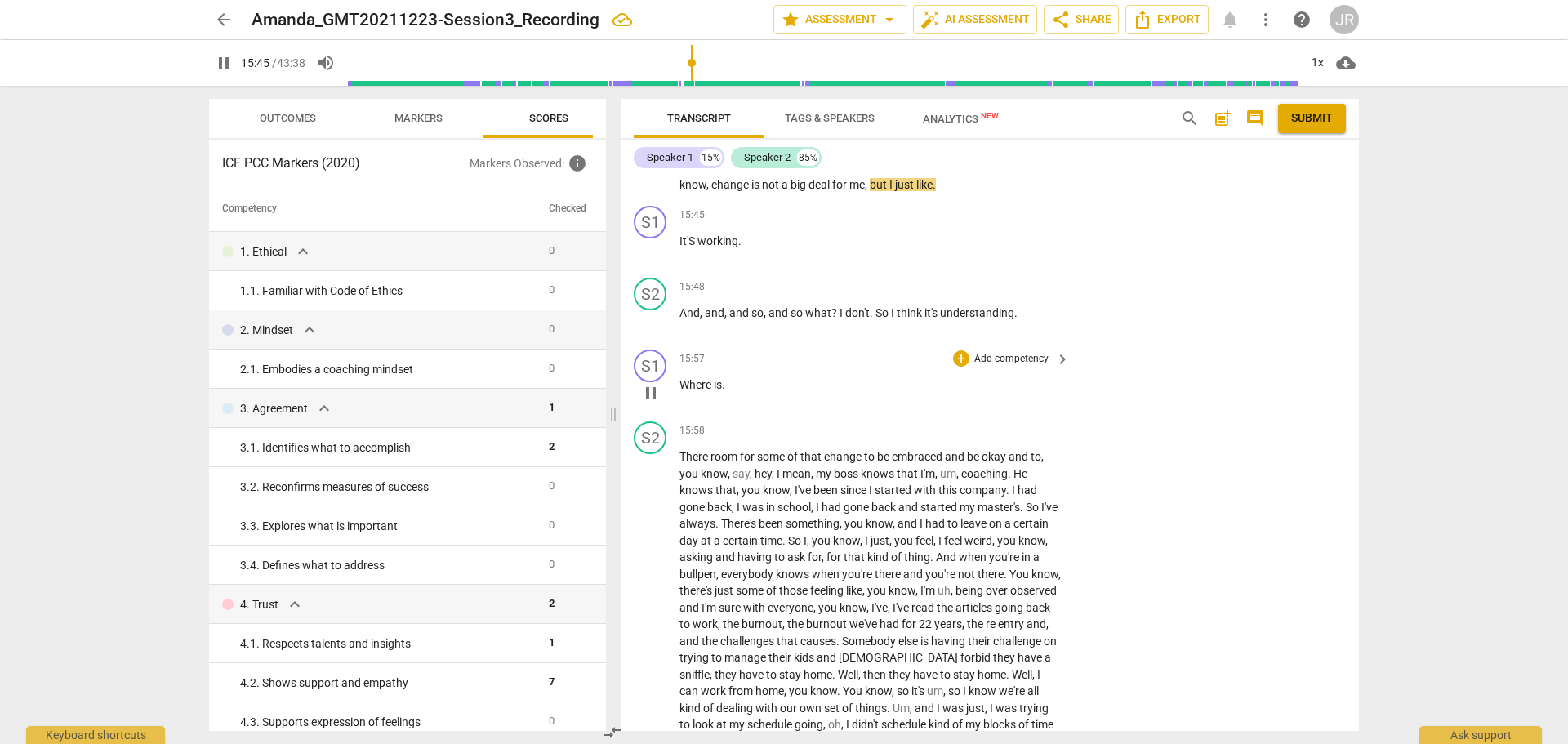
scroll to position [3675, 0]
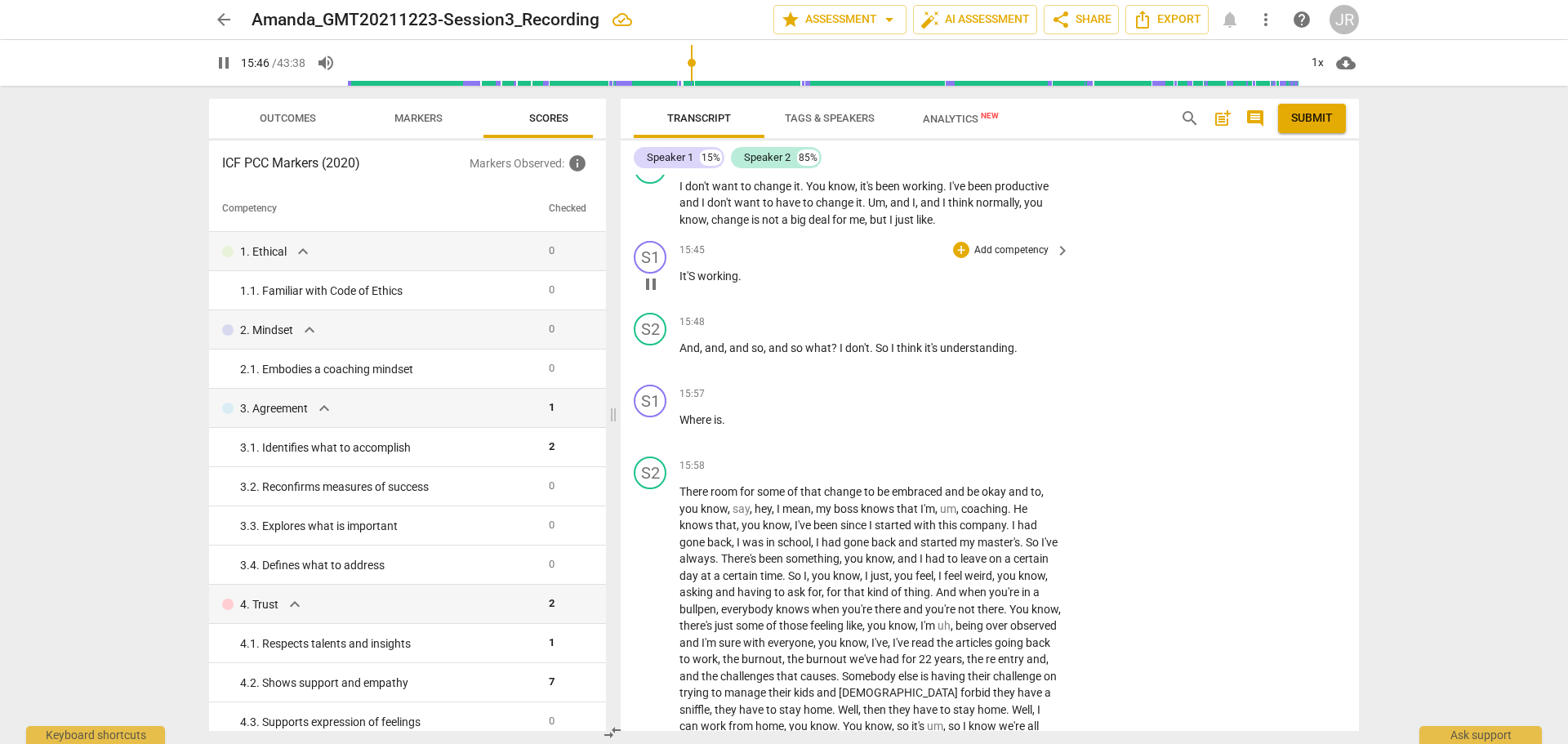
click at [690, 283] on span "It'S" at bounding box center [688, 276] width 18 height 13
type input "948"
click at [651, 418] on div "S1" at bounding box center [650, 400] width 32 height 32
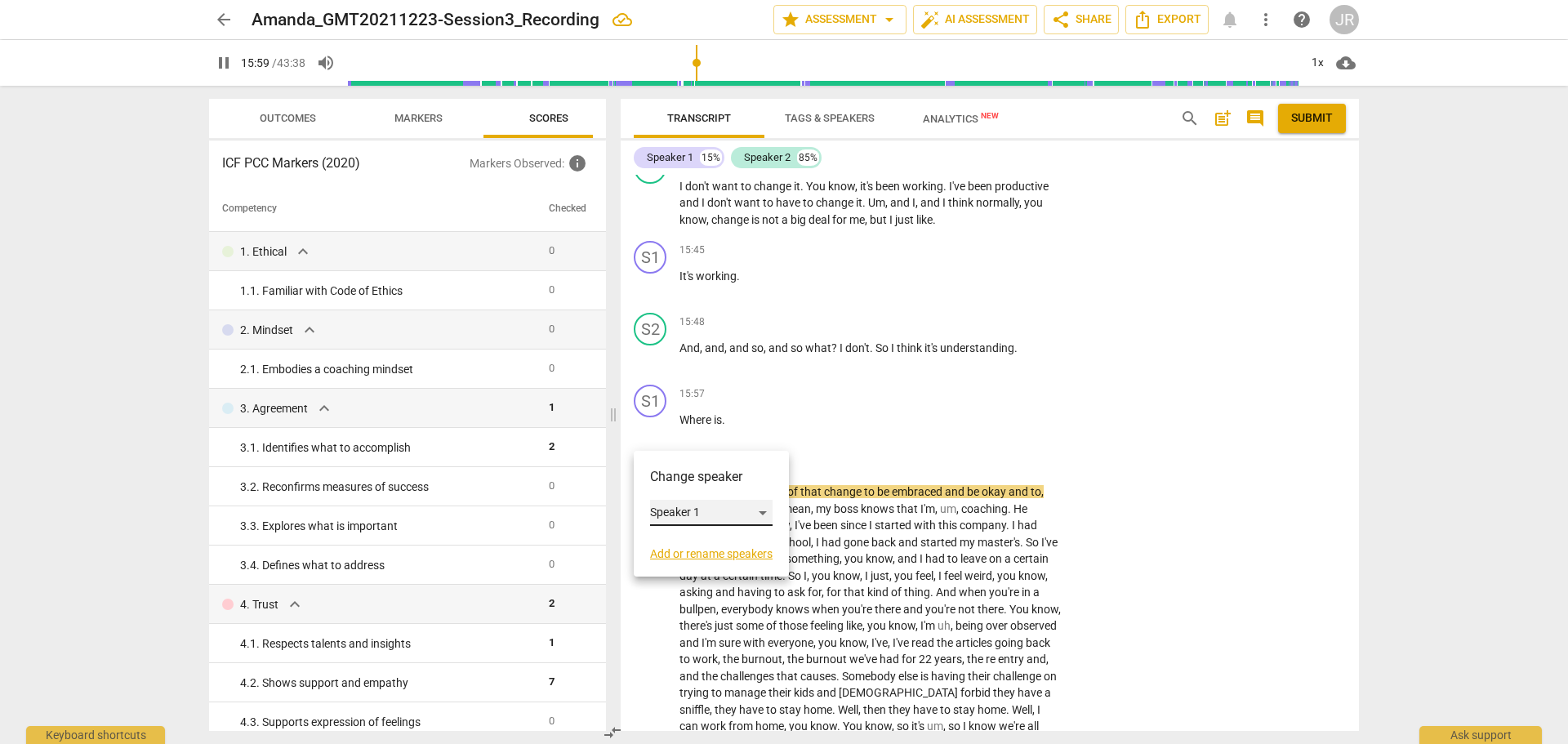
click at [659, 524] on div "Speaker 1" at bounding box center [711, 513] width 122 height 27
click at [680, 541] on li "Speaker 2" at bounding box center [712, 544] width 124 height 31
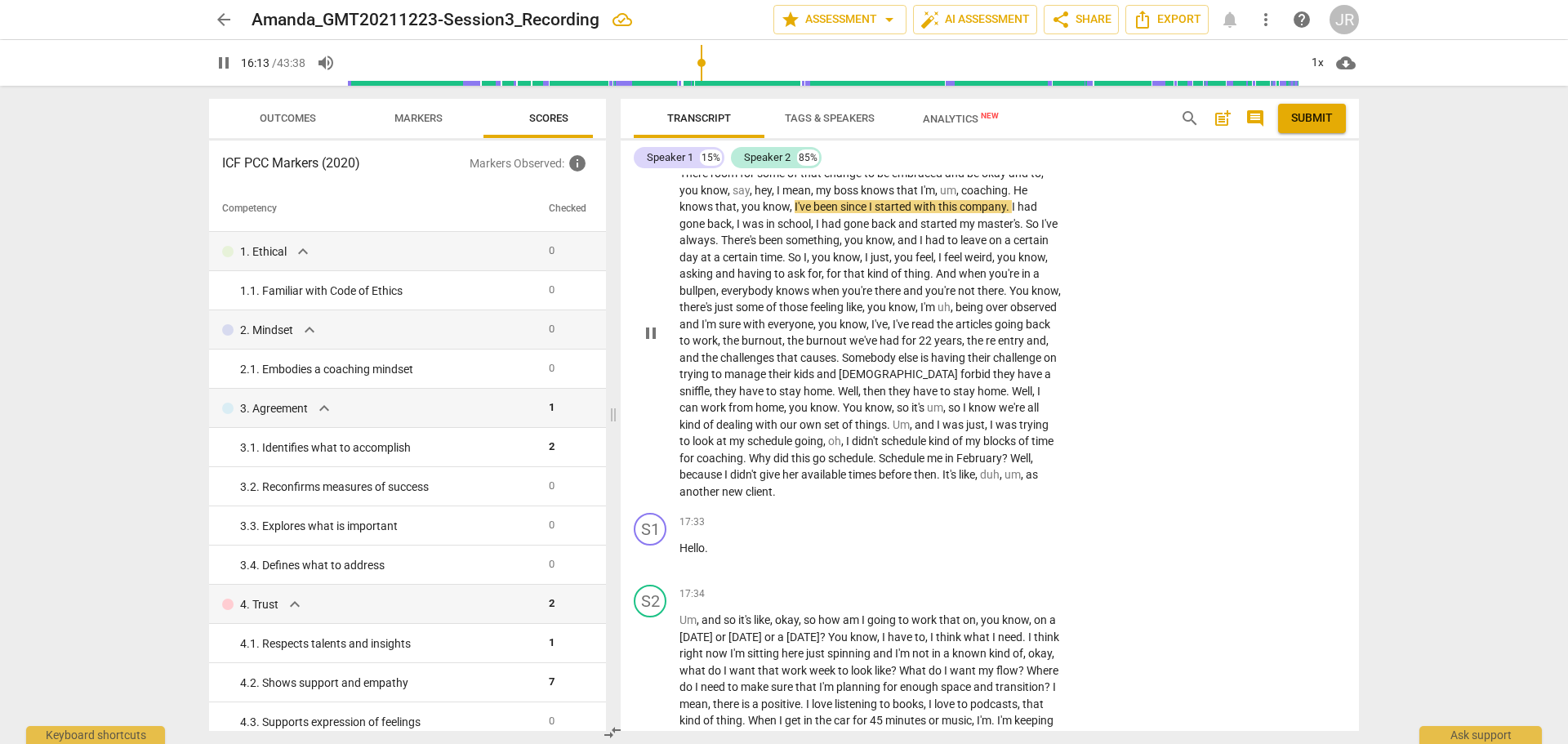
scroll to position [4083, 0]
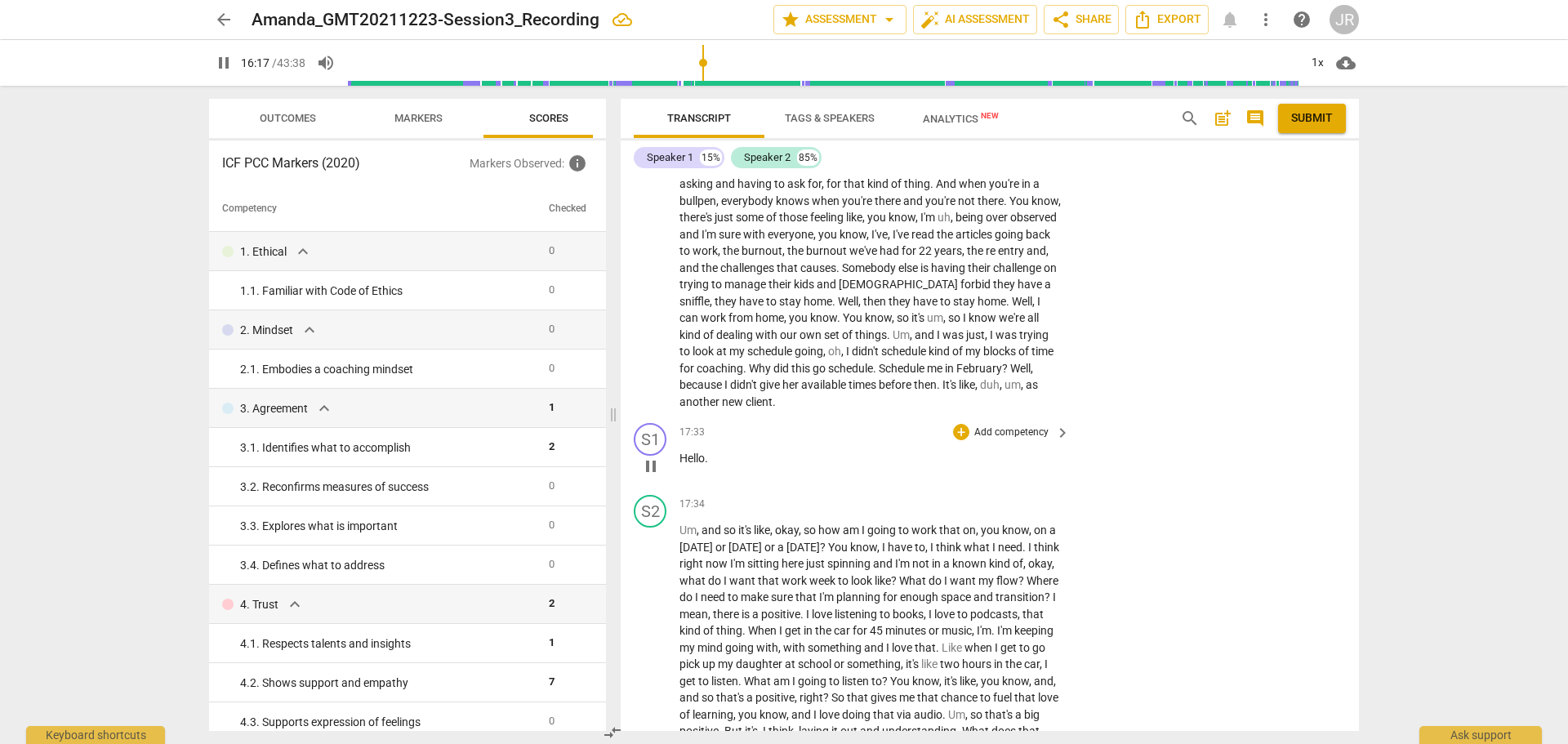
click at [652, 476] on span "pause" at bounding box center [651, 466] width 20 height 20
click at [657, 476] on span "play_arrow" at bounding box center [651, 466] width 20 height 20
click at [647, 456] on div "S1" at bounding box center [650, 439] width 32 height 32
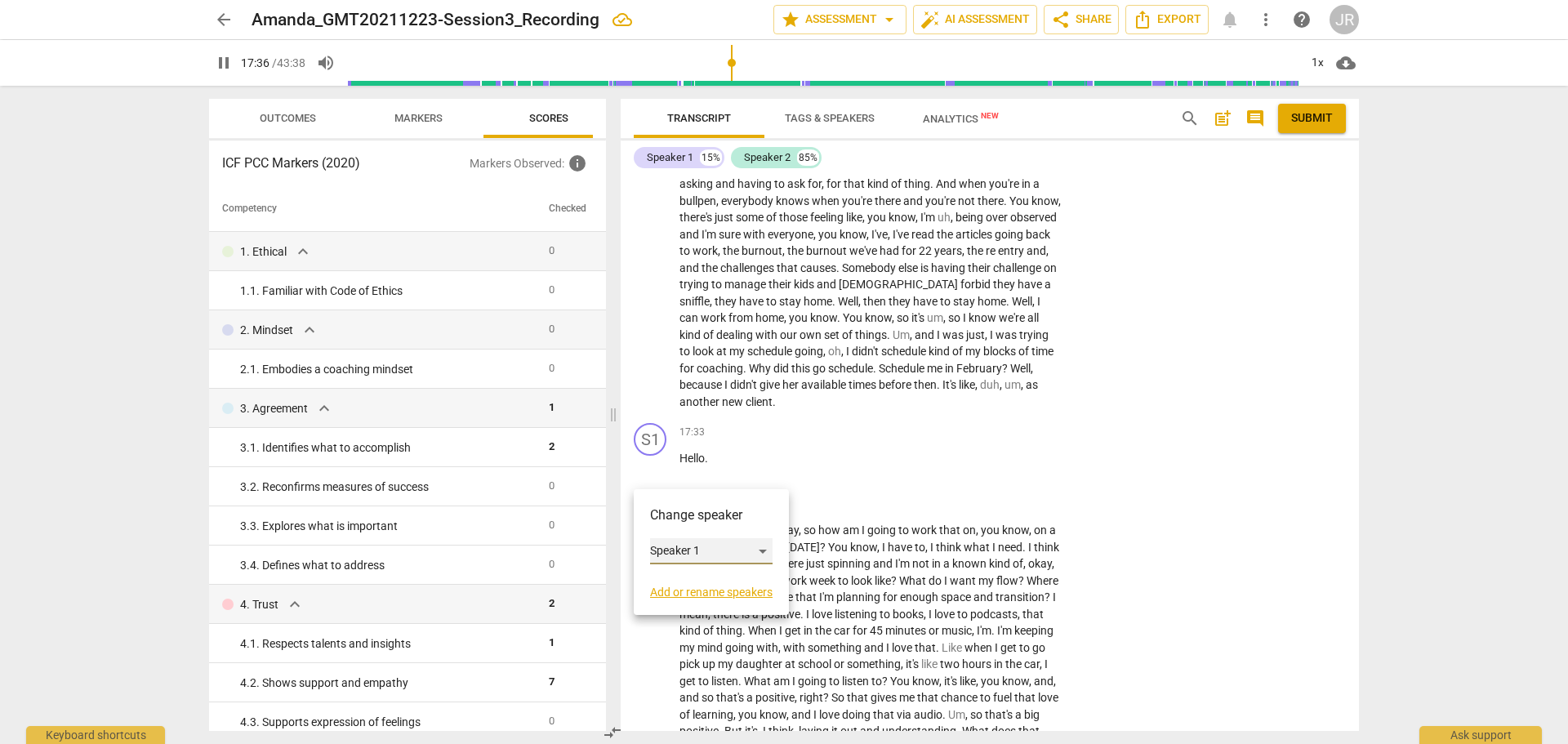
click at [673, 543] on div "Speaker 1" at bounding box center [711, 551] width 122 height 27
click at [679, 580] on li "Speaker 2" at bounding box center [712, 582] width 124 height 31
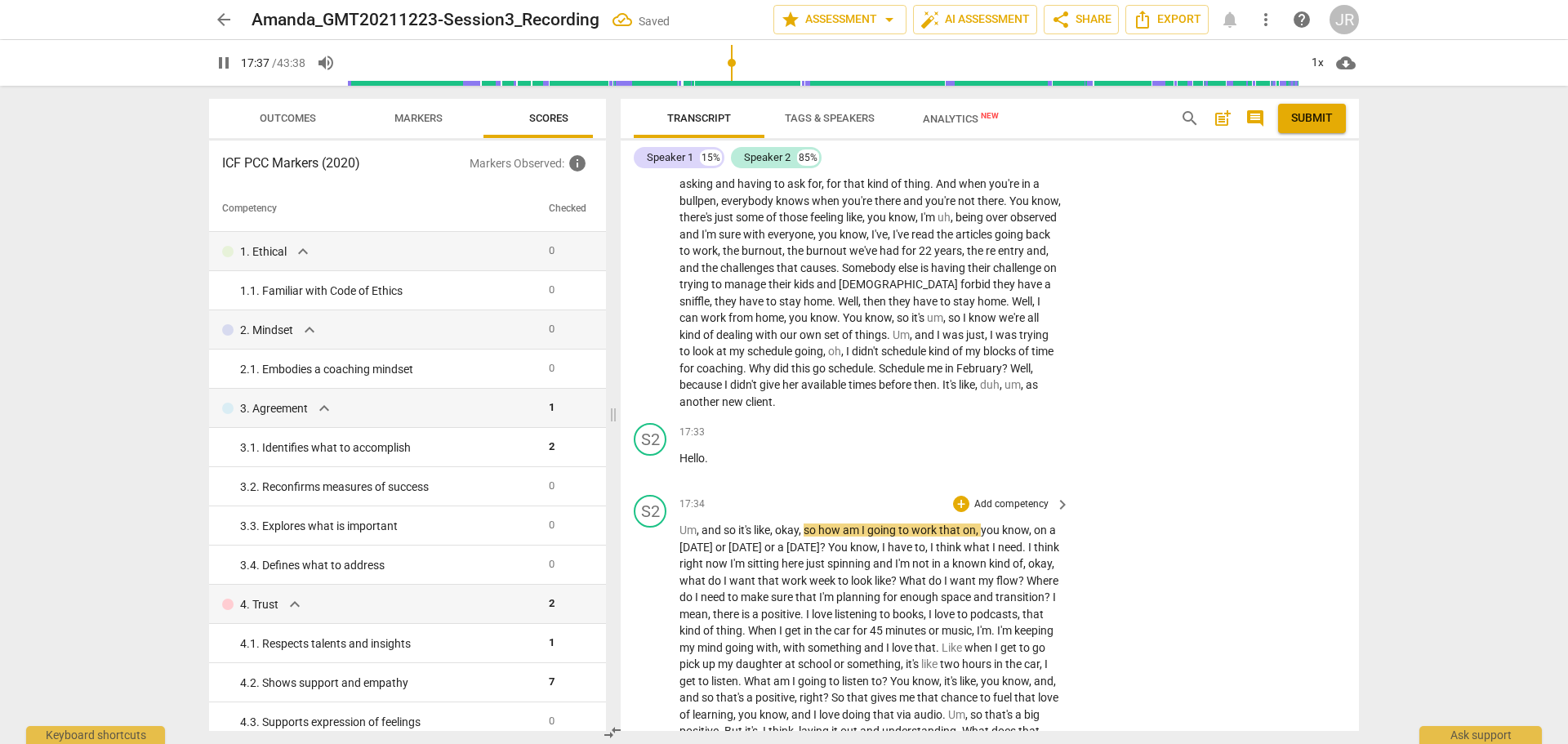
click at [1036, 512] on p "Add competency" at bounding box center [1012, 504] width 78 height 14
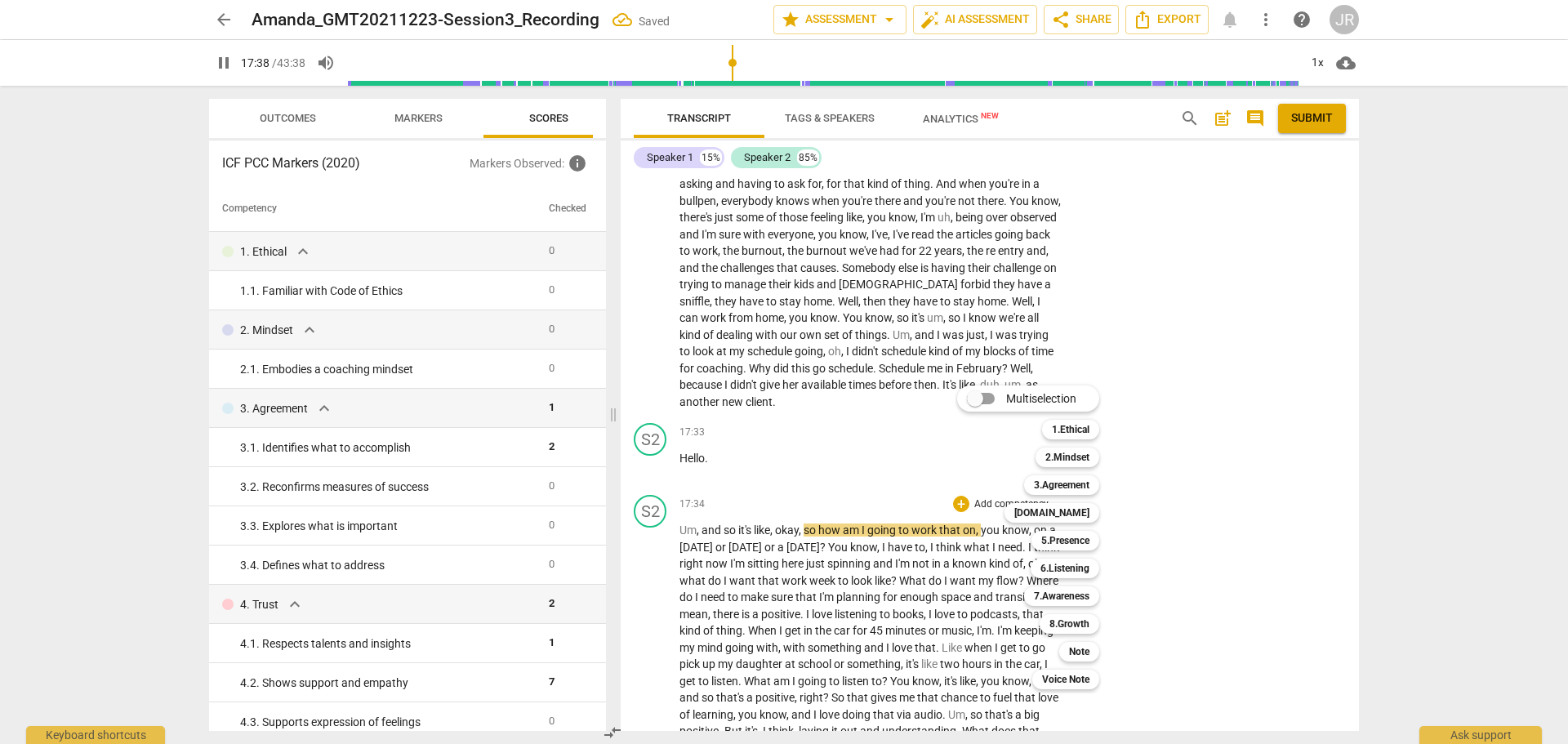
click at [1233, 525] on div at bounding box center [784, 372] width 1568 height 744
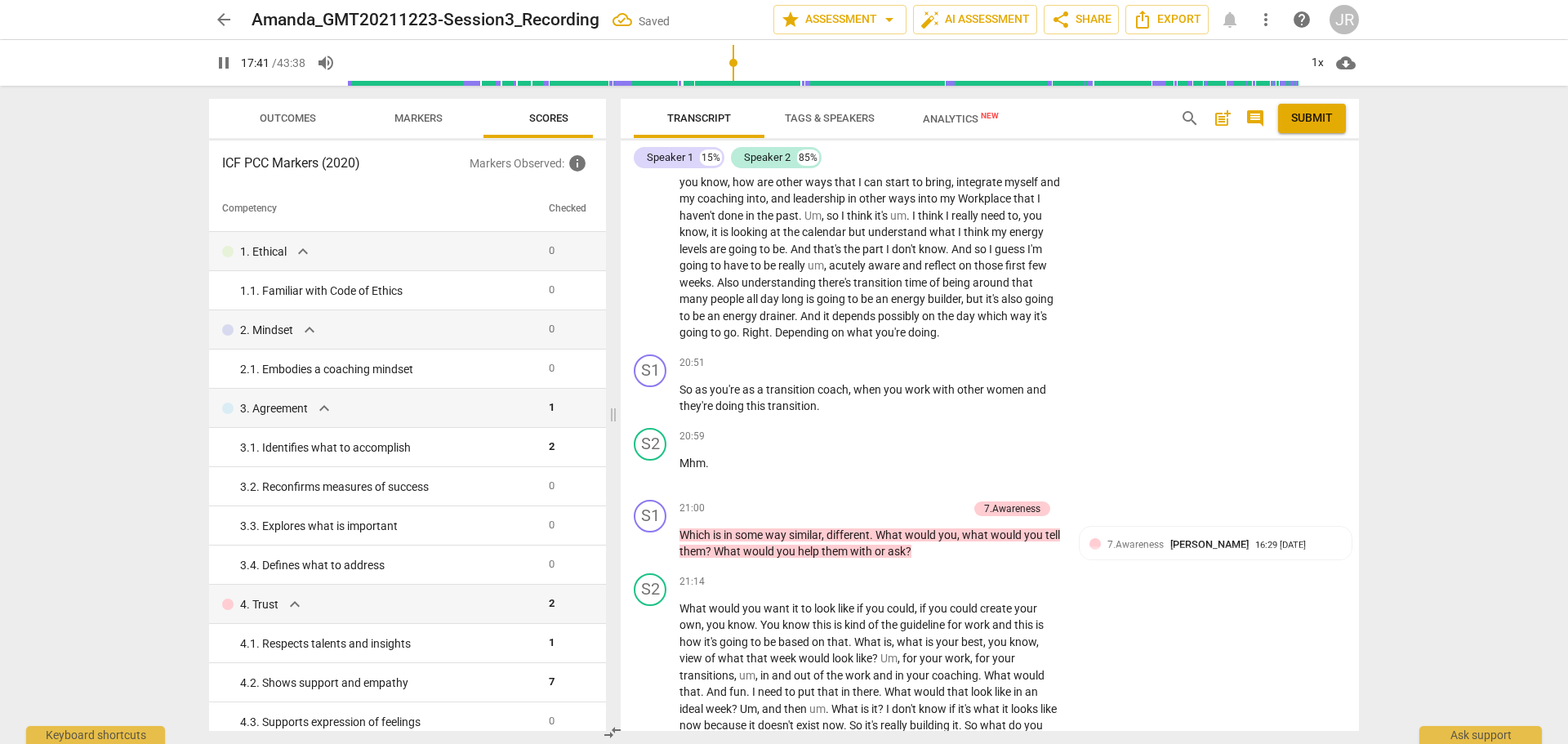
scroll to position [4819, 0]
click at [654, 407] on span "pause" at bounding box center [651, 397] width 20 height 20
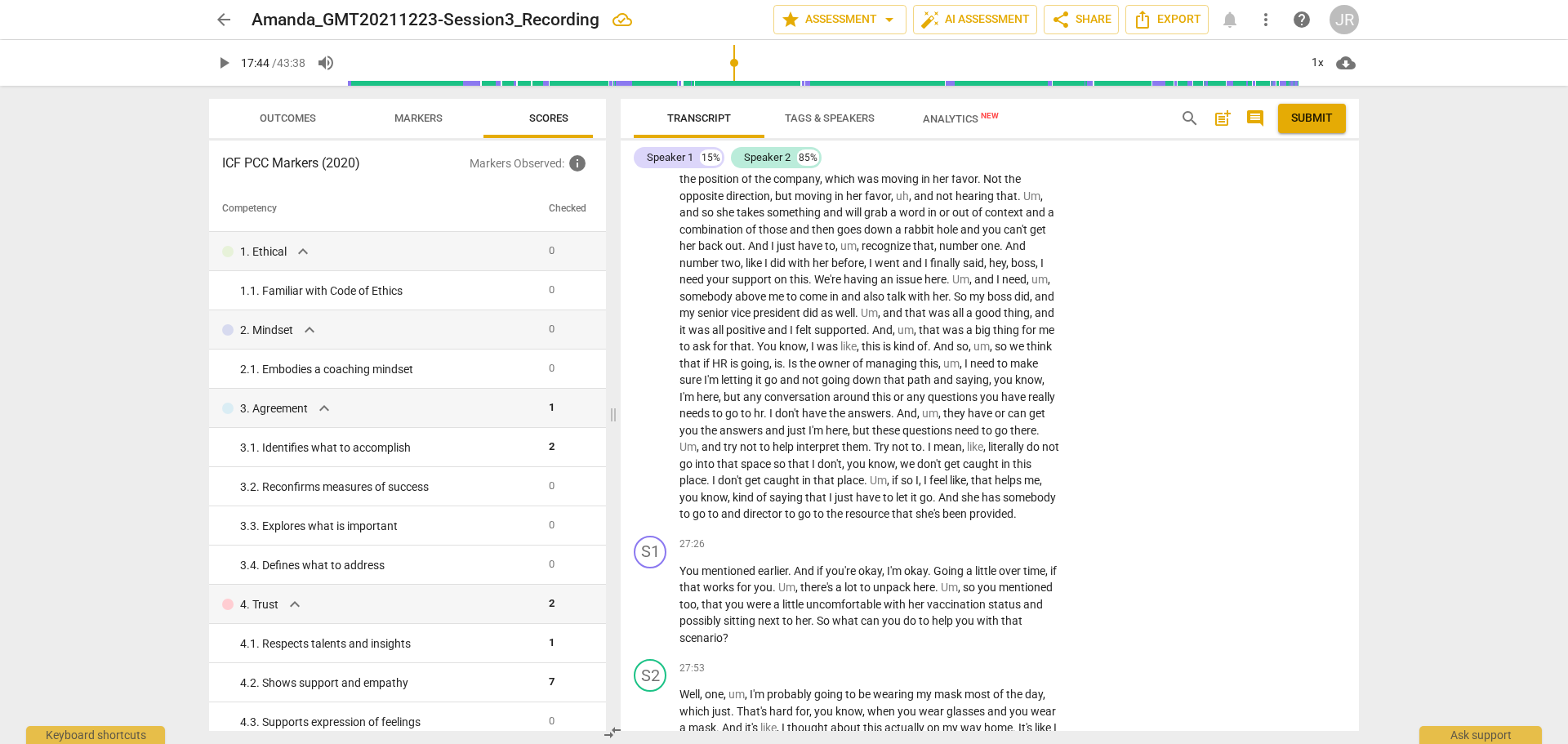
scroll to position [5961, 0]
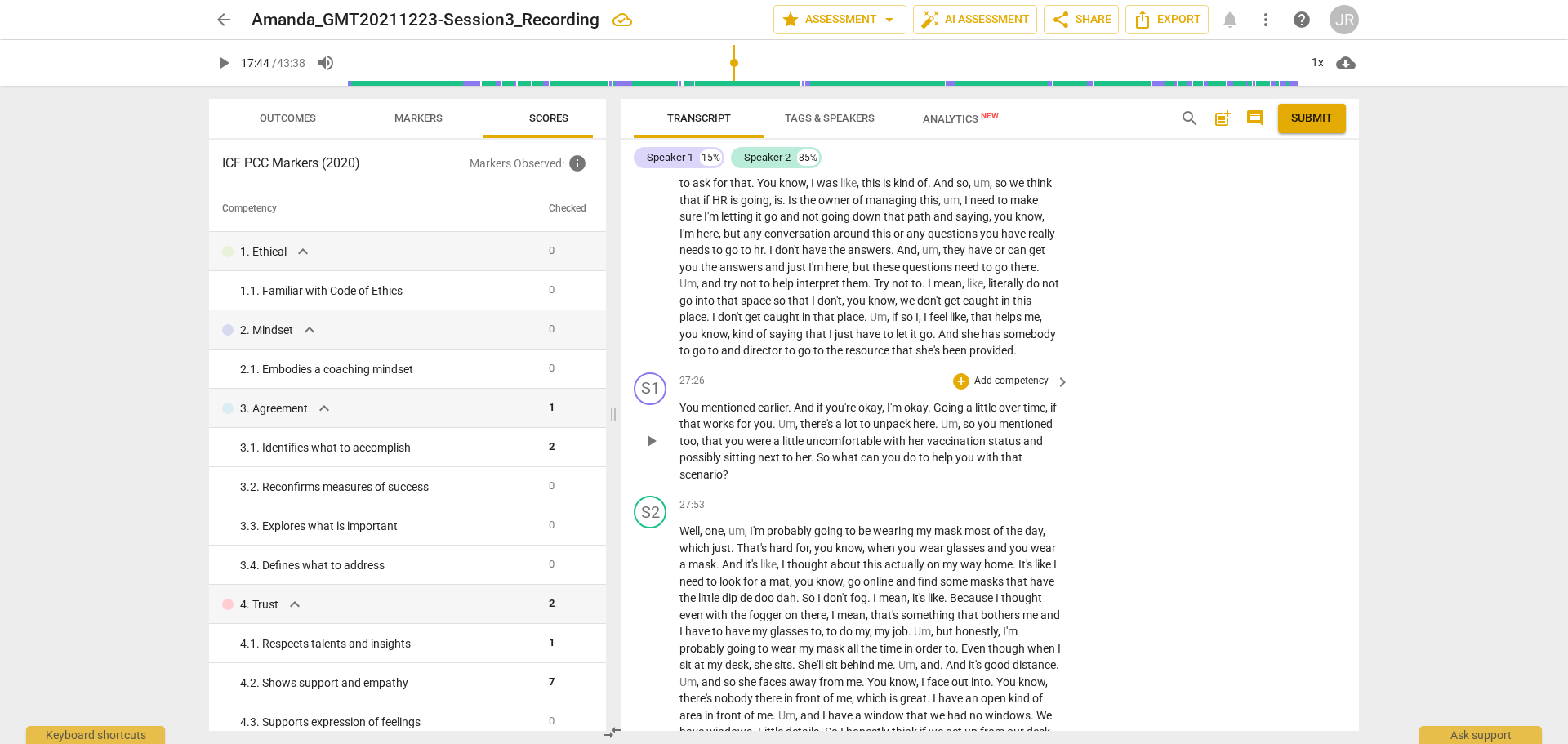
click at [656, 451] on span "play_arrow" at bounding box center [651, 440] width 20 height 20
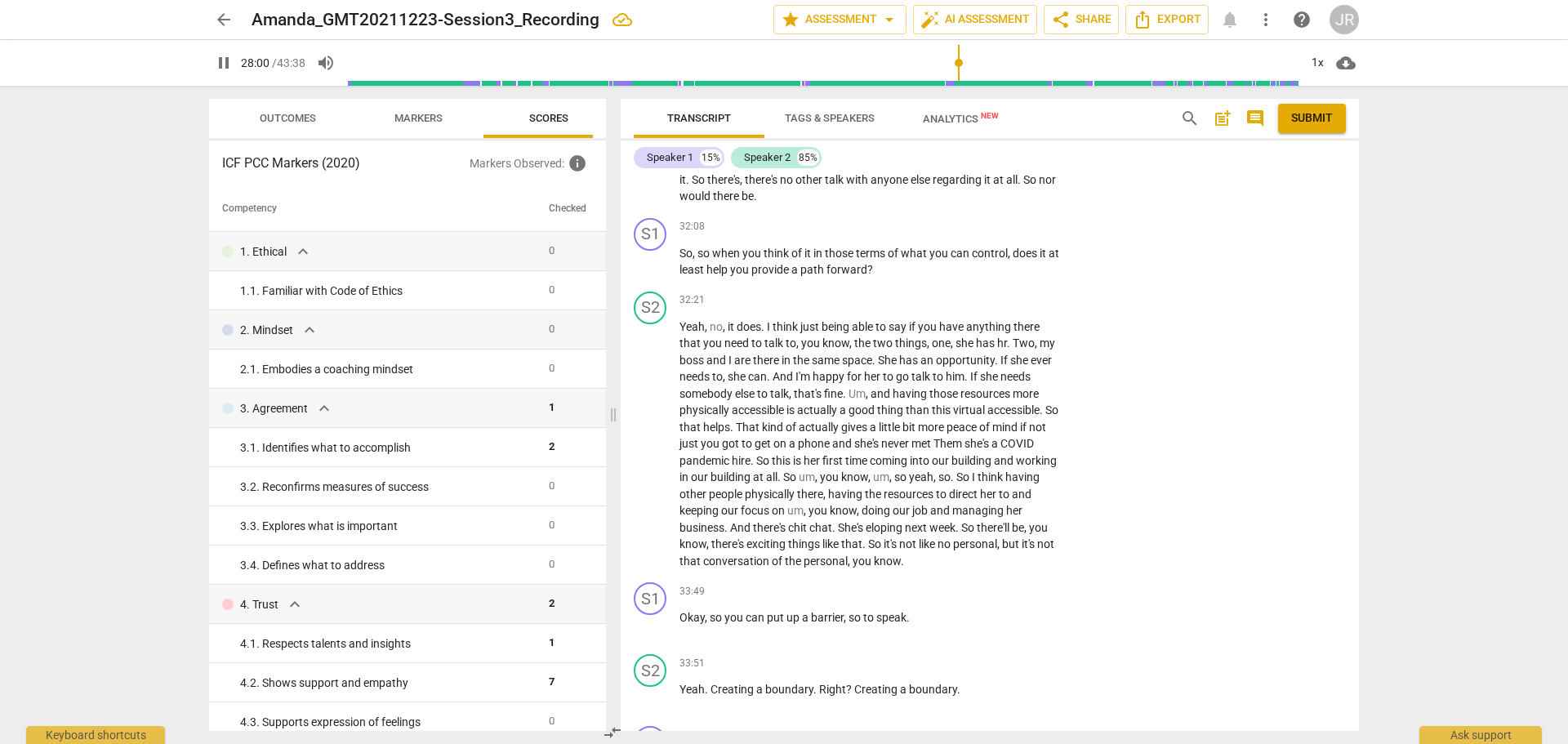
scroll to position [7105, 0]
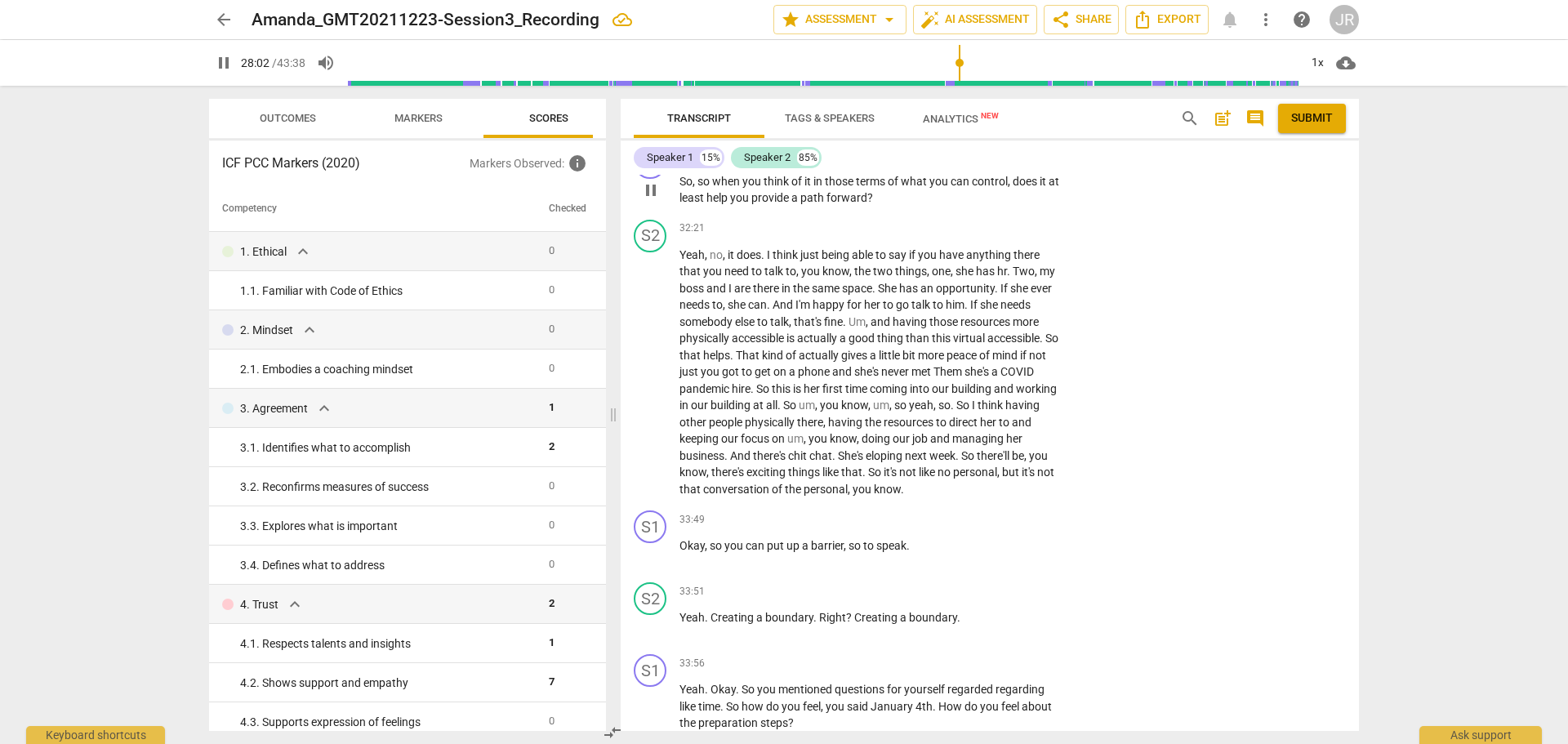
click at [654, 200] on span "pause" at bounding box center [651, 190] width 20 height 20
click at [649, 200] on span "play_arrow" at bounding box center [651, 190] width 20 height 20
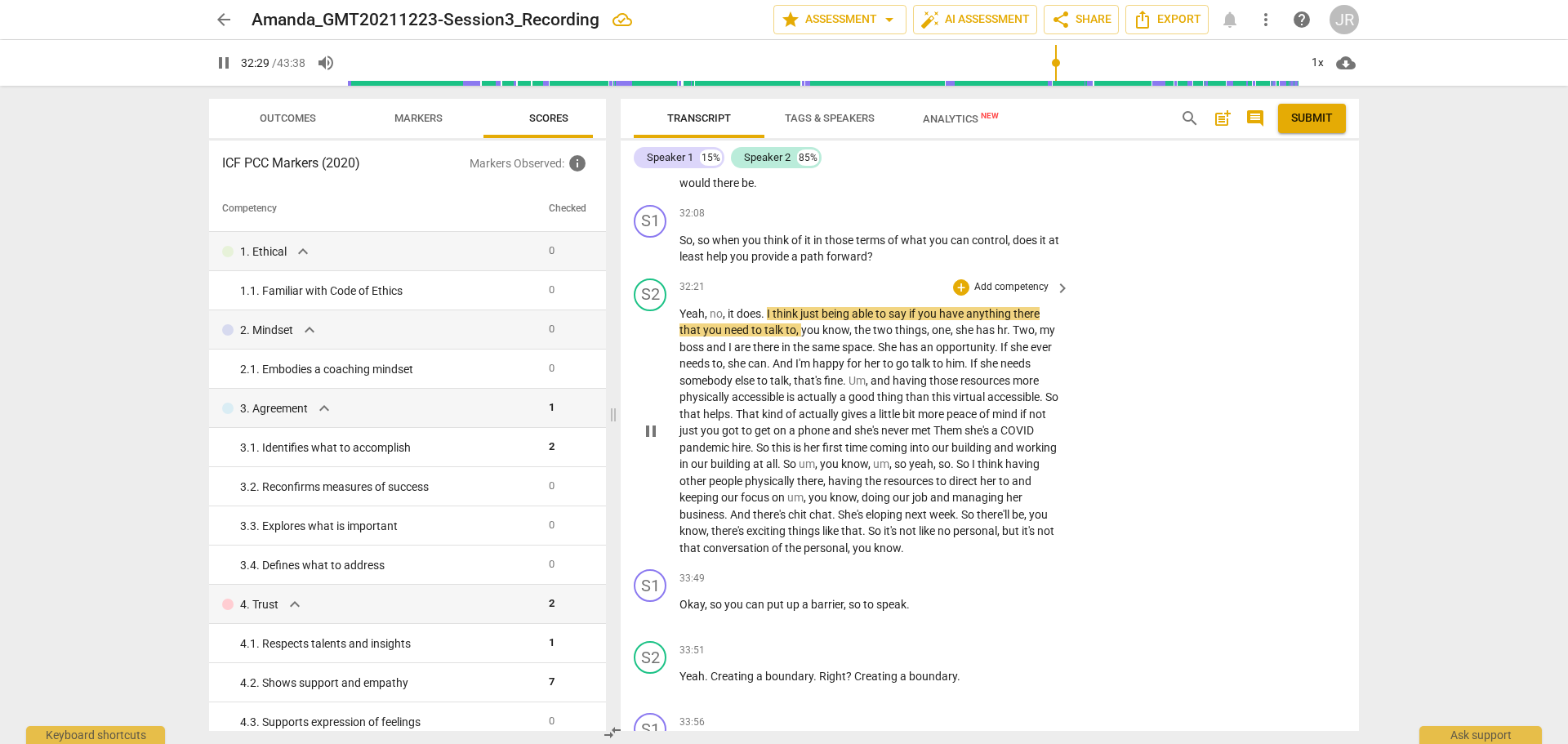
scroll to position [7023, 0]
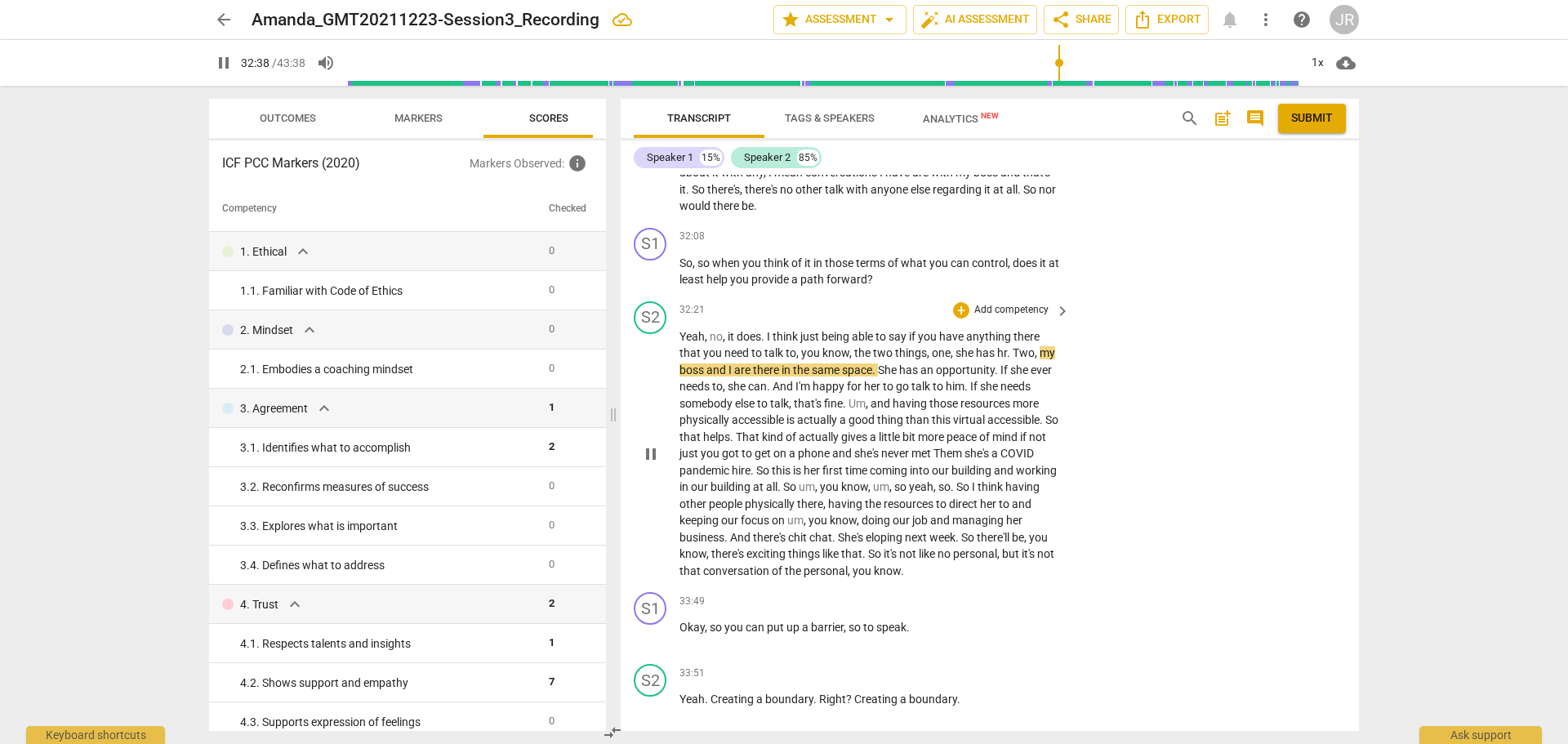
click at [999, 360] on span "hr" at bounding box center [1002, 353] width 9 height 13
click at [1000, 360] on span "hr" at bounding box center [1002, 353] width 9 height 13
click at [1001, 360] on span "hr" at bounding box center [1002, 353] width 9 height 13
type input "1958"
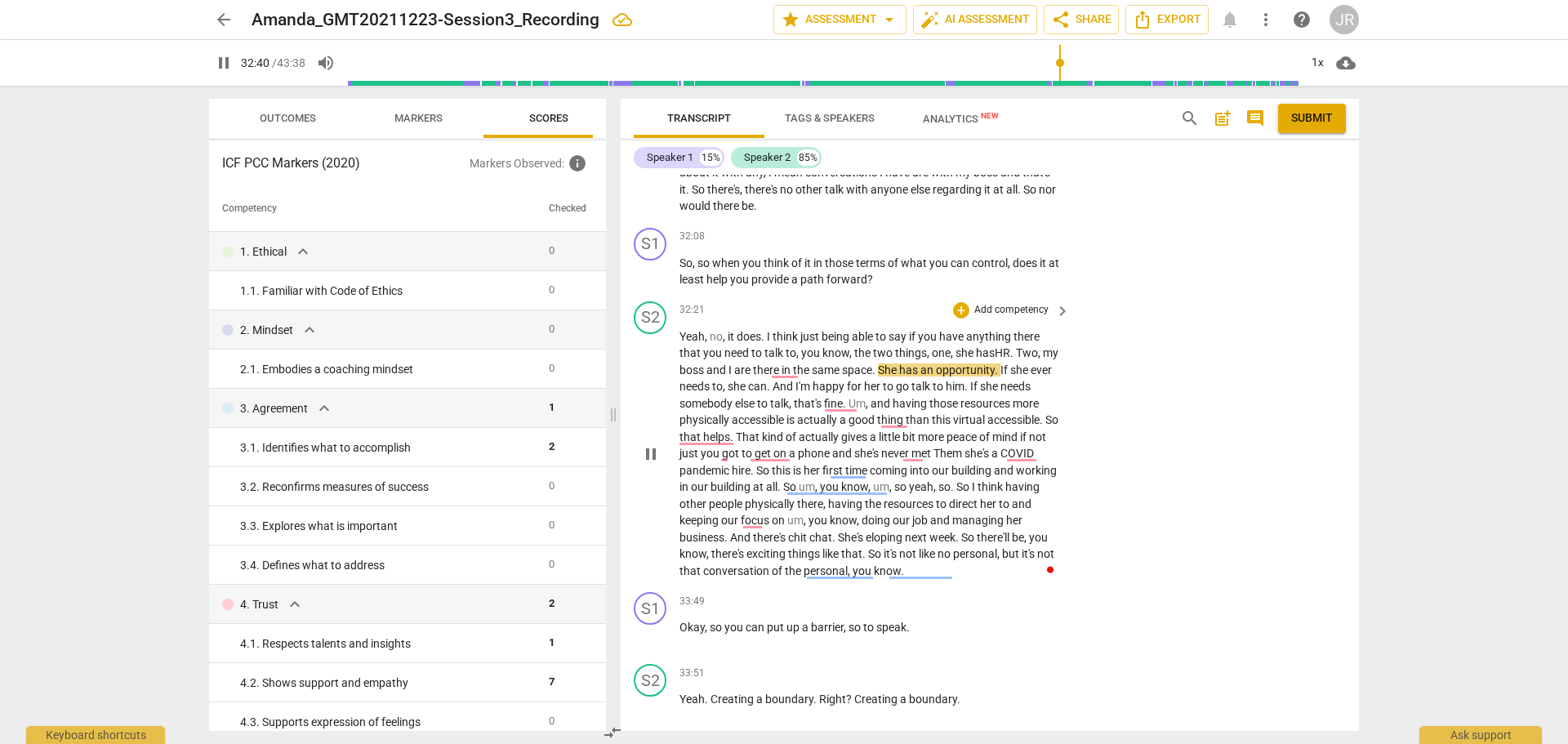
click at [1239, 402] on div "S2 play_arrow pause 32:21 + Add competency keyboard_arrow_right Yeah , no , it …" at bounding box center [990, 440] width 738 height 291
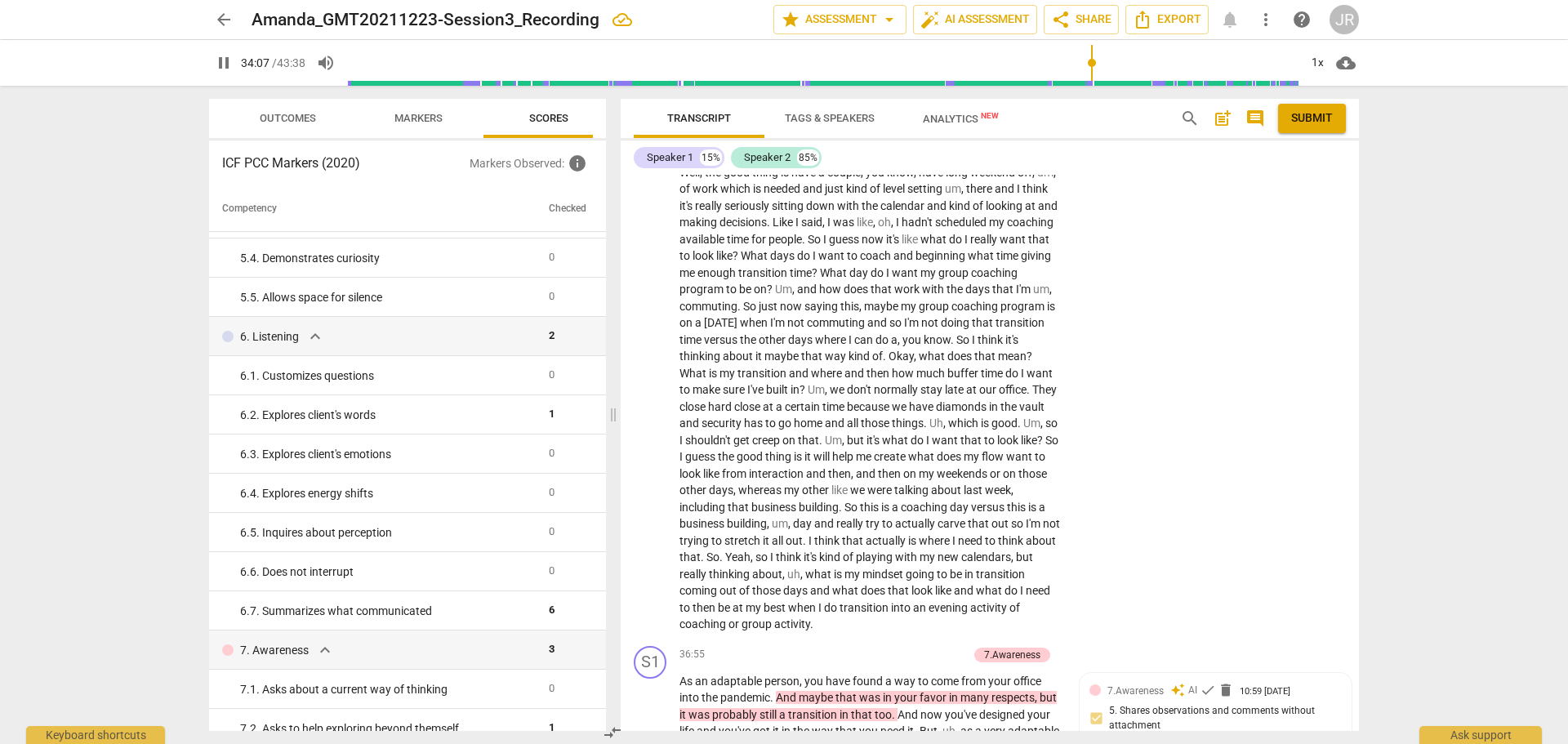
scroll to position [10574, 0]
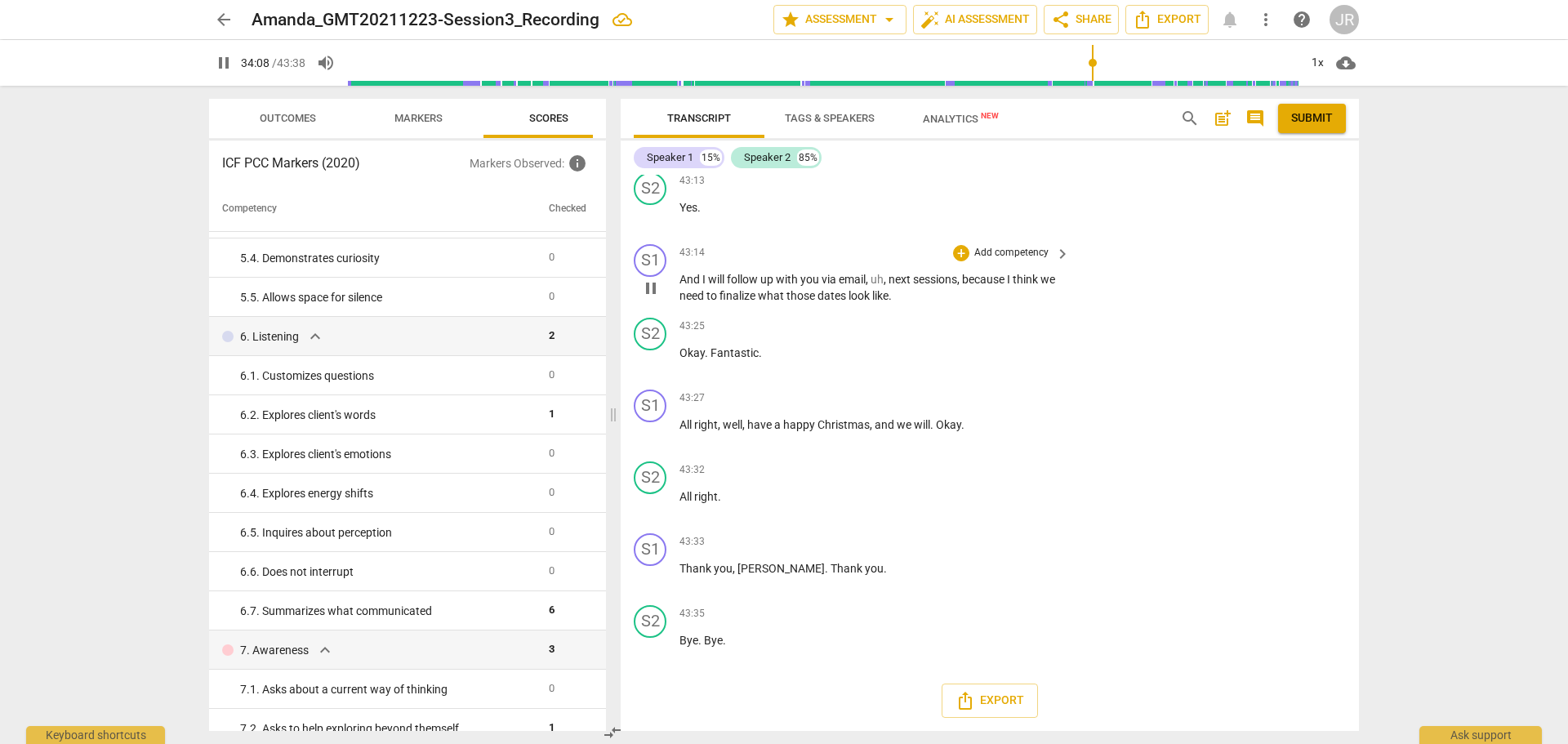
click at [817, 289] on span "those" at bounding box center [802, 296] width 31 height 13
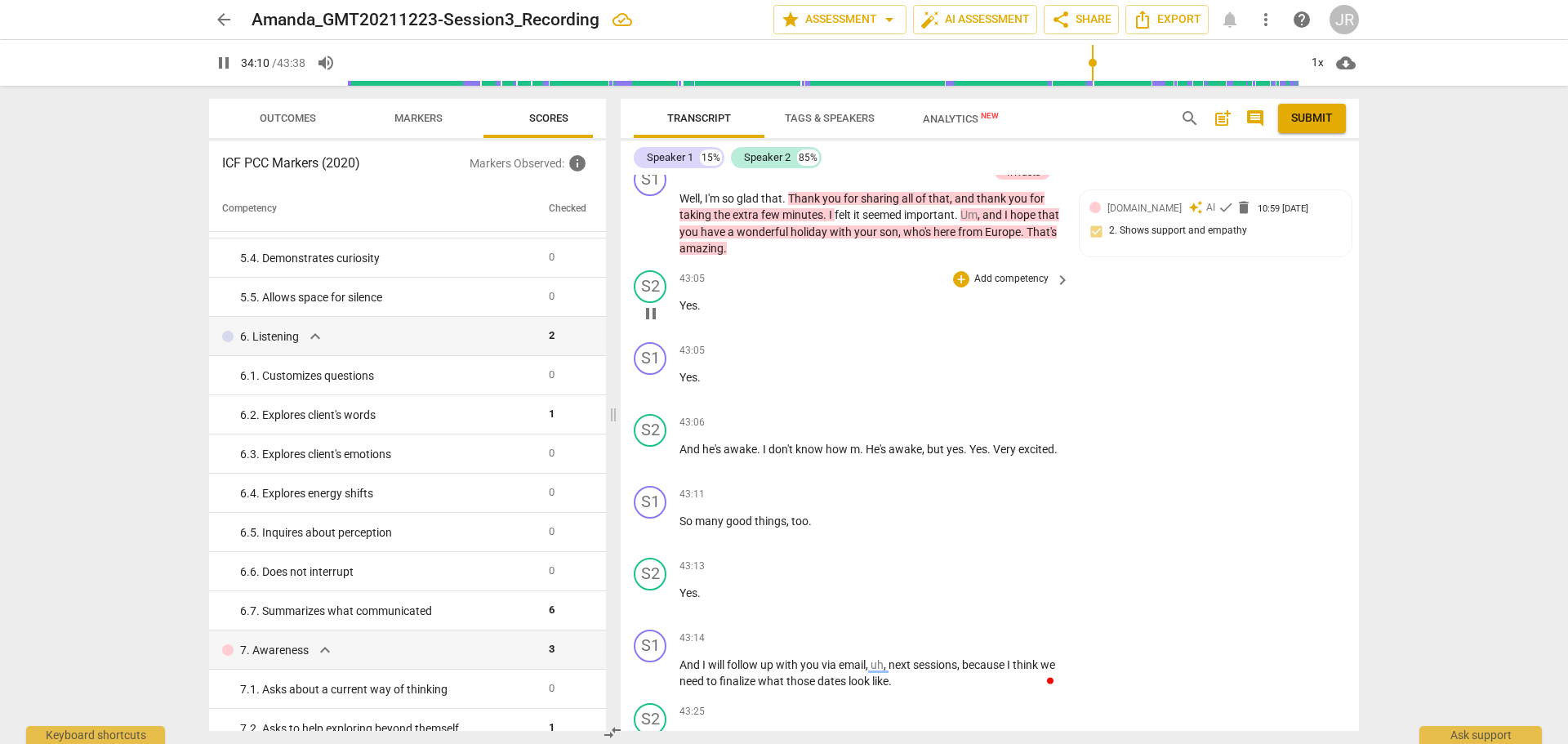
scroll to position [10084, 0]
click at [835, 224] on span "felt" at bounding box center [845, 217] width 19 height 13
click at [650, 236] on span "pause" at bounding box center [651, 226] width 20 height 20
click at [649, 236] on span "play_arrow" at bounding box center [651, 226] width 20 height 20
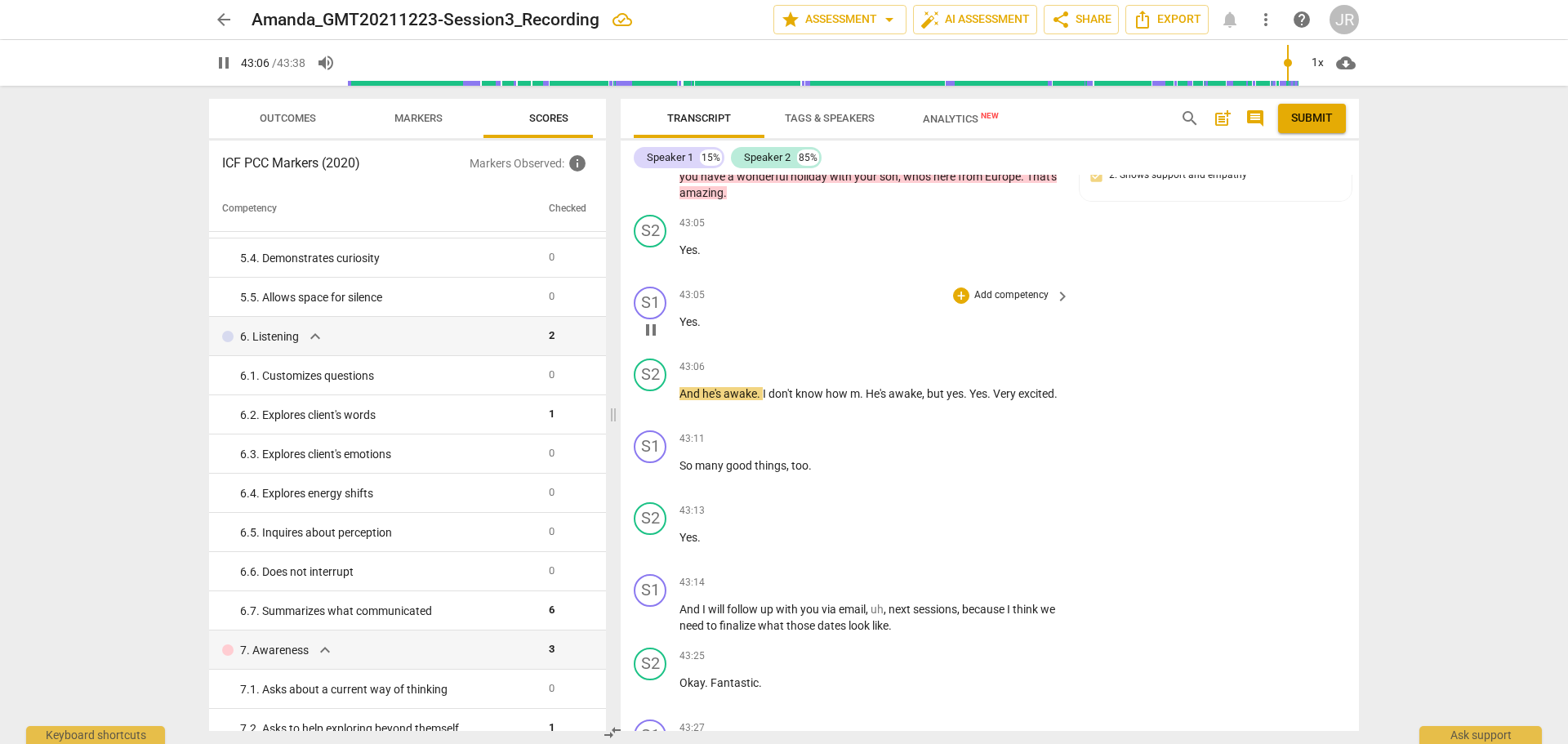
scroll to position [10165, 0]
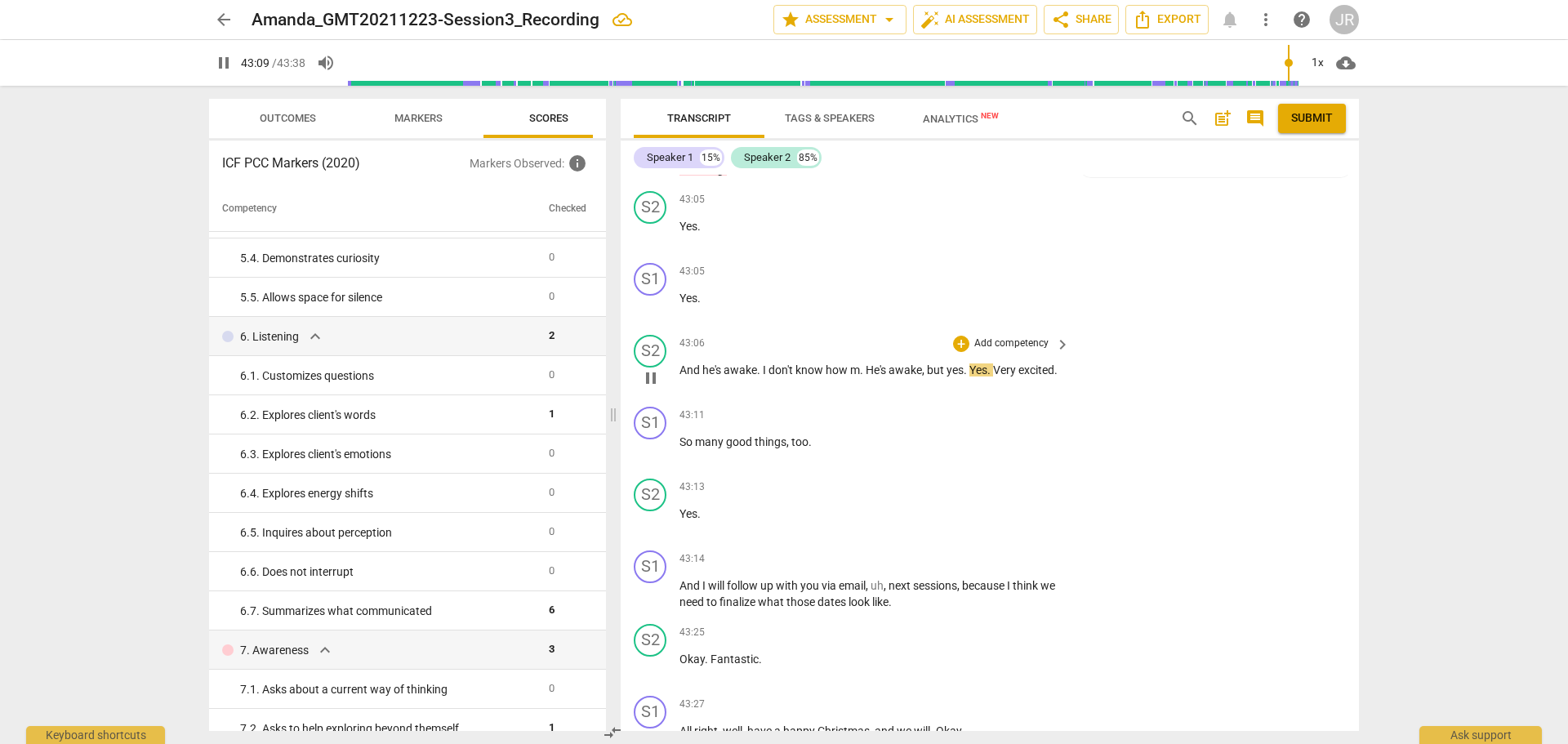
click at [858, 377] on span "m" at bounding box center [855, 370] width 9 height 13
type input "2591"
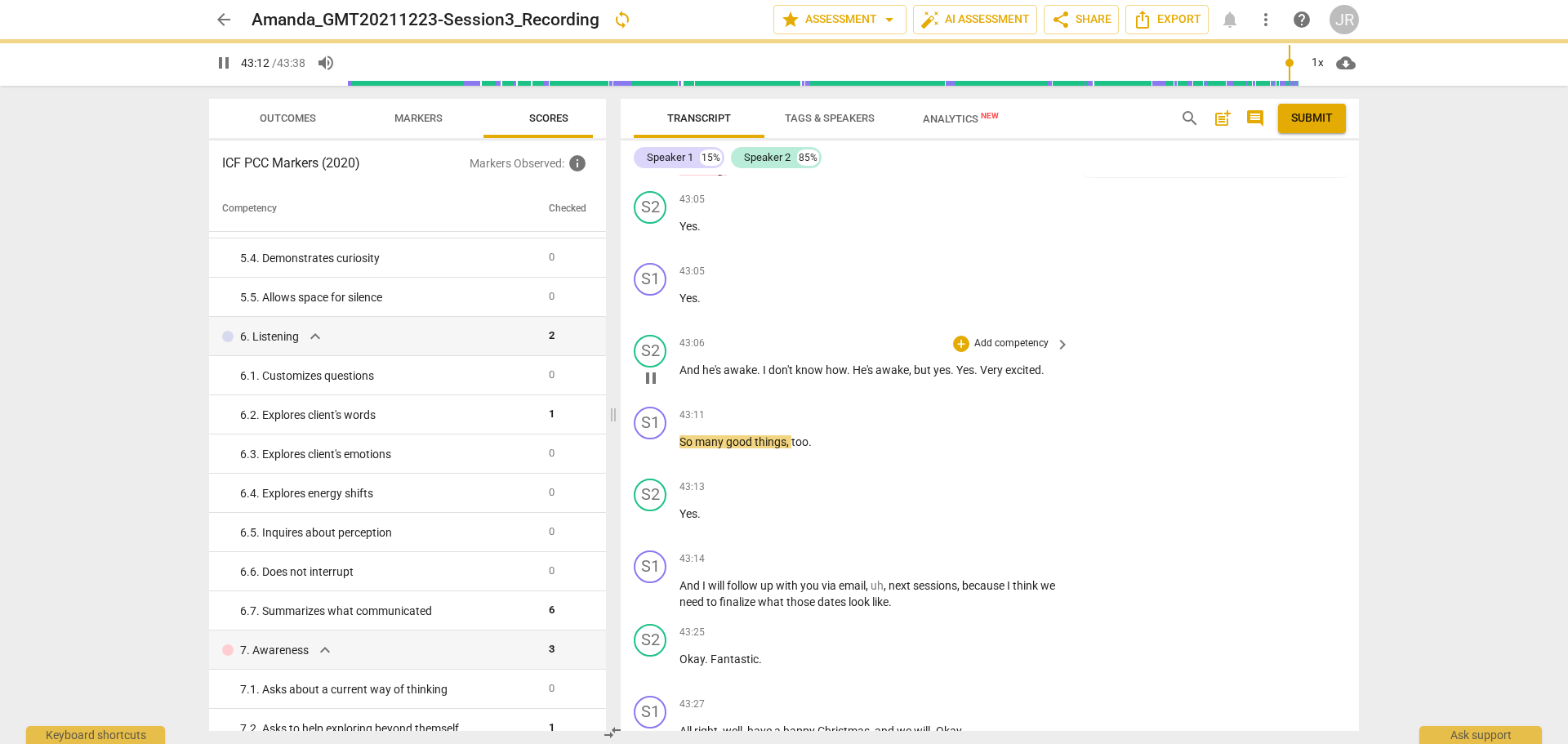
click at [1295, 400] on div "S2 play_arrow pause 43:06 + Add competency keyboard_arrow_right And he's awake …" at bounding box center [990, 364] width 738 height 72
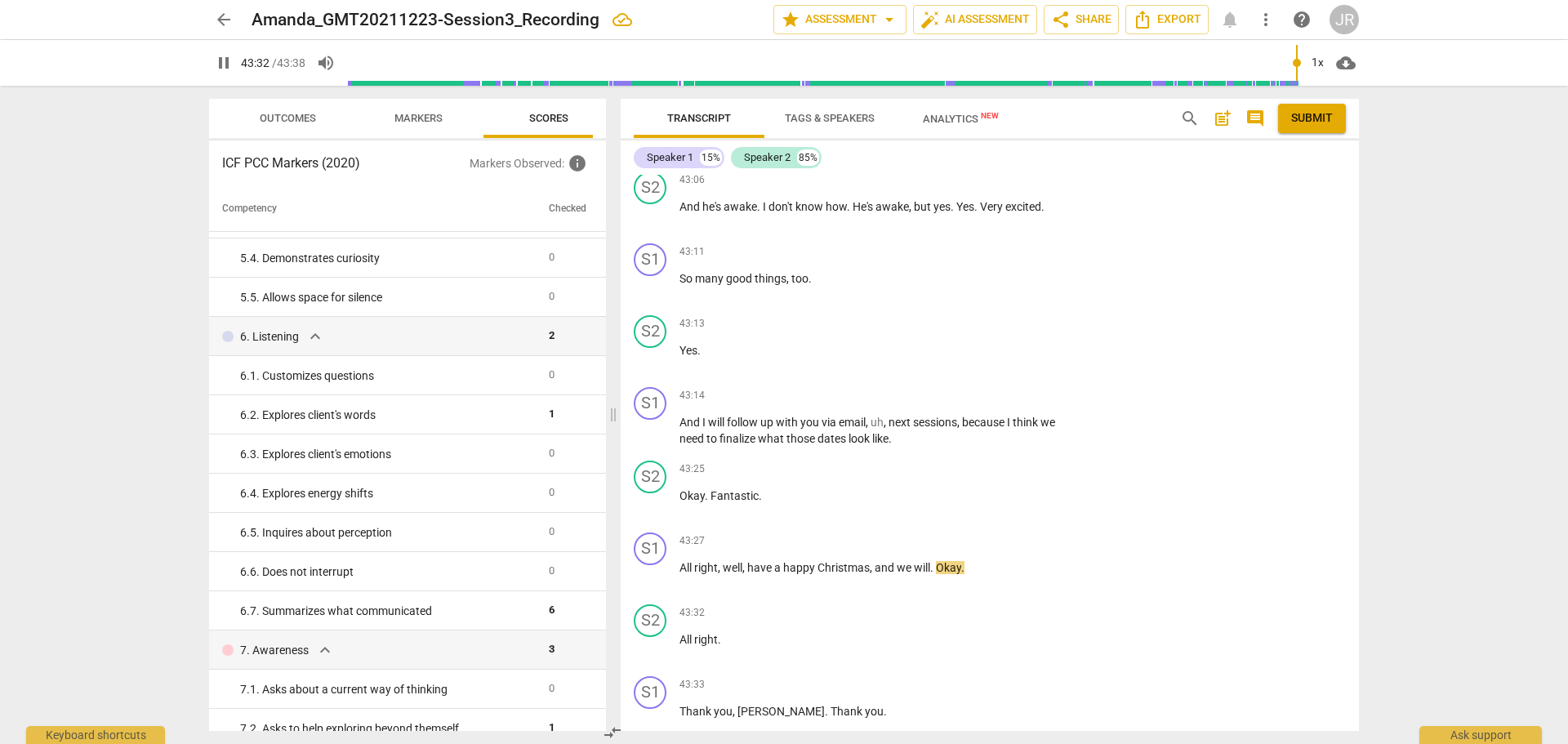
scroll to position [10572, 0]
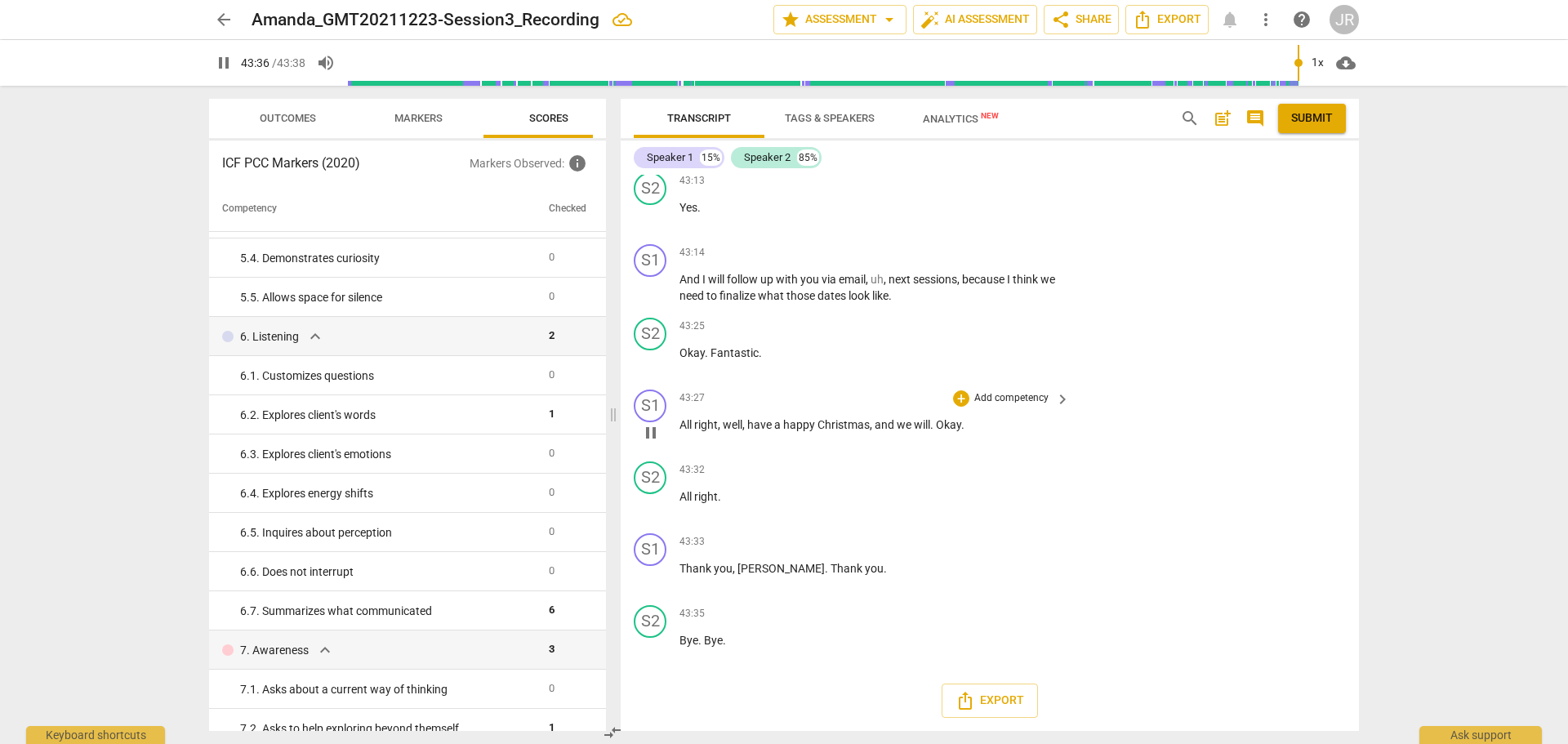
click at [919, 425] on span "will" at bounding box center [922, 425] width 16 height 13
drag, startPoint x: 930, startPoint y: 425, endPoint x: 1014, endPoint y: 459, distance: 90.6
click at [930, 424] on span "will" at bounding box center [922, 425] width 16 height 13
type input "2618"
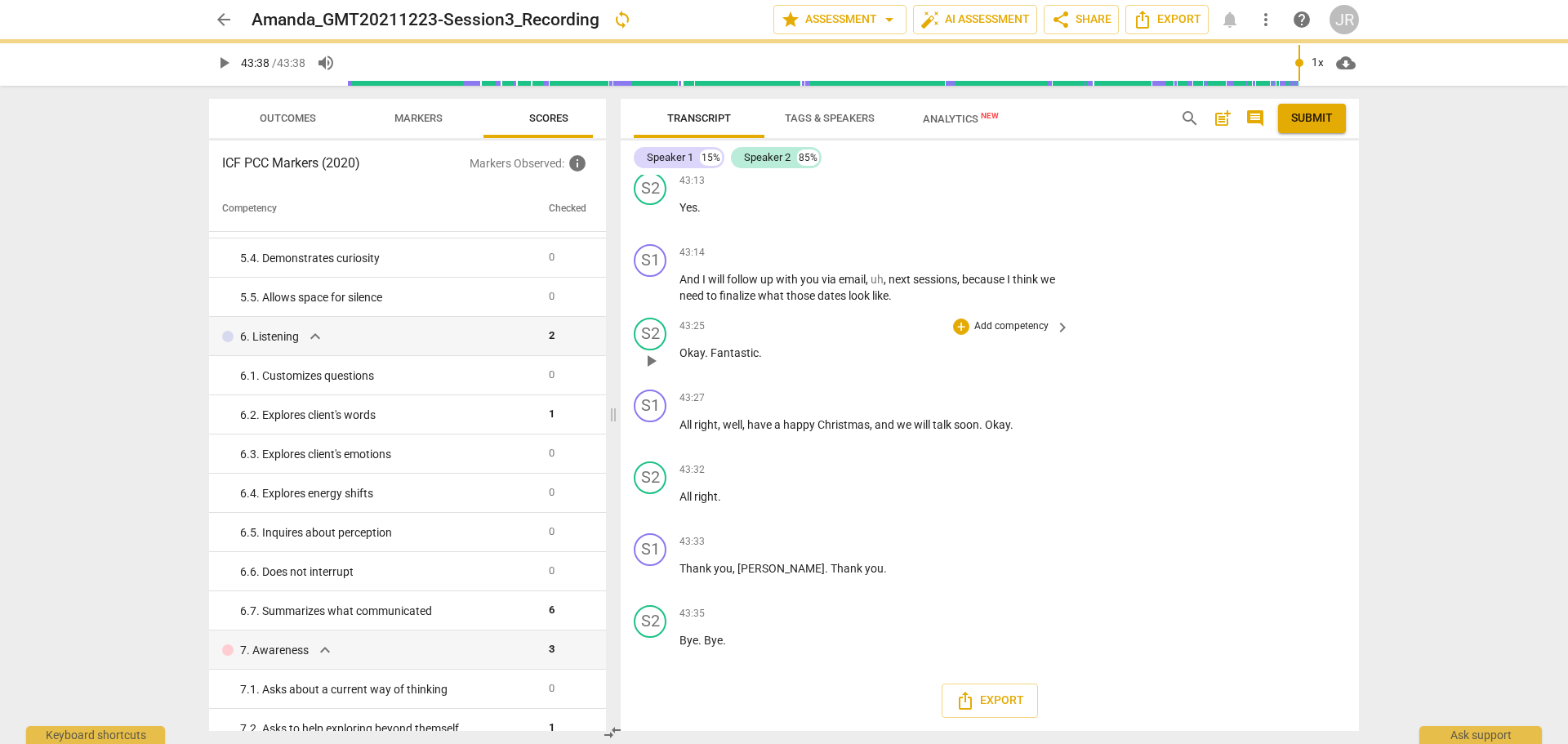
click at [1251, 341] on div "S2 play_arrow pause 43:25 + Add competency keyboard_arrow_right Okay . Fantasti…" at bounding box center [990, 347] width 738 height 72
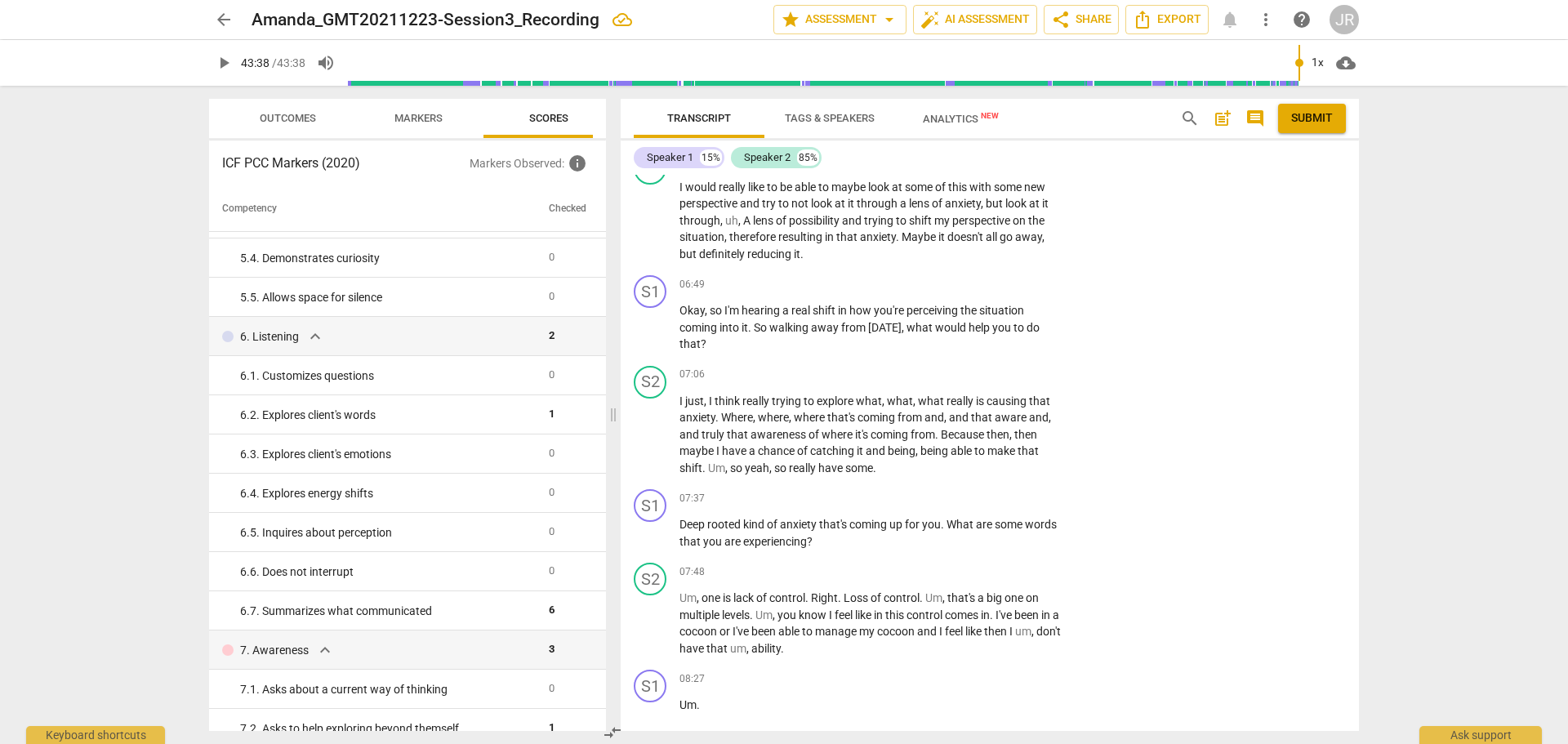
scroll to position [1388, 0]
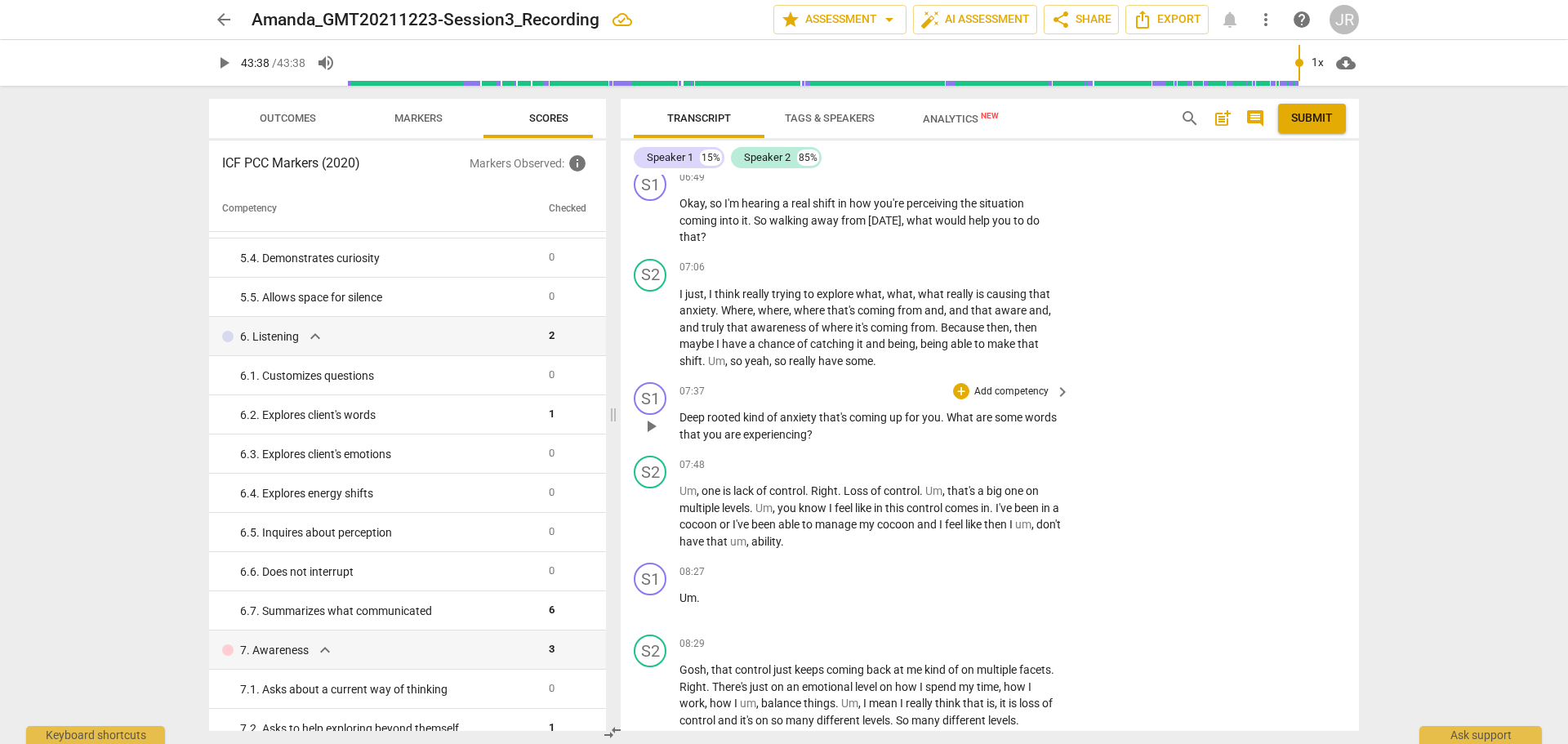
click at [644, 437] on span "play_arrow" at bounding box center [651, 426] width 20 height 20
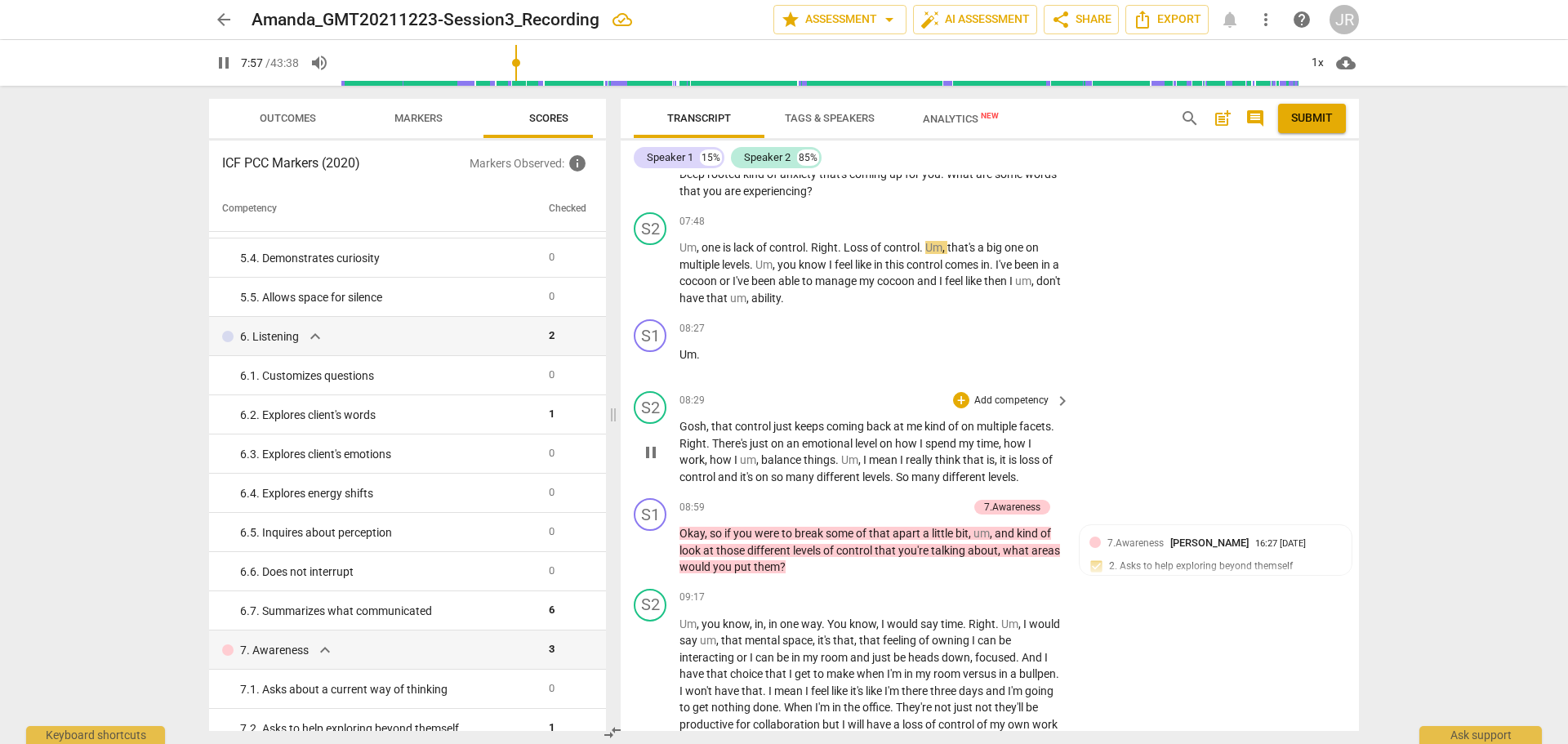
scroll to position [1633, 0]
click at [645, 371] on span "pause" at bounding box center [651, 361] width 20 height 20
click at [655, 371] on span "play_arrow" at bounding box center [651, 361] width 20 height 20
click at [655, 350] on div "S1" at bounding box center [650, 334] width 32 height 32
click at [681, 418] on div "Speaker 1" at bounding box center [711, 430] width 122 height 27
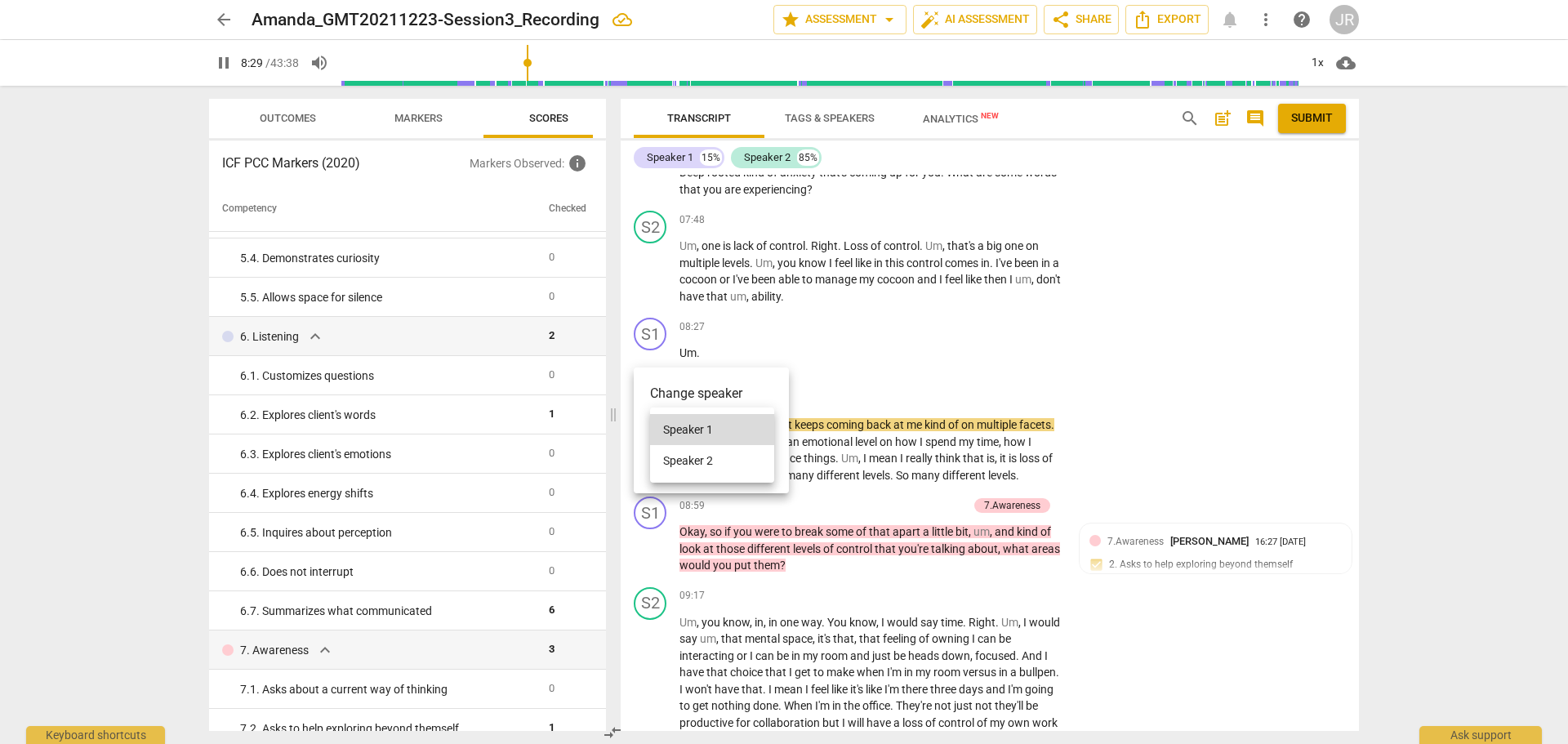
click at [706, 457] on li "Speaker 2" at bounding box center [712, 460] width 124 height 31
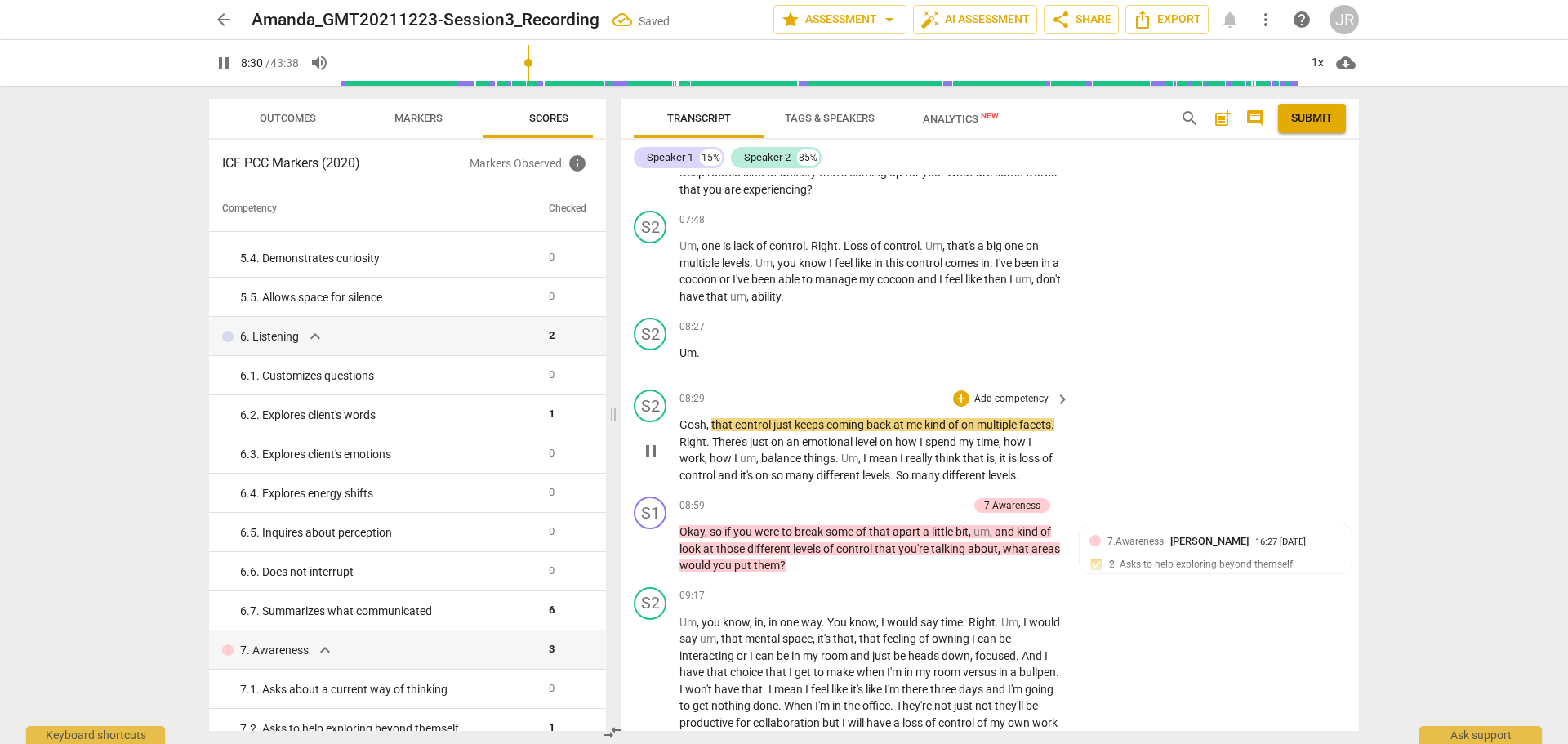
click at [1186, 437] on div "S2 play_arrow pause 08:29 + Add competency keyboard_arrow_right Gosh , that con…" at bounding box center [990, 437] width 738 height 107
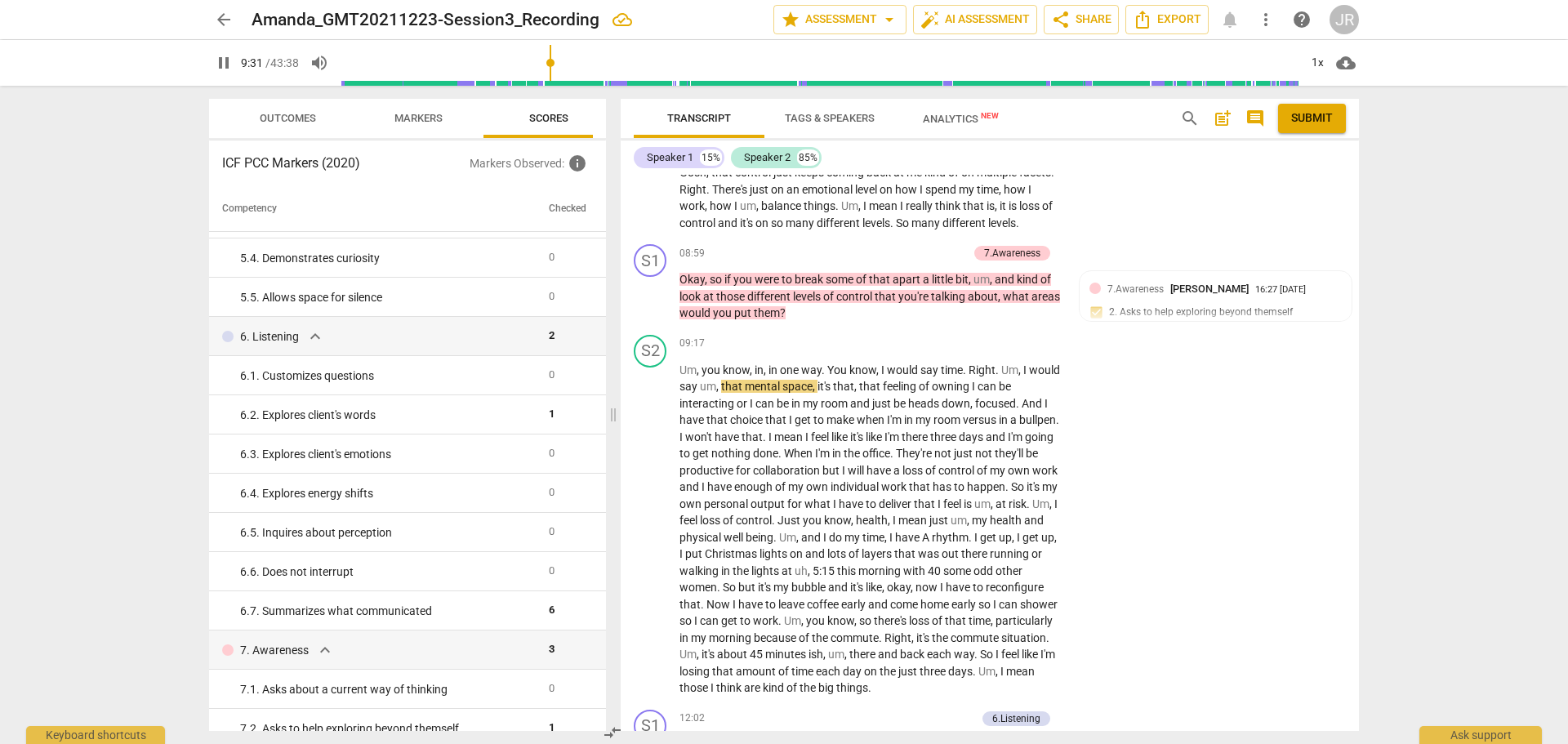
scroll to position [1715, 0]
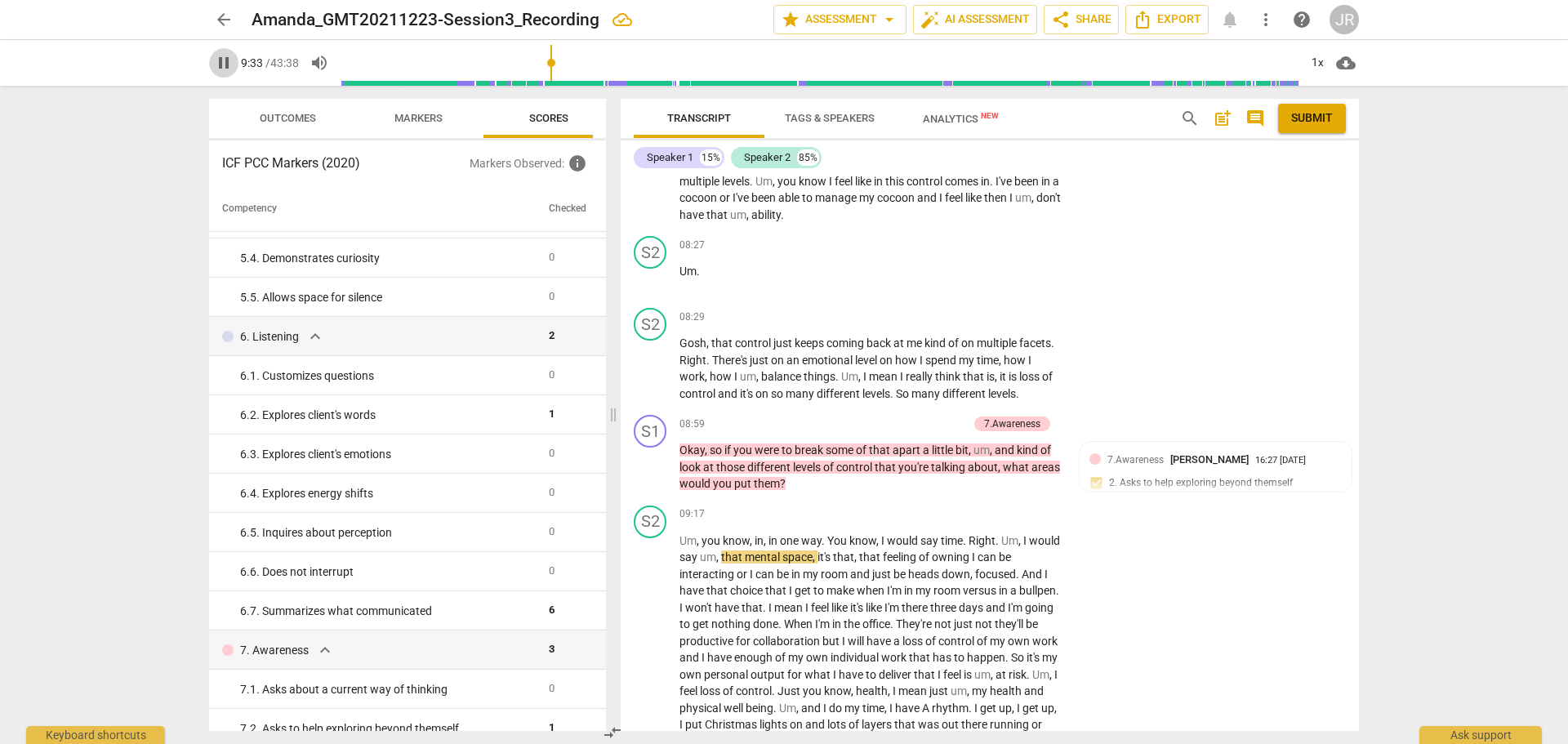
click at [228, 65] on span "pause" at bounding box center [223, 63] width 20 height 20
type input "573"
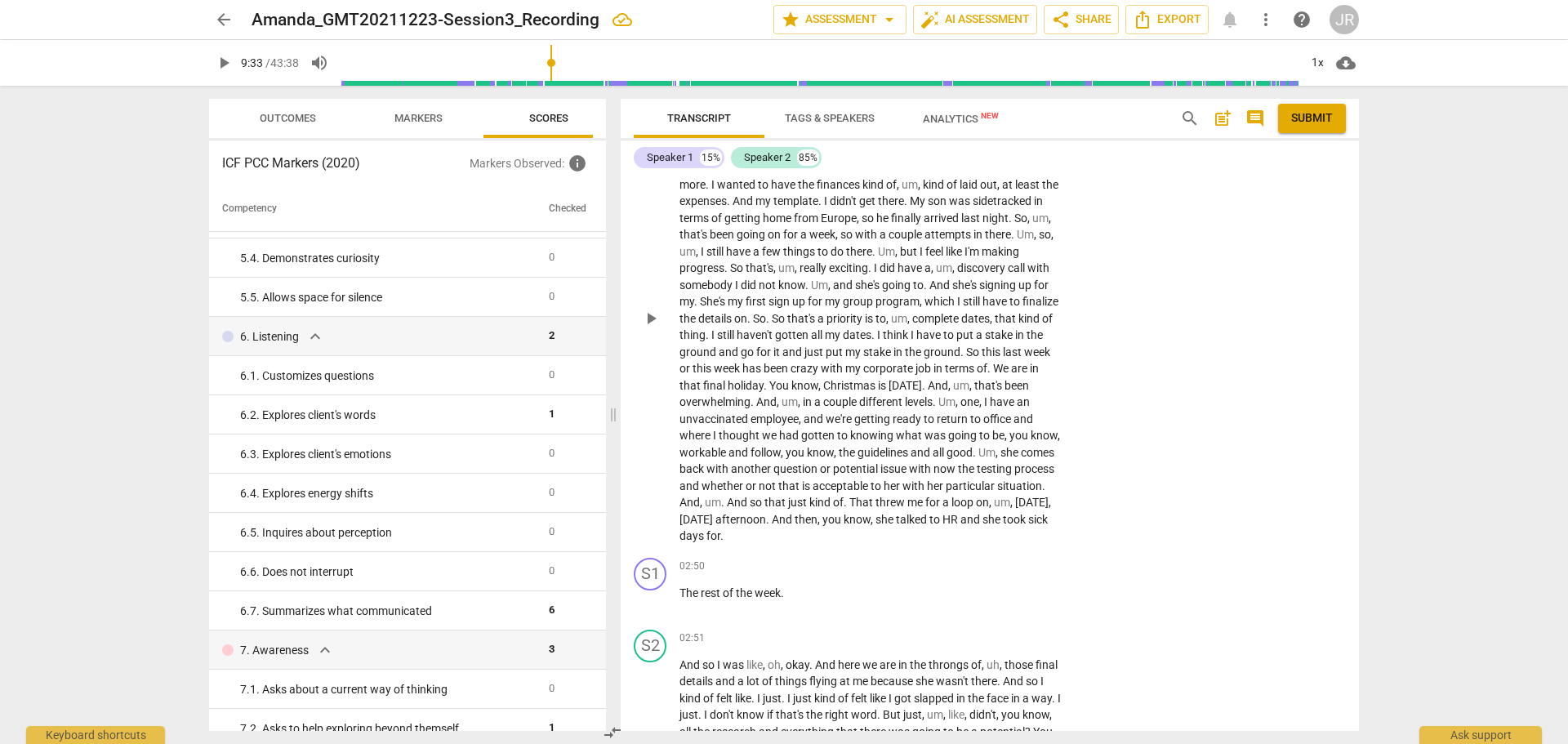
scroll to position [163, 0]
